Goal: Task Accomplishment & Management: Manage account settings

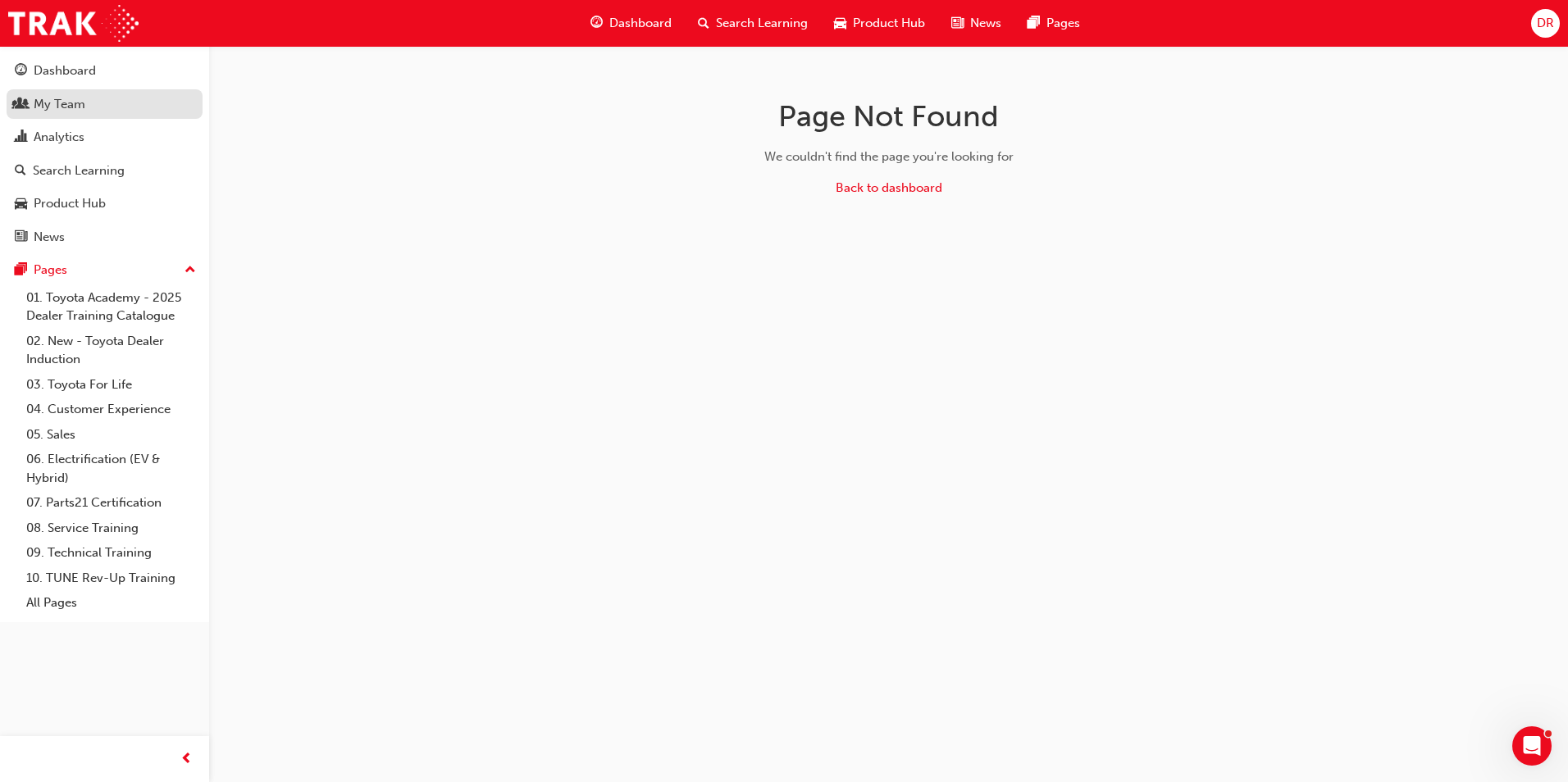
click at [54, 103] on div "My Team" at bounding box center [59, 104] width 52 height 19
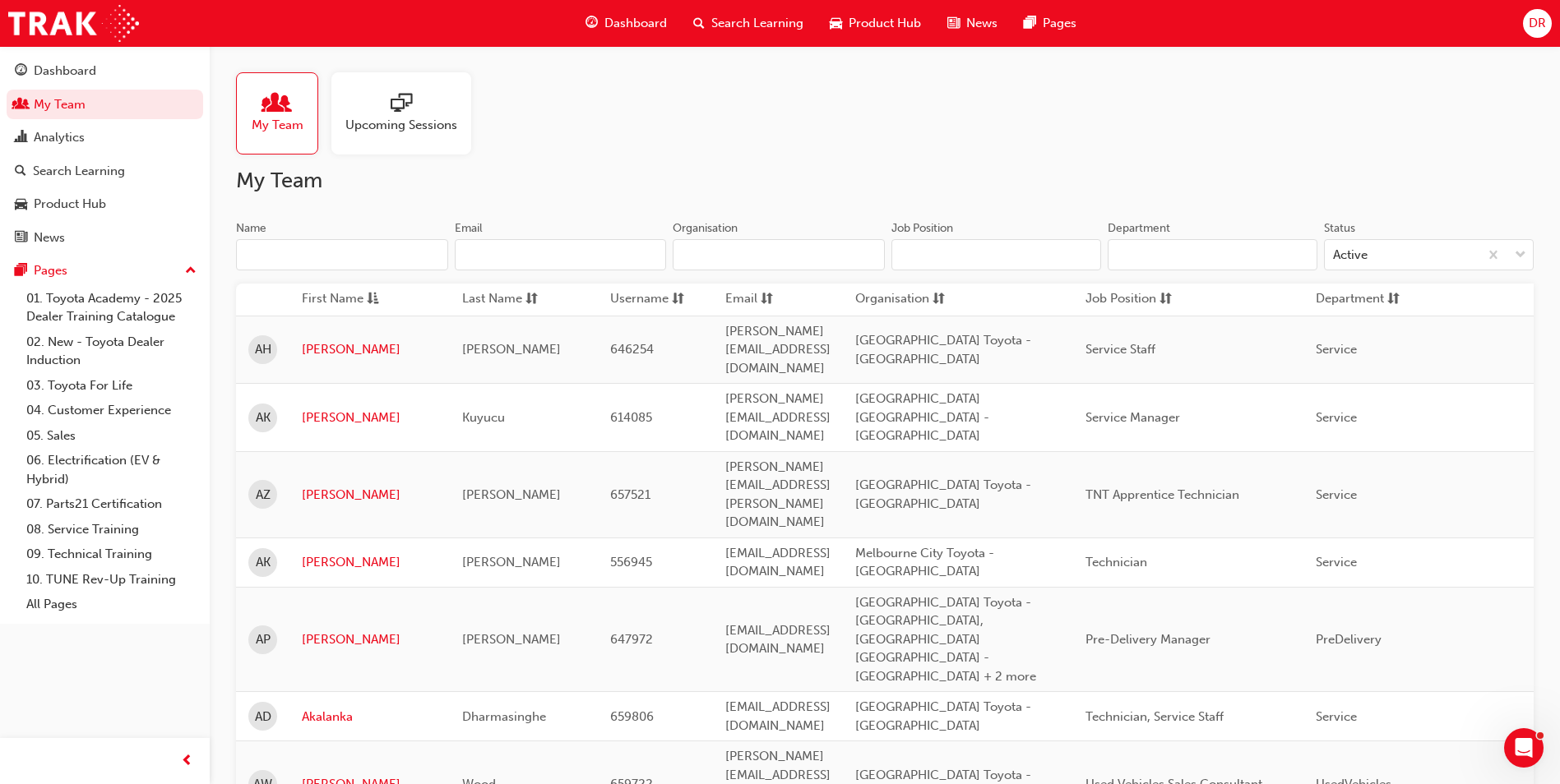
click at [304, 256] on input "Name" at bounding box center [341, 255] width 212 height 32
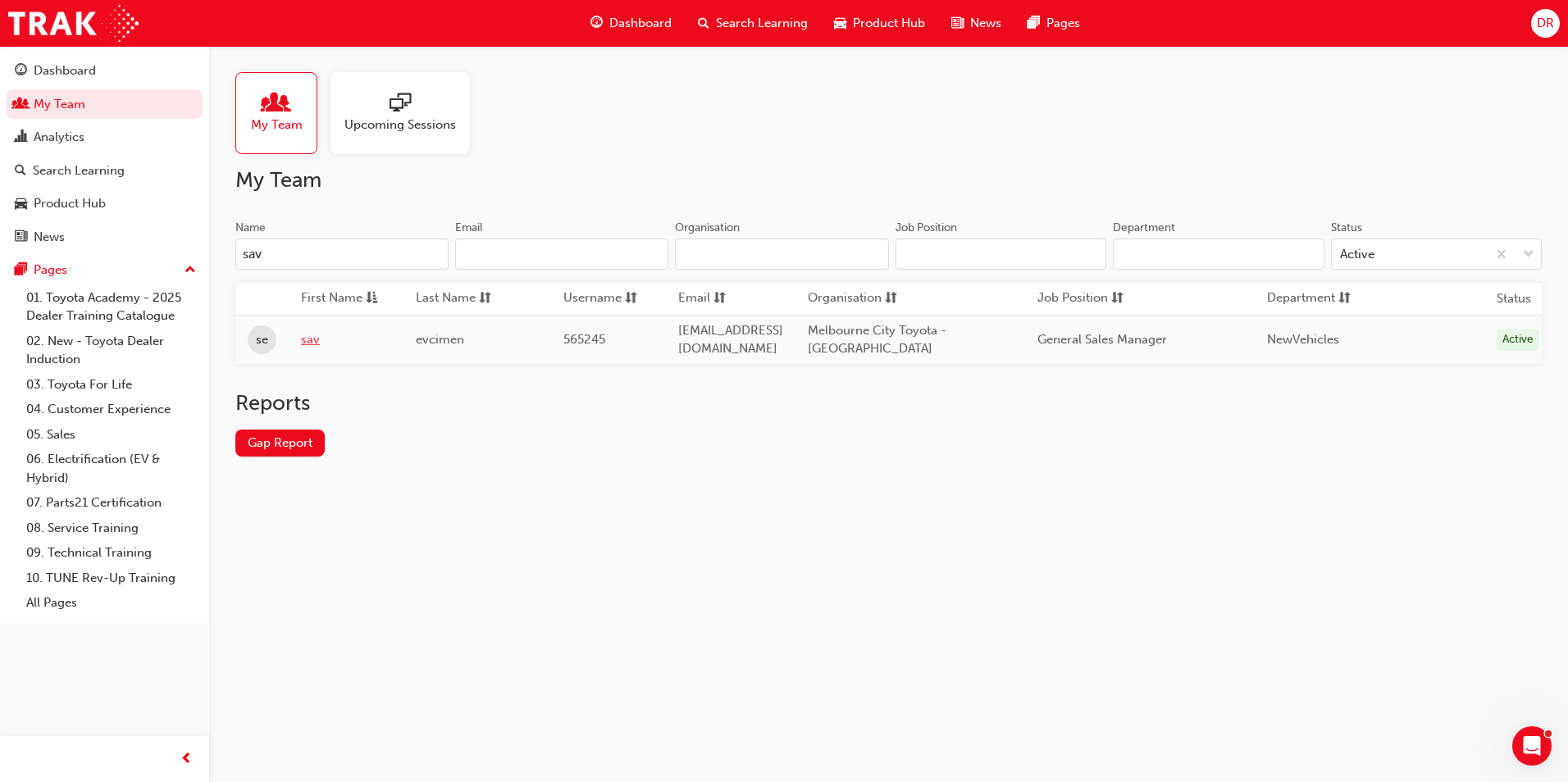
type input "sav"
click at [326, 346] on link "sav" at bounding box center [346, 340] width 90 height 19
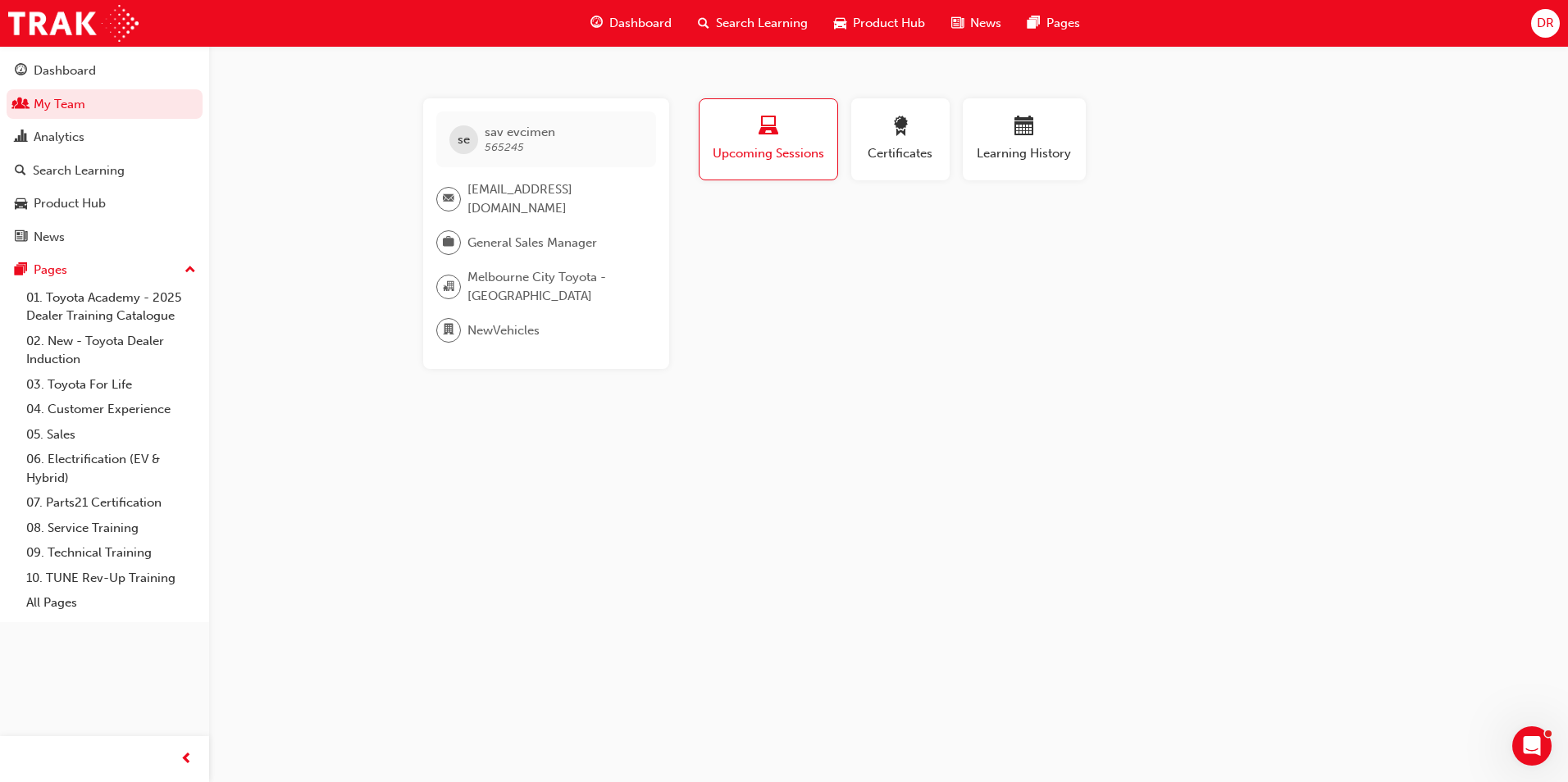
click at [794, 18] on span "Search Learning" at bounding box center [762, 24] width 92 height 19
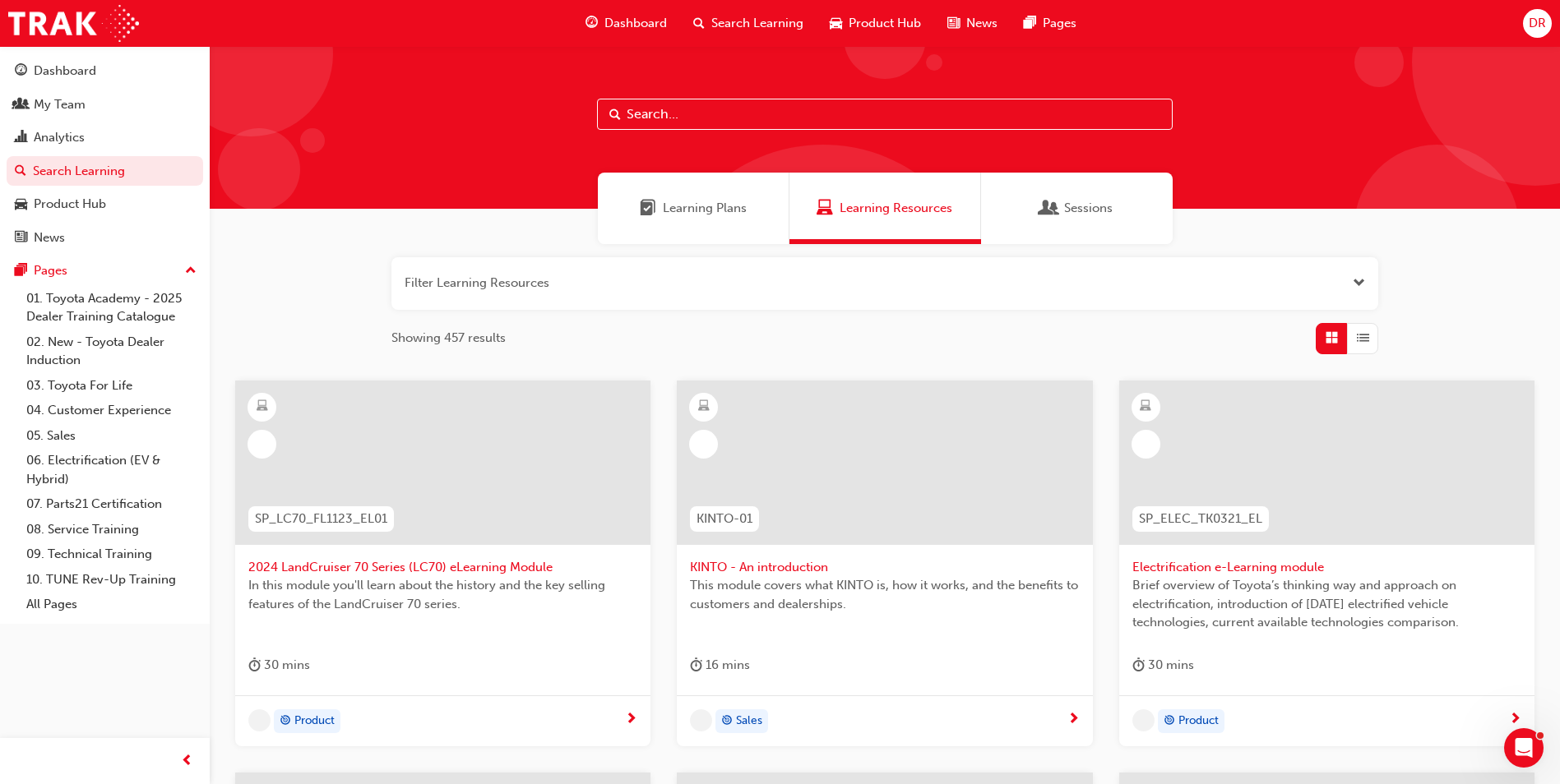
click at [670, 112] on input "text" at bounding box center [885, 114] width 575 height 32
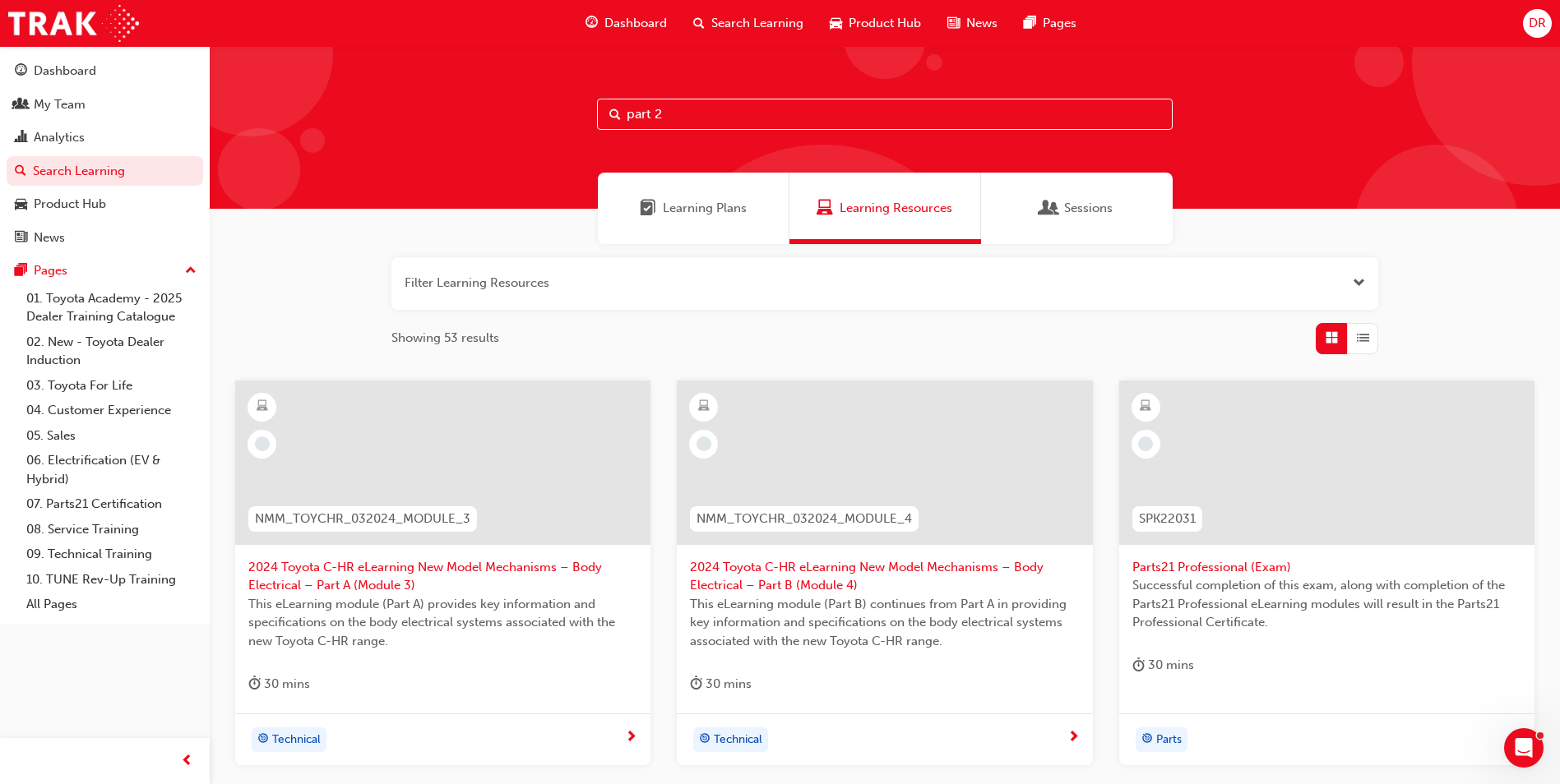
type input "part 2"
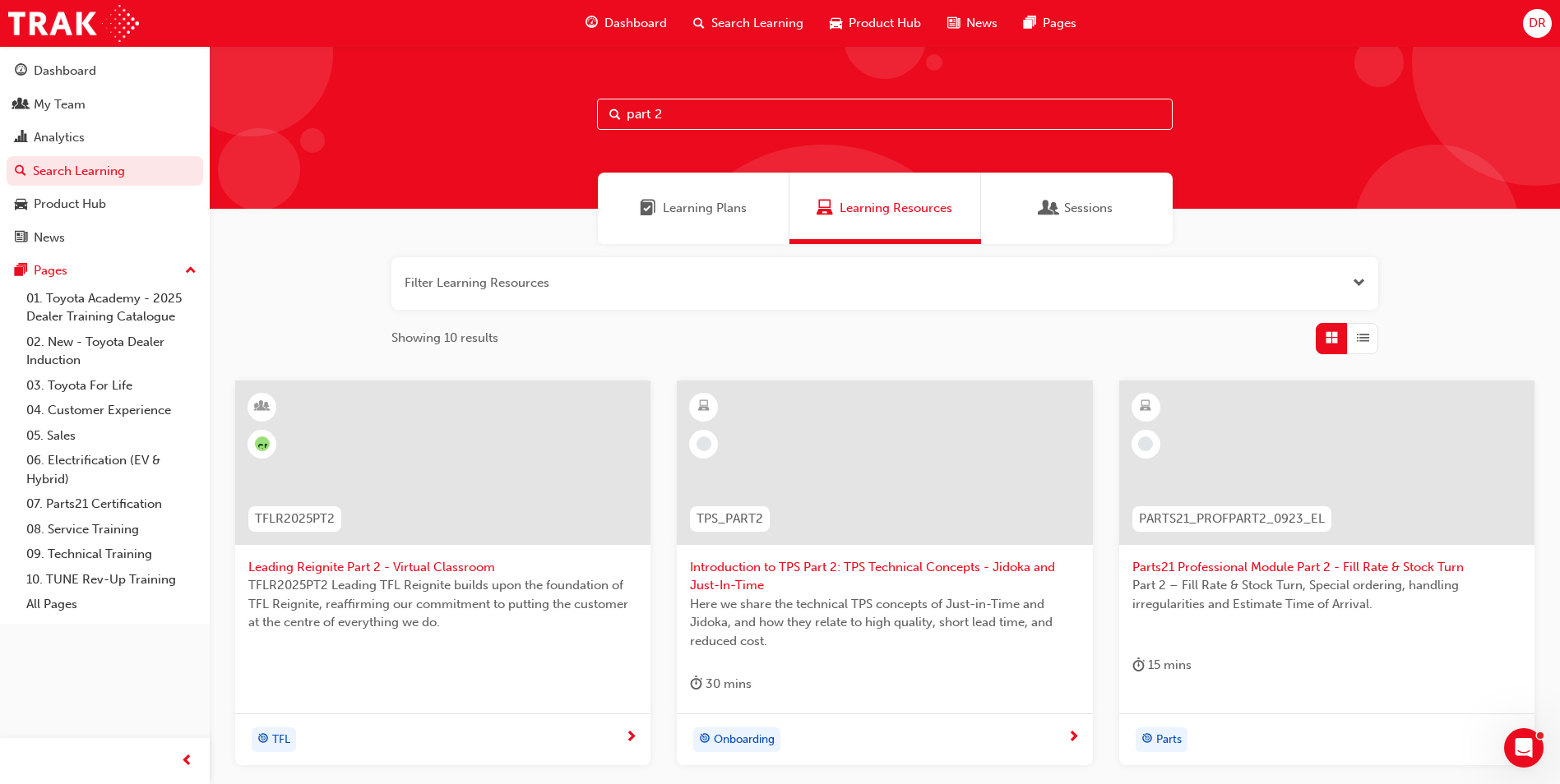
click at [335, 597] on span "TFLR2025PT2 Leading TFL Reignite builds upon the foundation of TFL Reignite, re…" at bounding box center [443, 604] width 389 height 56
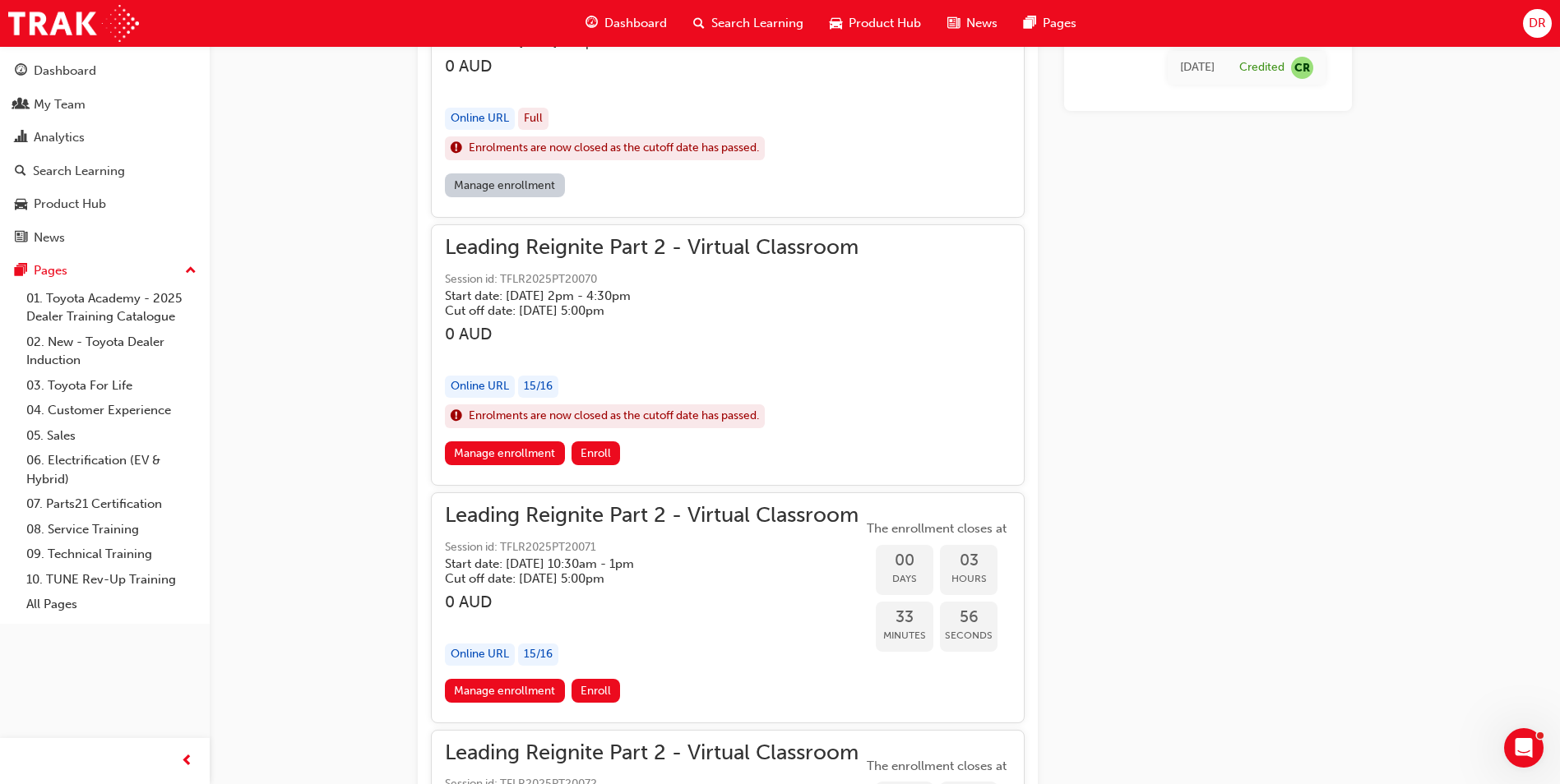
scroll to position [1451, 0]
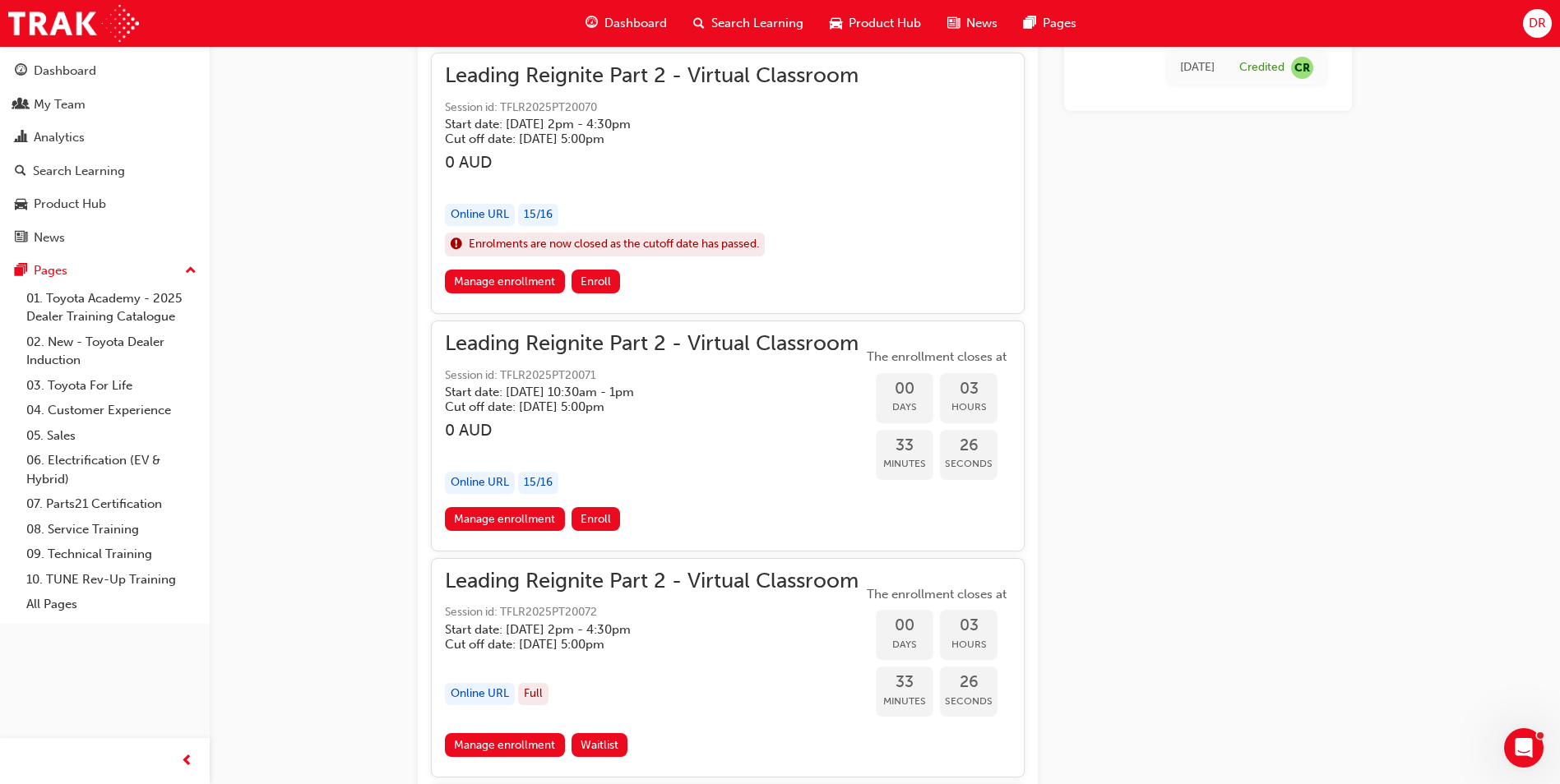
click at [480, 524] on link "Manage enrollment" at bounding box center [504, 519] width 120 height 24
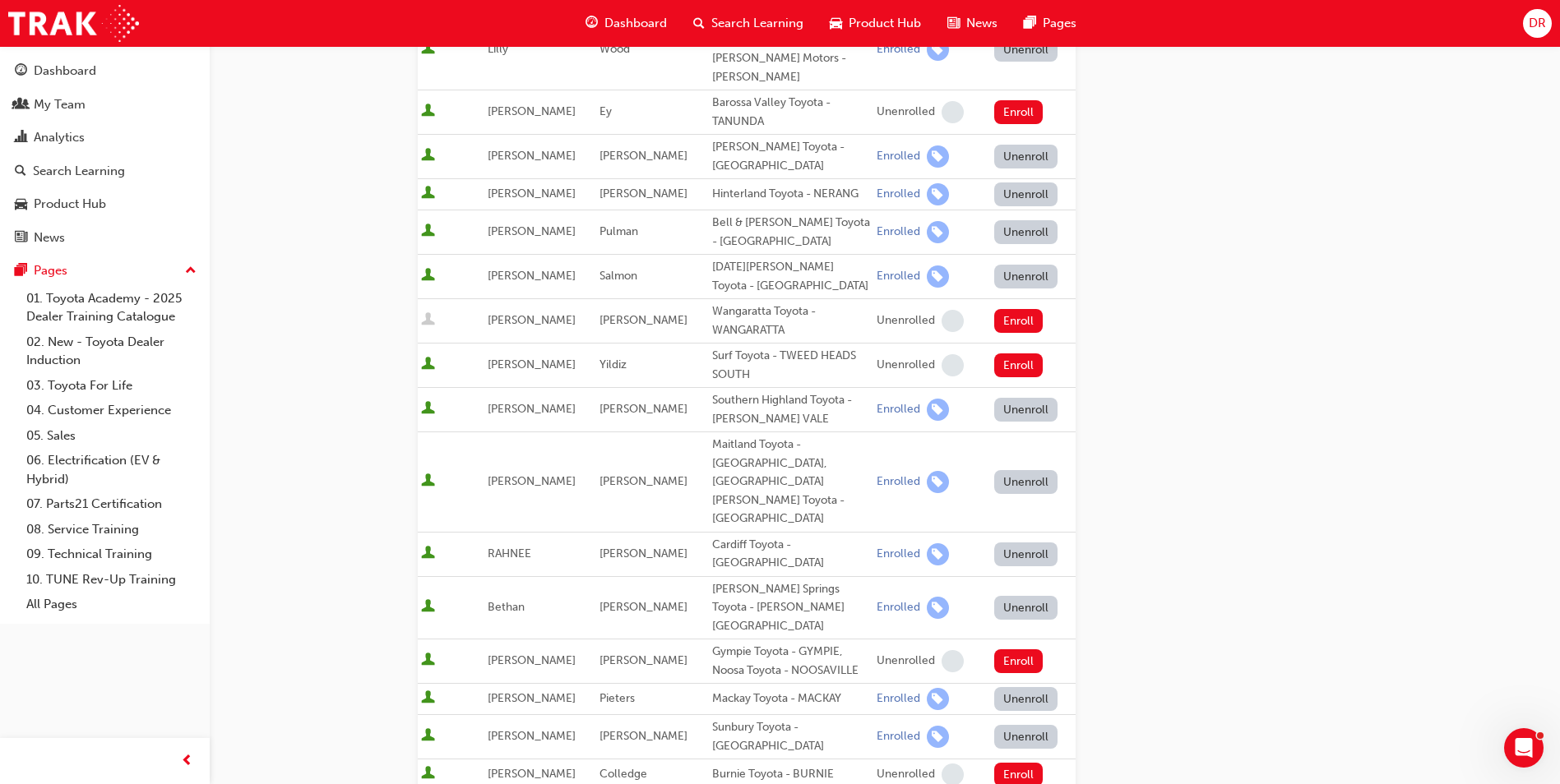
scroll to position [575, 0]
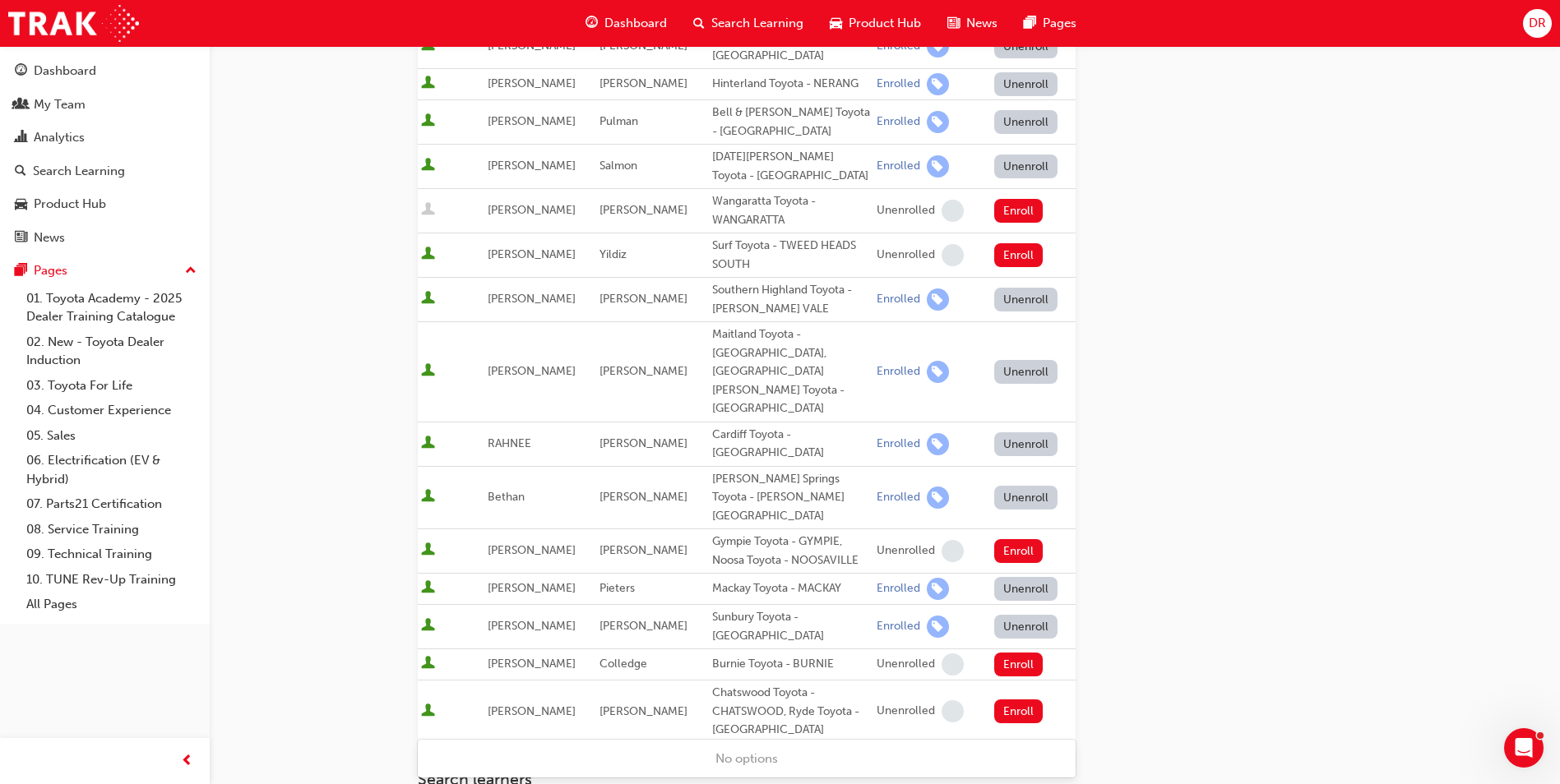
type input "ty"
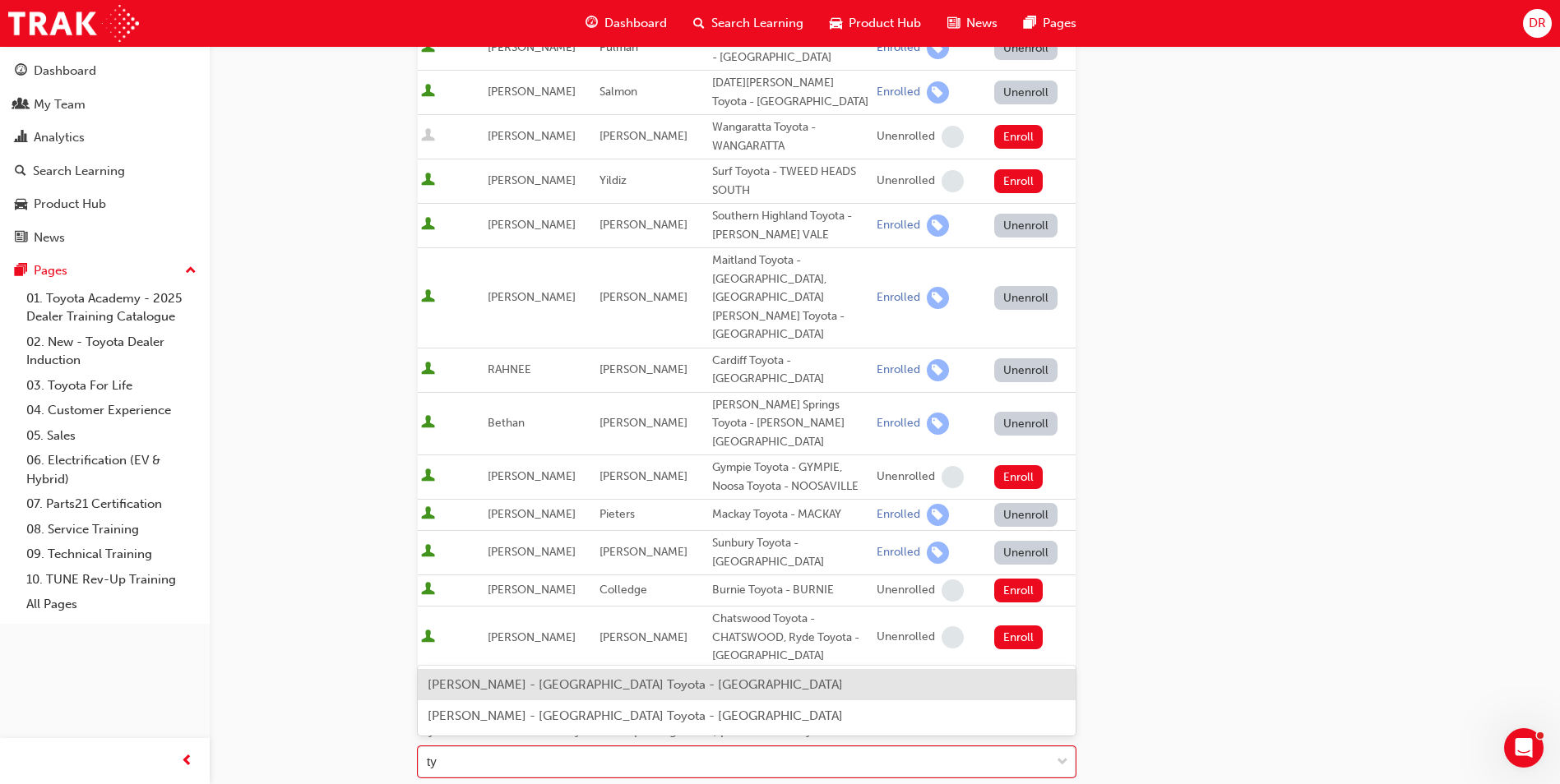
scroll to position [773, 0]
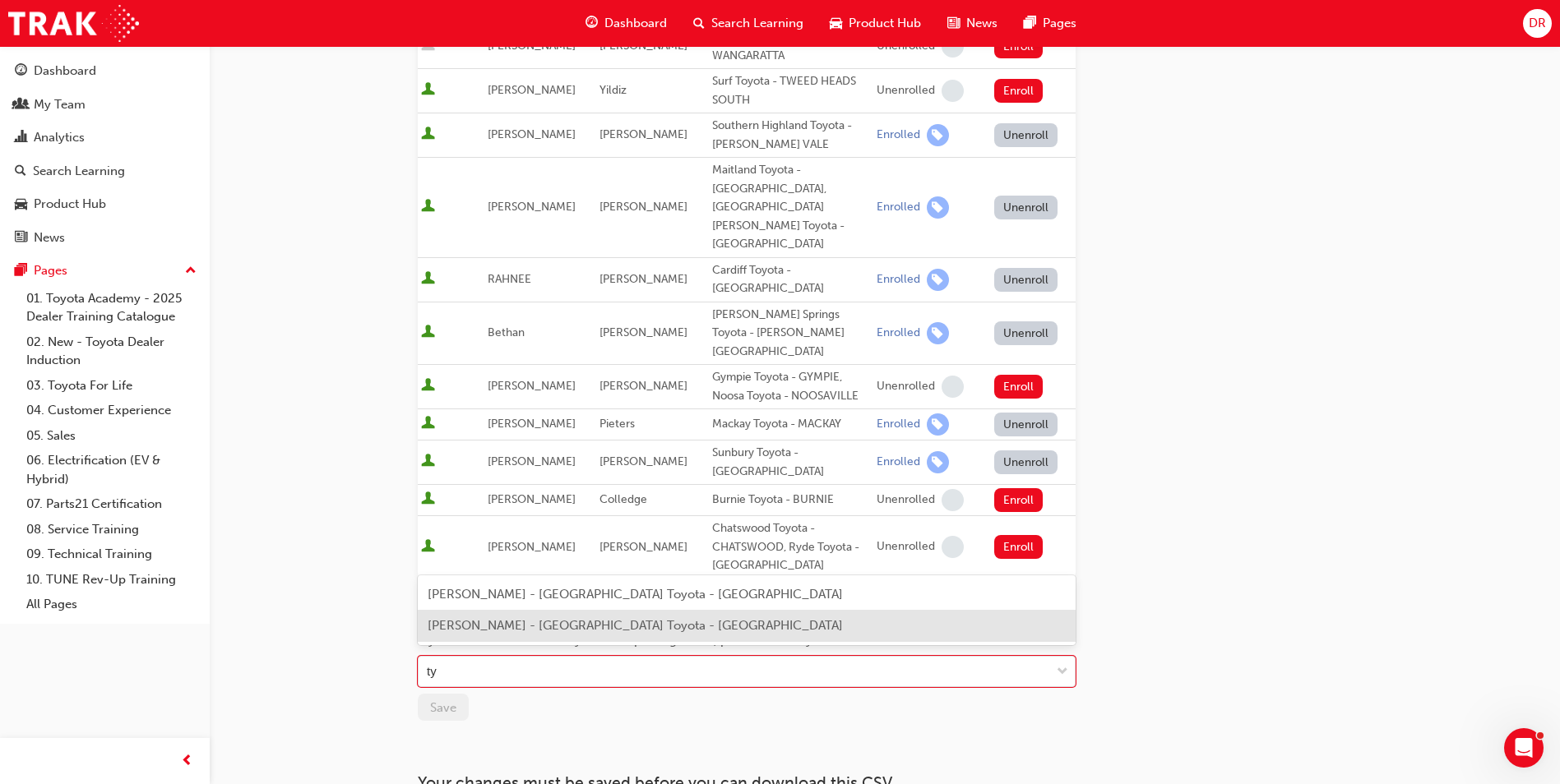
click at [501, 615] on div "[PERSON_NAME] - [GEOGRAPHIC_DATA] Toyota - [GEOGRAPHIC_DATA]" at bounding box center [747, 625] width 658 height 32
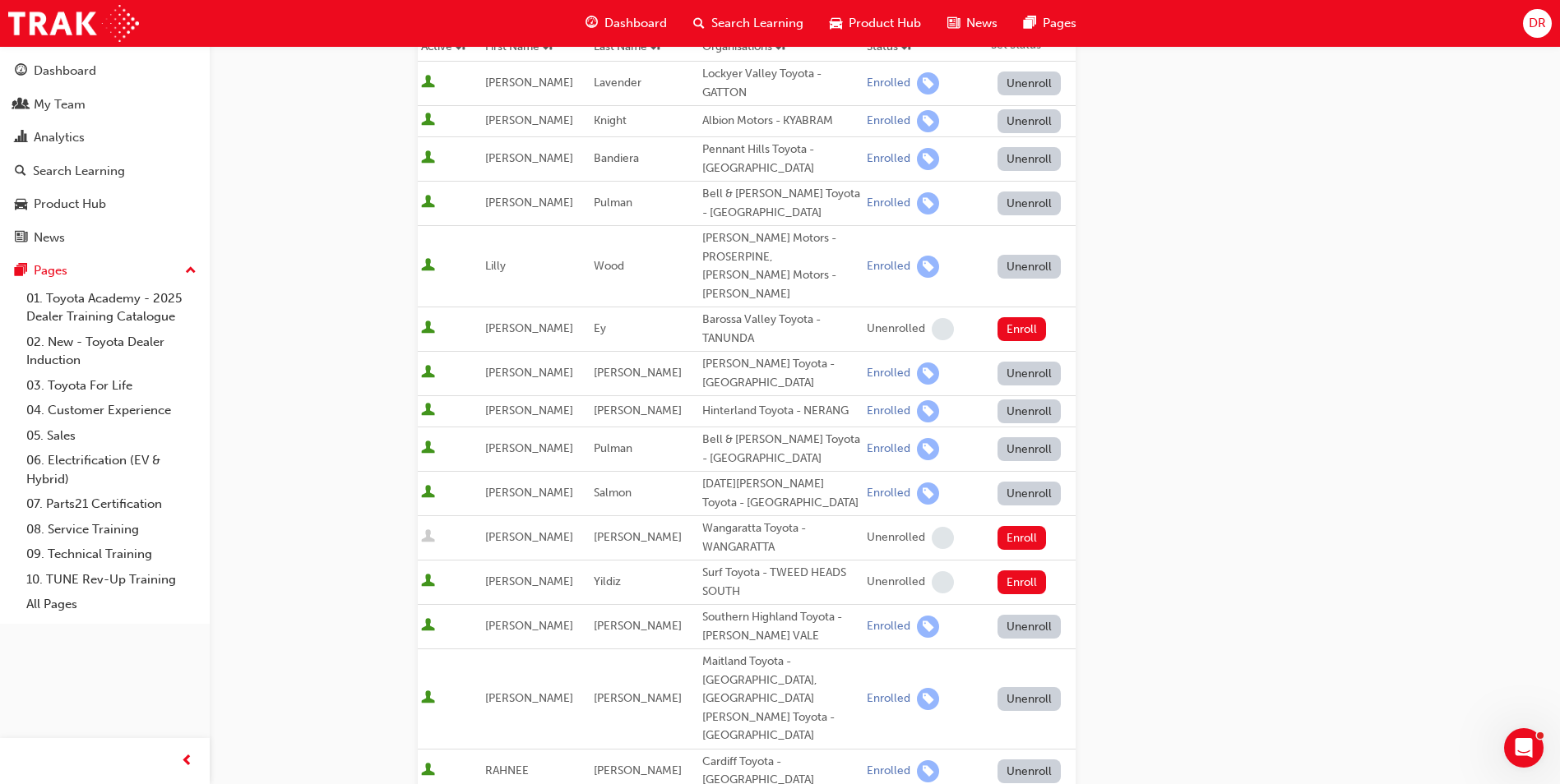
scroll to position [0, 0]
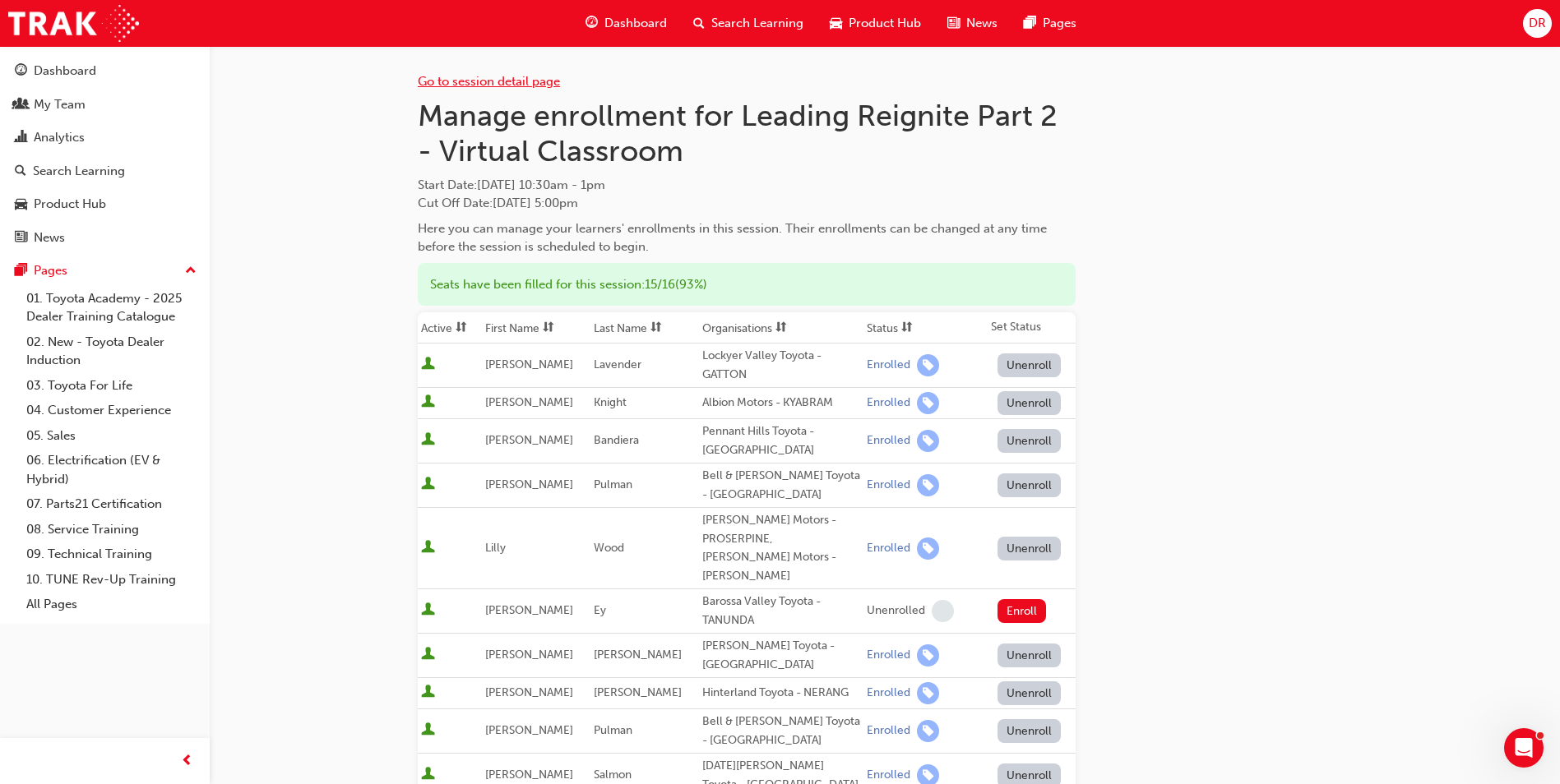
click at [434, 84] on link "Go to session detail page" at bounding box center [489, 81] width 142 height 14
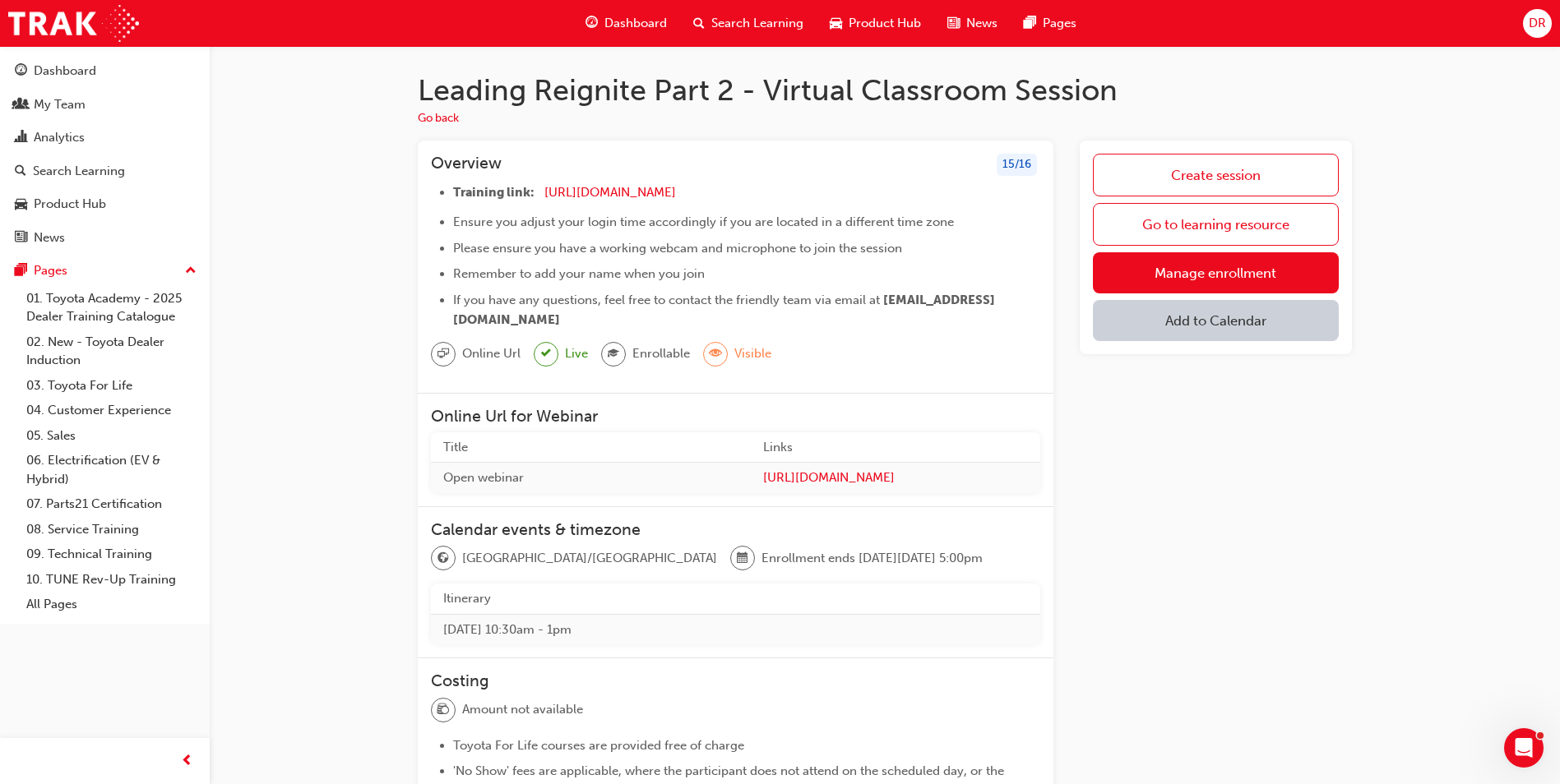
click at [766, 23] on span "Search Learning" at bounding box center [757, 24] width 92 height 19
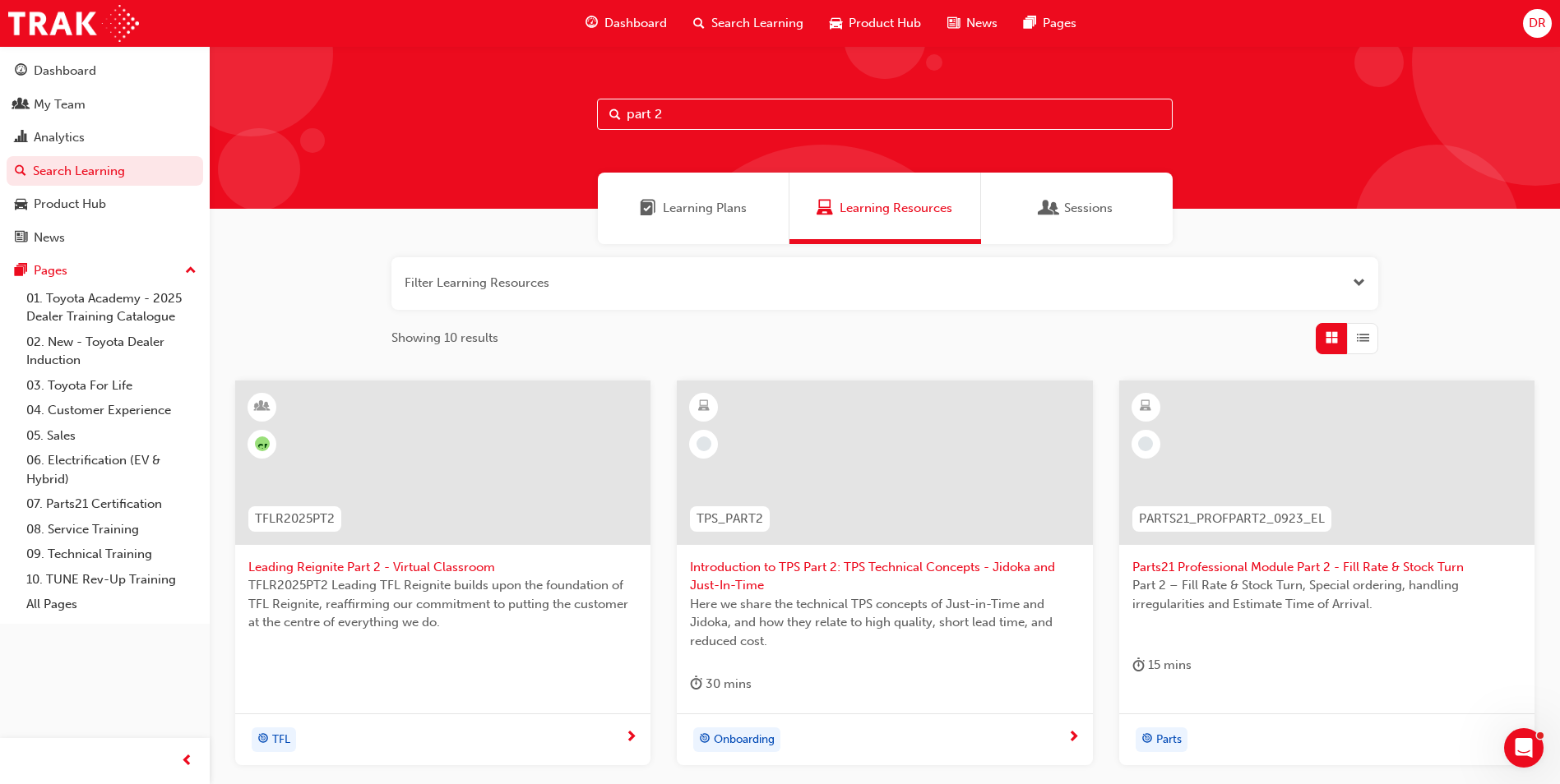
click at [711, 114] on input "part 2" at bounding box center [885, 114] width 575 height 32
click at [439, 572] on span "Leading Reignite Part 2 - Virtual Classroom" at bounding box center [443, 567] width 389 height 19
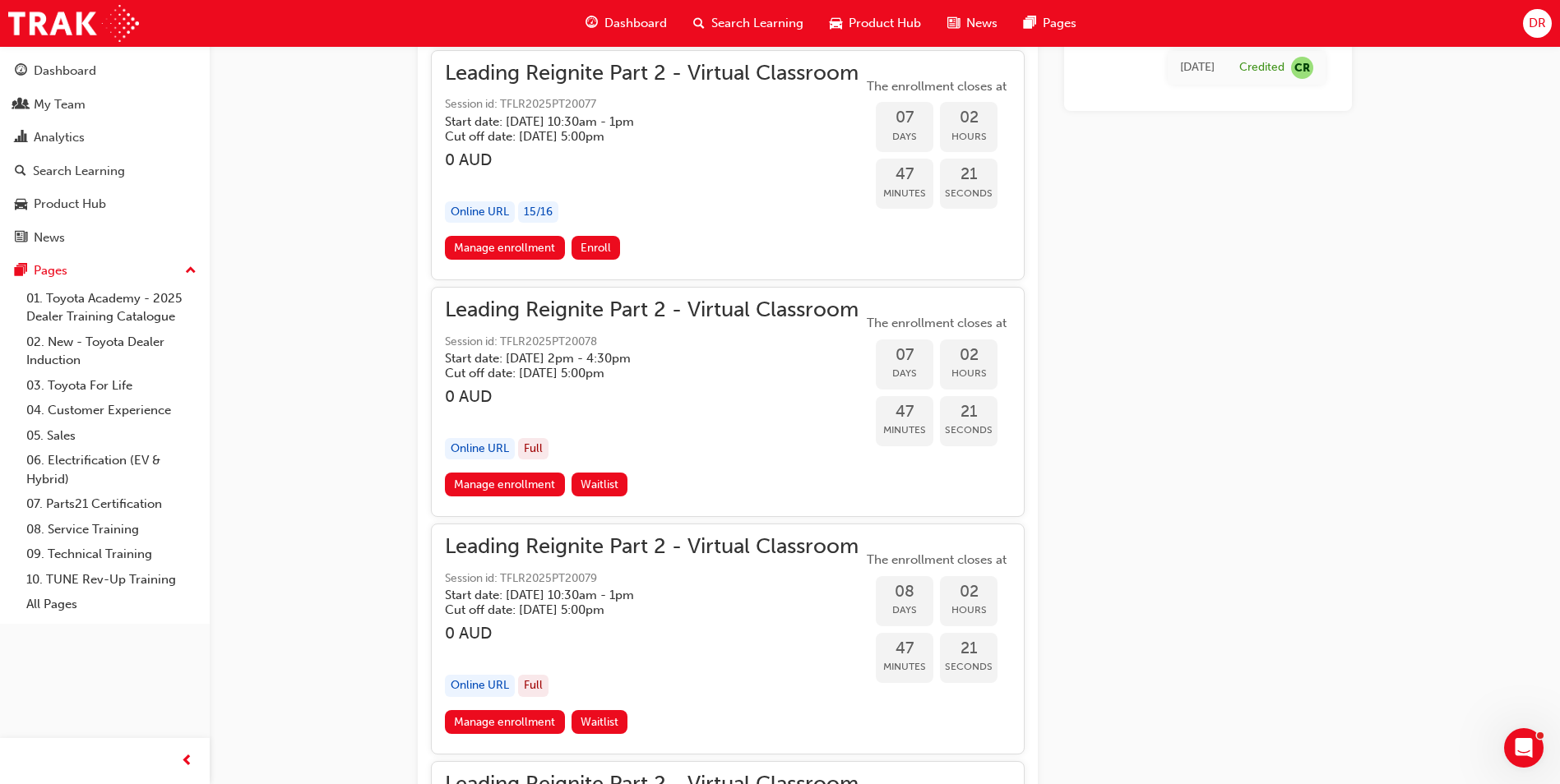
scroll to position [2962, 0]
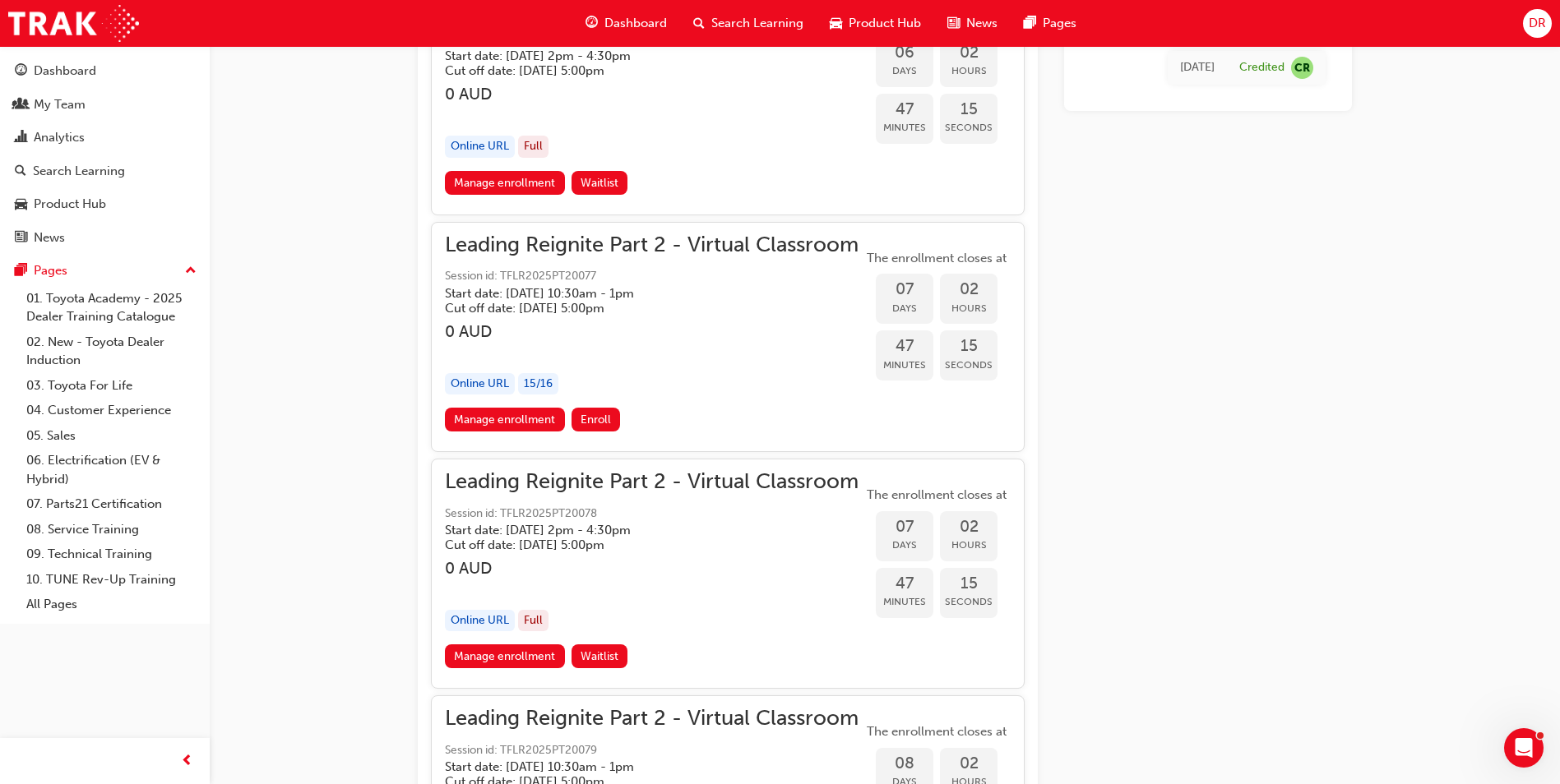
drag, startPoint x: 512, startPoint y: 290, endPoint x: 609, endPoint y: 291, distance: 97.0
click at [609, 291] on h5 "Start date: [DATE] 10:30am - 1pm" at bounding box center [639, 292] width 387 height 14
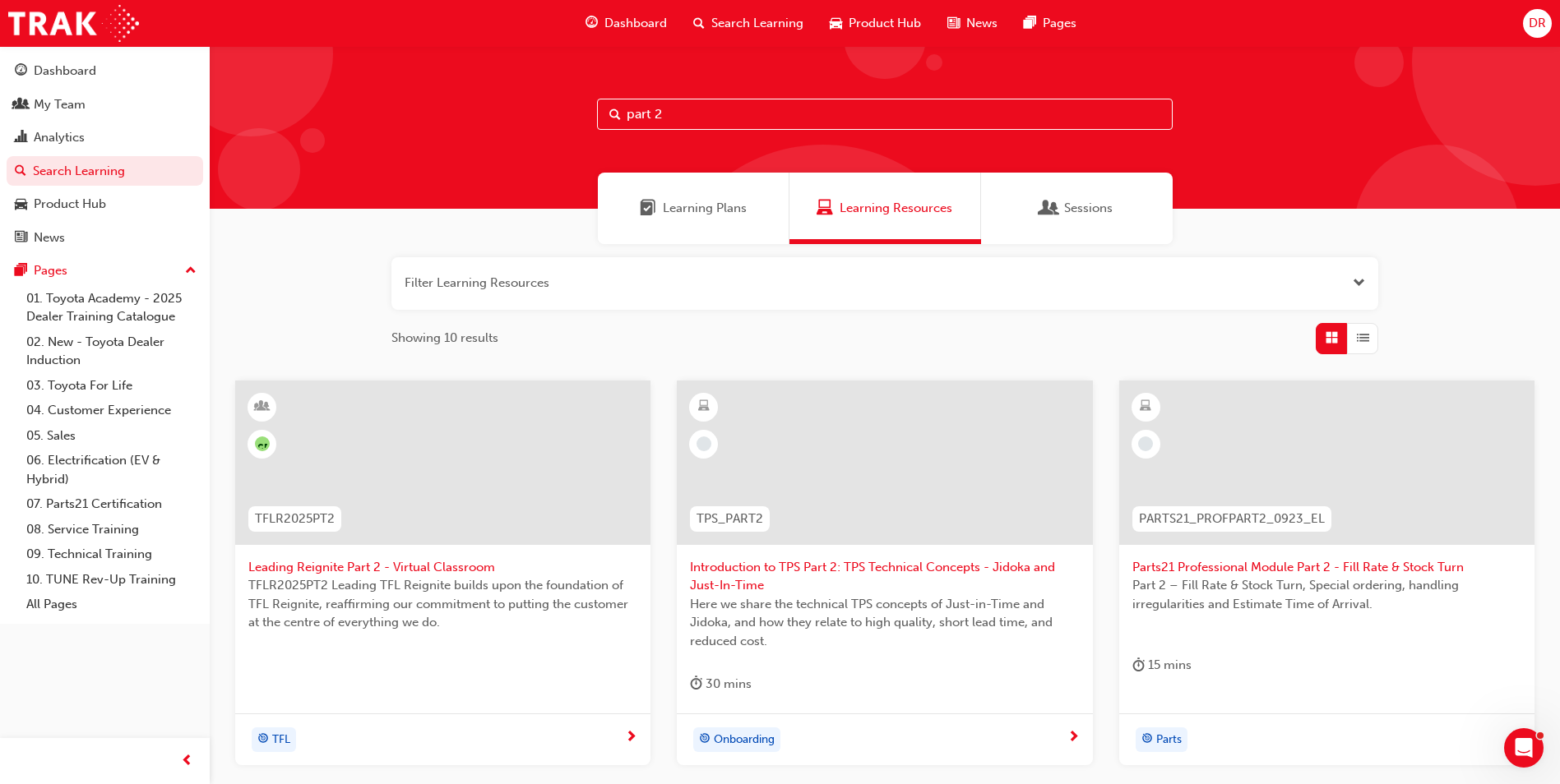
click at [398, 569] on span "Leading Reignite Part 2 - Virtual Classroom" at bounding box center [443, 567] width 389 height 19
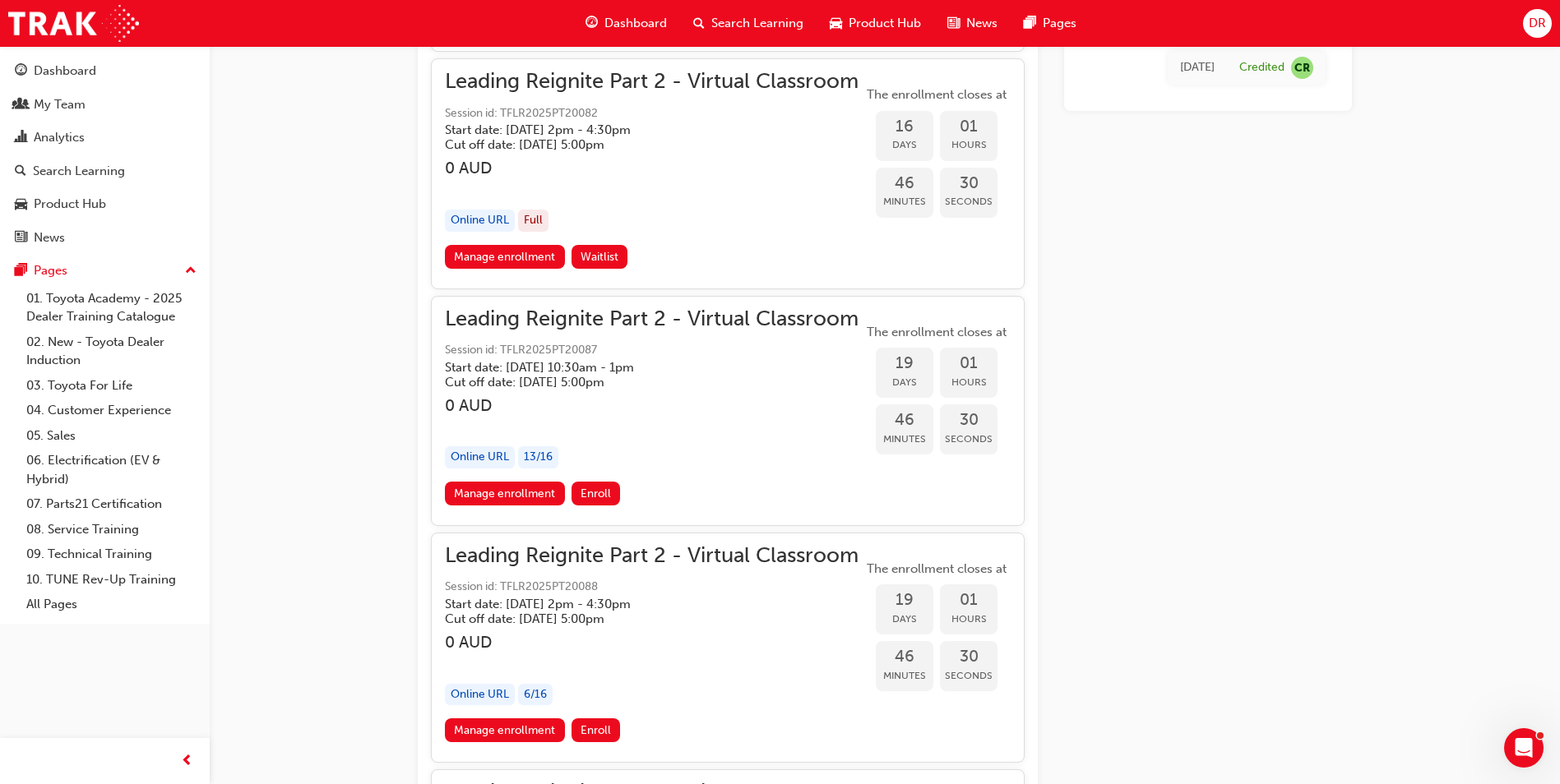
scroll to position [5264, 0]
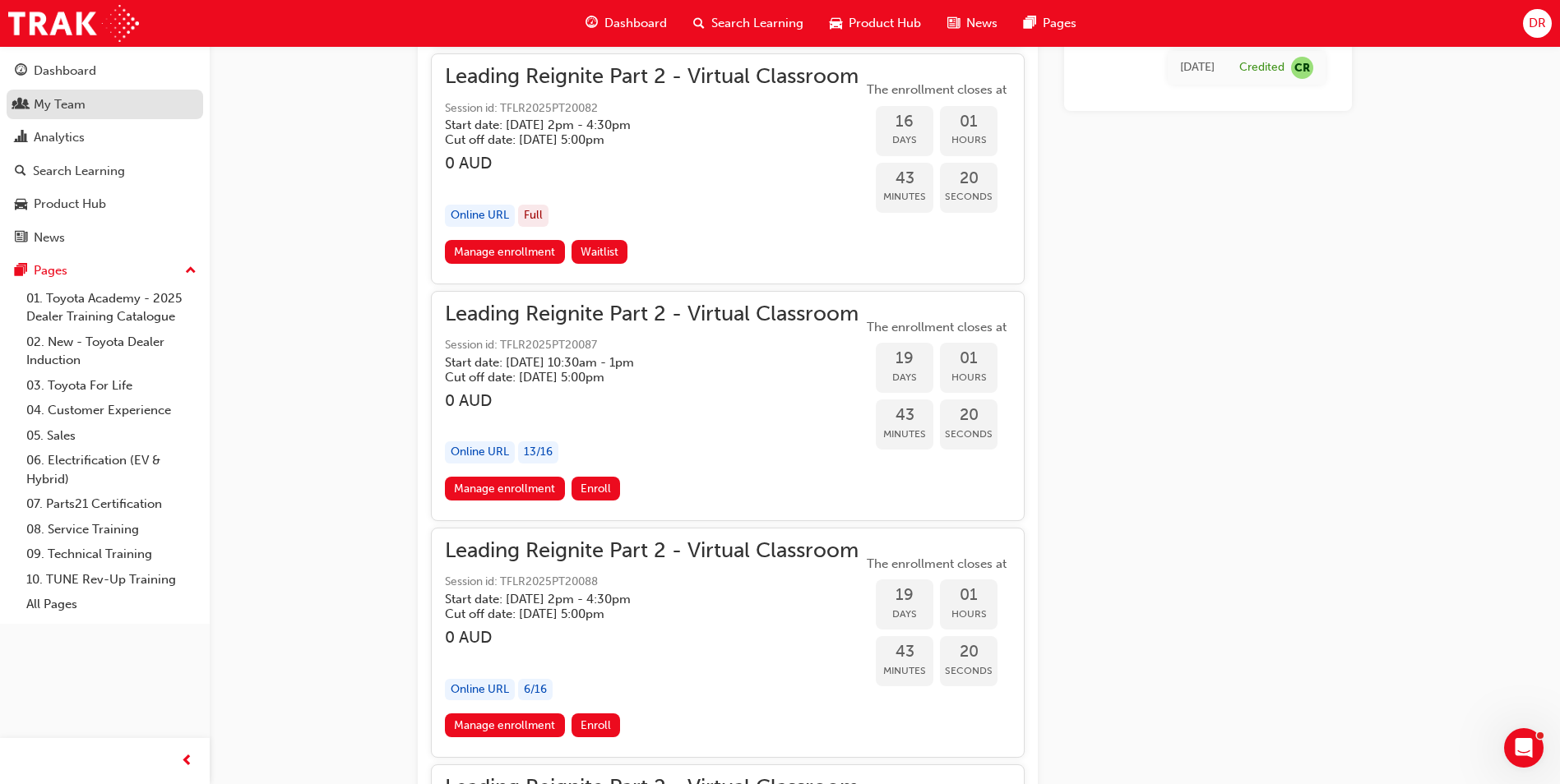
click at [90, 104] on div "My Team" at bounding box center [105, 104] width 180 height 20
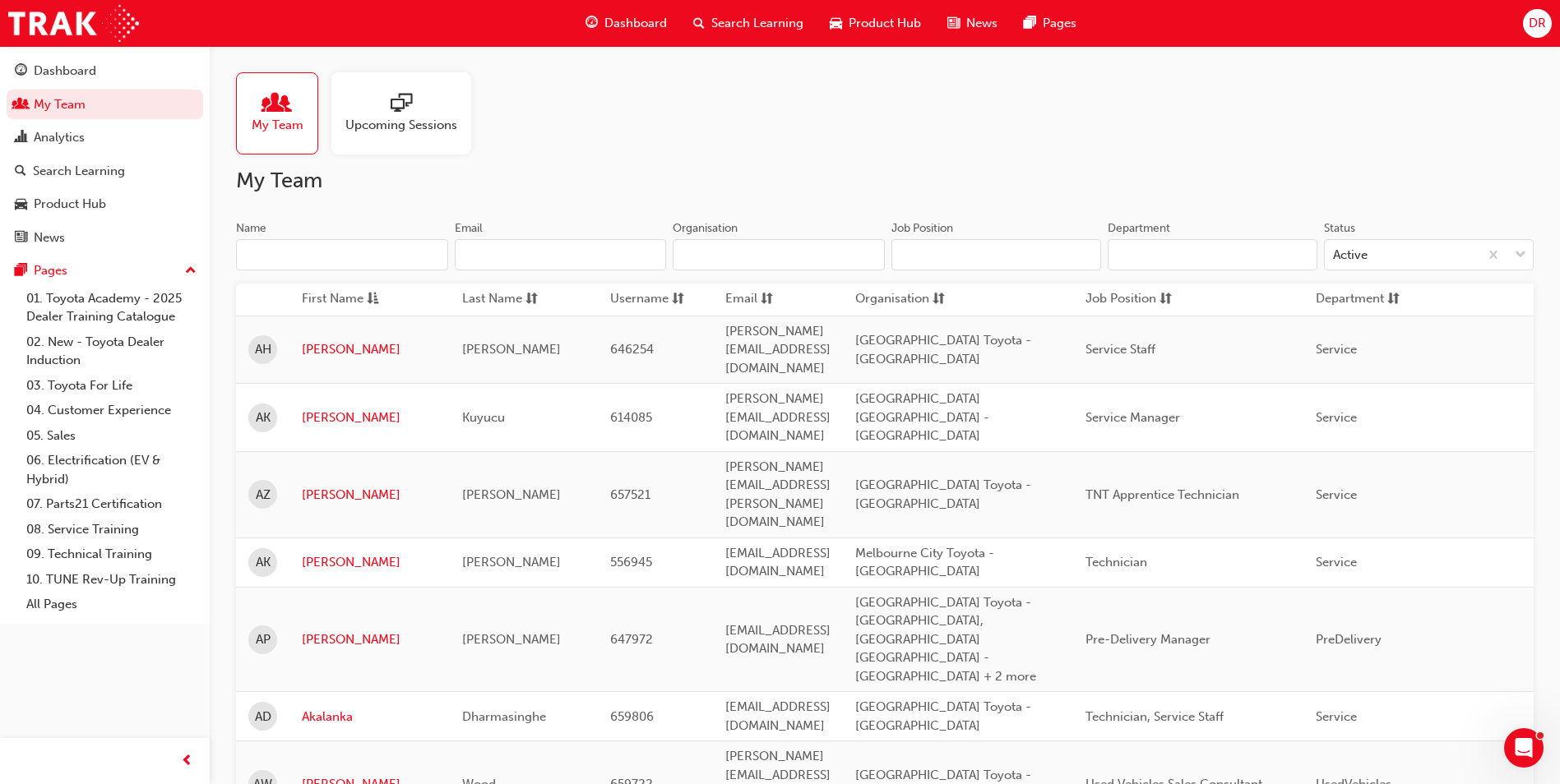
click at [315, 233] on div "Name" at bounding box center [341, 230] width 212 height 20
click at [315, 240] on input "Name" at bounding box center [341, 255] width 212 height 32
click at [317, 245] on input "Name" at bounding box center [341, 255] width 212 height 32
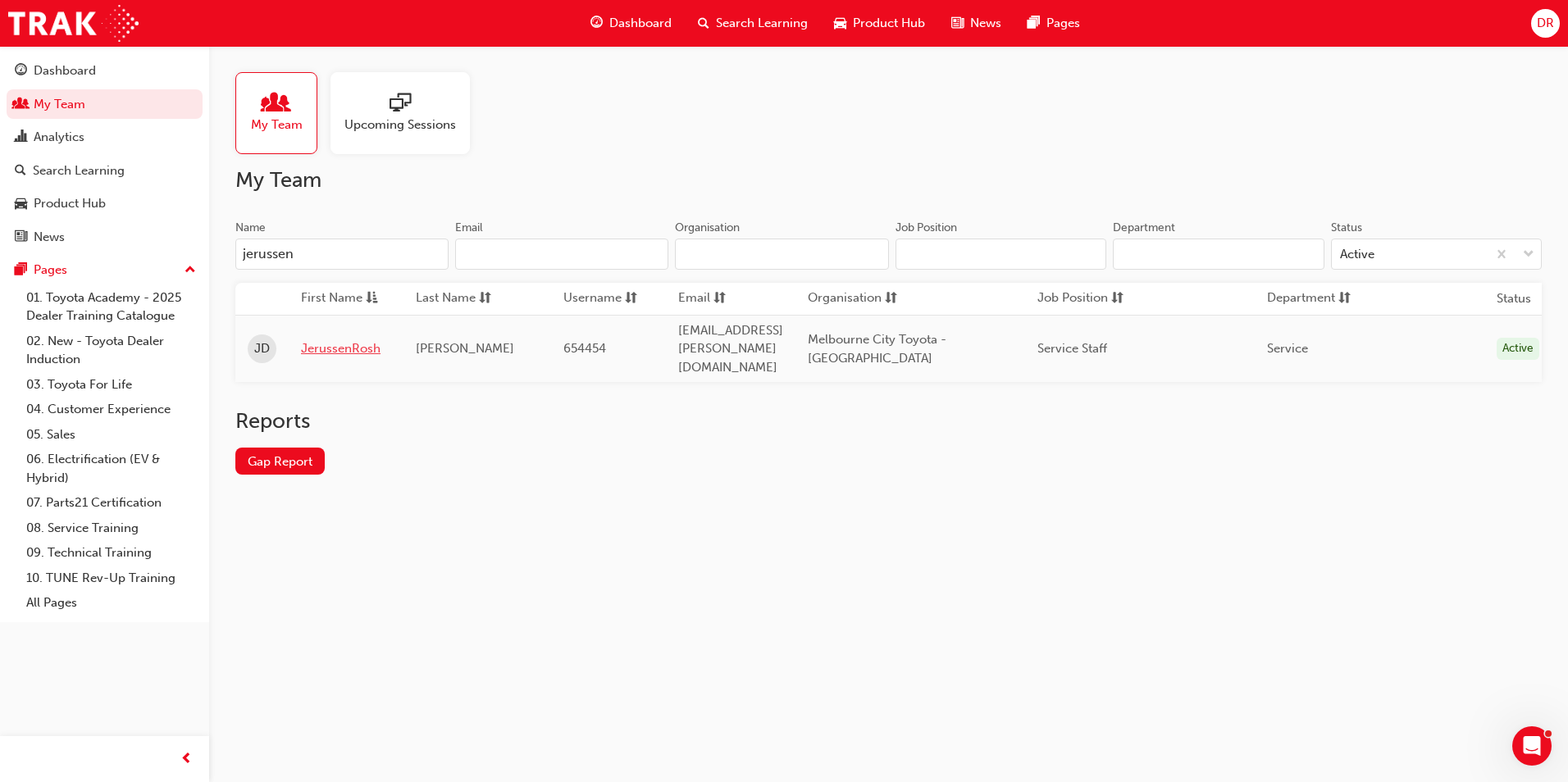
type input "jerussen"
click at [347, 343] on link "JerussenRosh" at bounding box center [346, 349] width 90 height 19
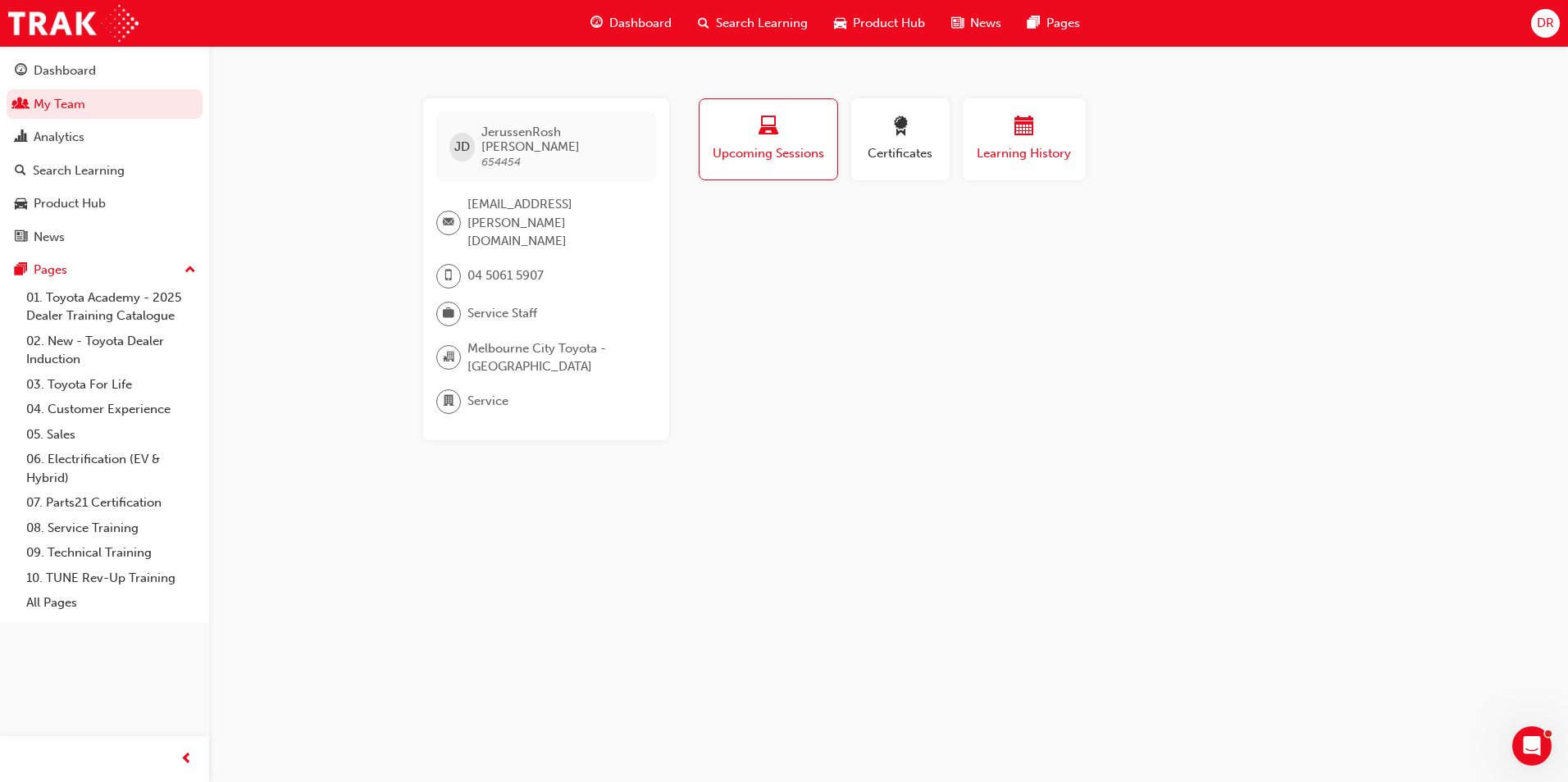
click at [996, 165] on button "Learning History" at bounding box center [1024, 140] width 123 height 82
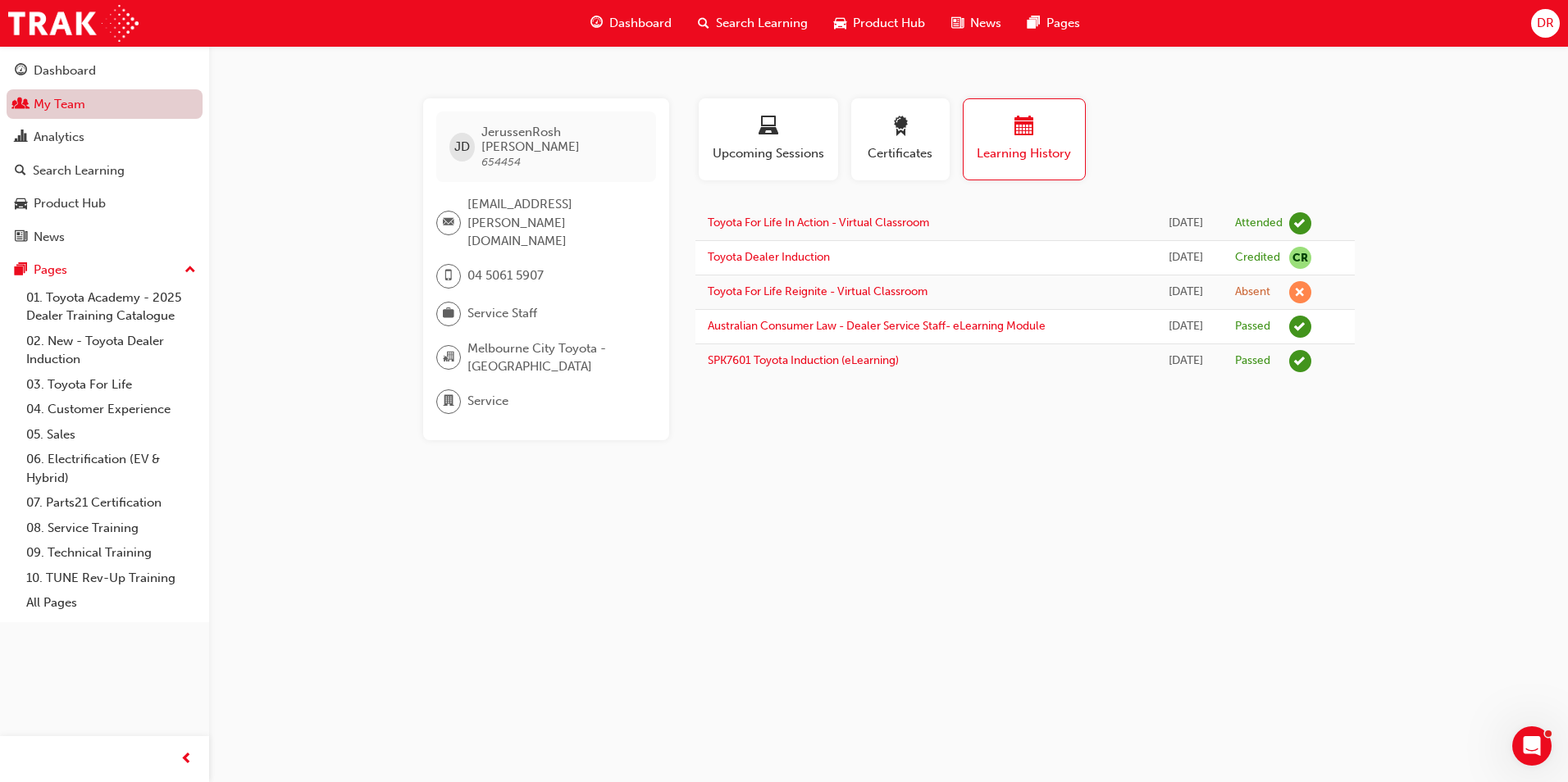
click at [101, 114] on link "My Team" at bounding box center [104, 104] width 196 height 31
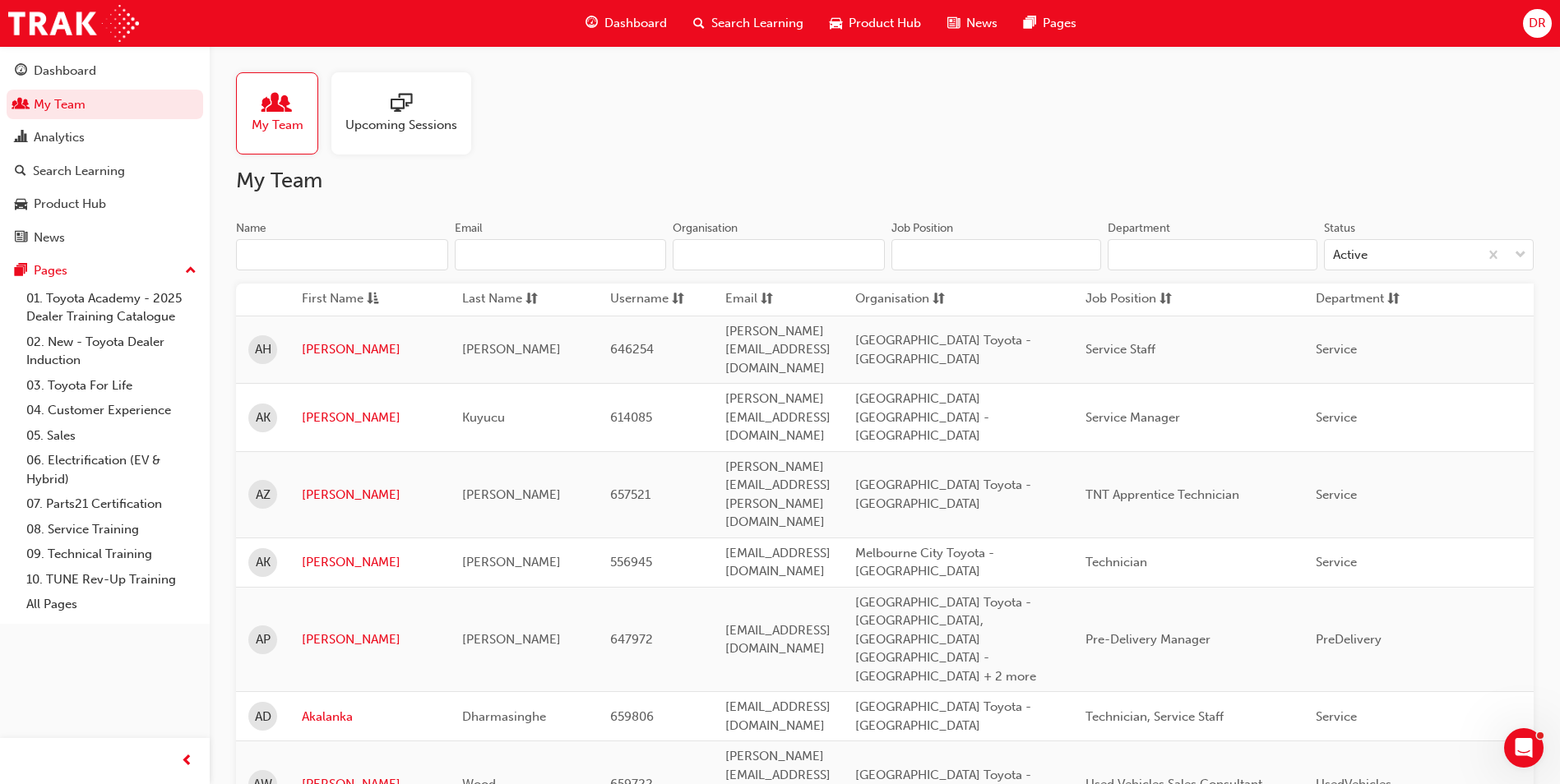
click at [356, 254] on input "Name" at bounding box center [341, 255] width 212 height 32
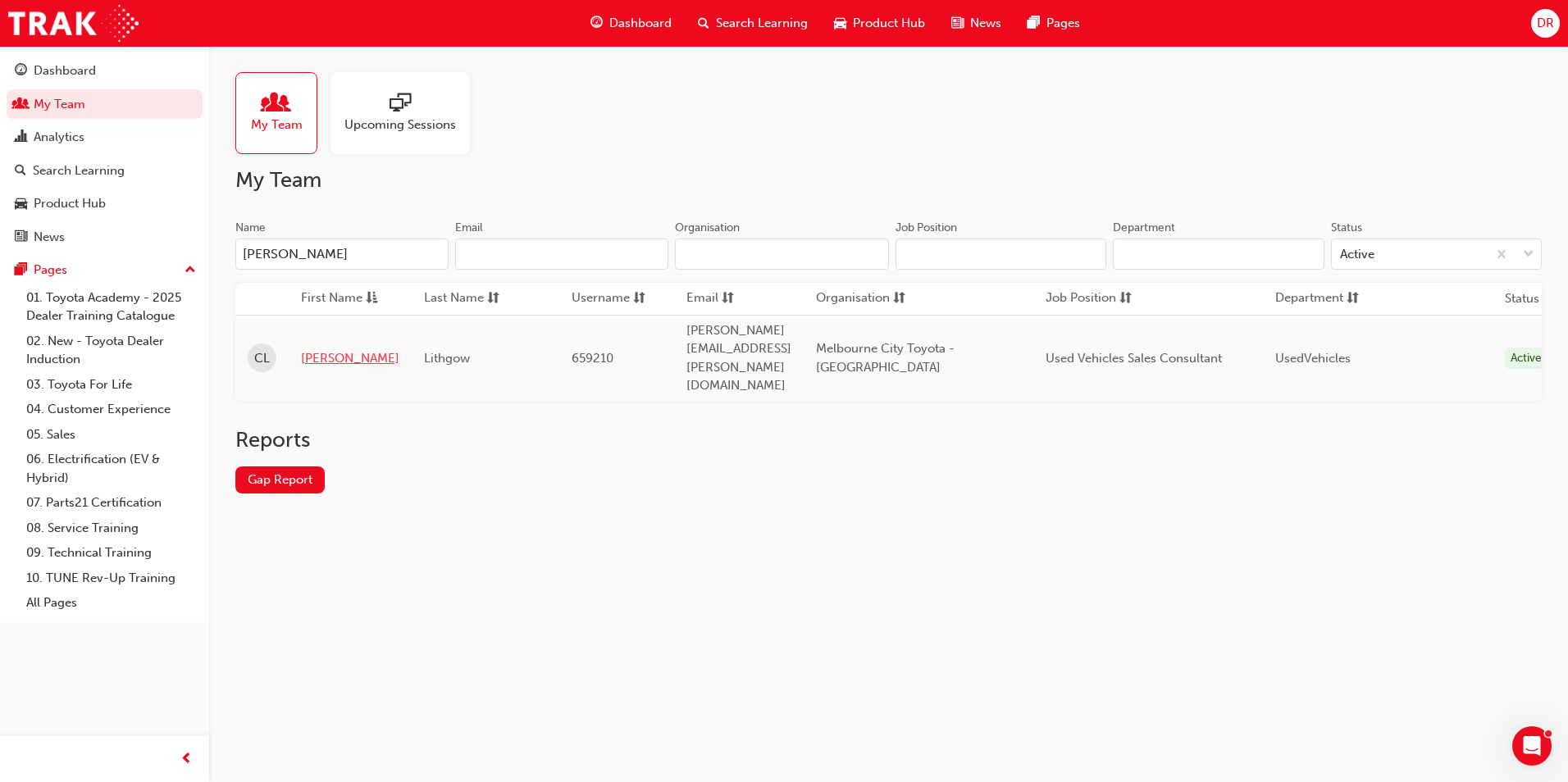
type input "[PERSON_NAME]"
click at [326, 349] on link "[PERSON_NAME]" at bounding box center [350, 358] width 98 height 19
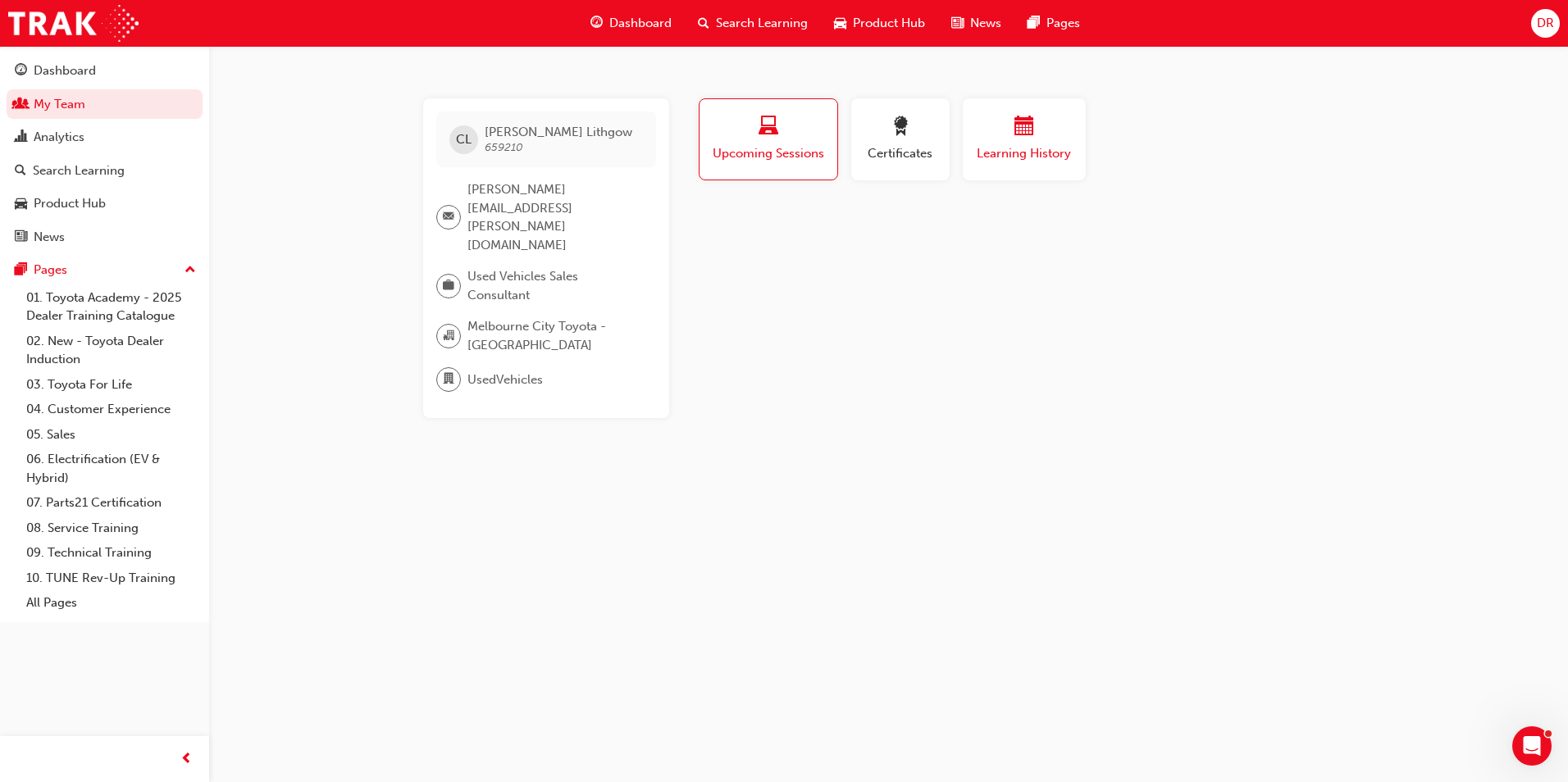
click at [993, 153] on span "Learning History" at bounding box center [1024, 154] width 98 height 19
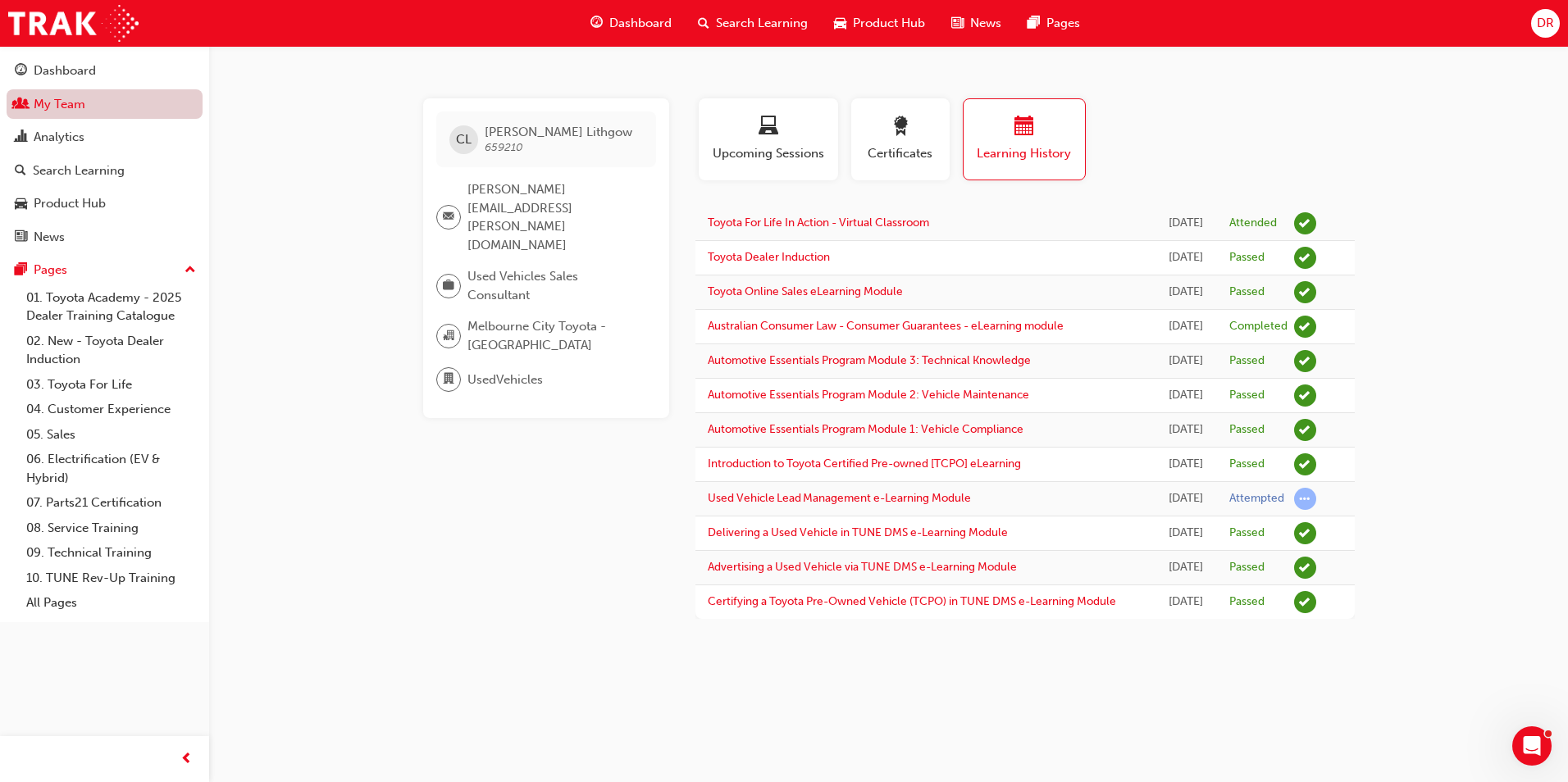
click at [114, 115] on link "My Team" at bounding box center [104, 104] width 196 height 31
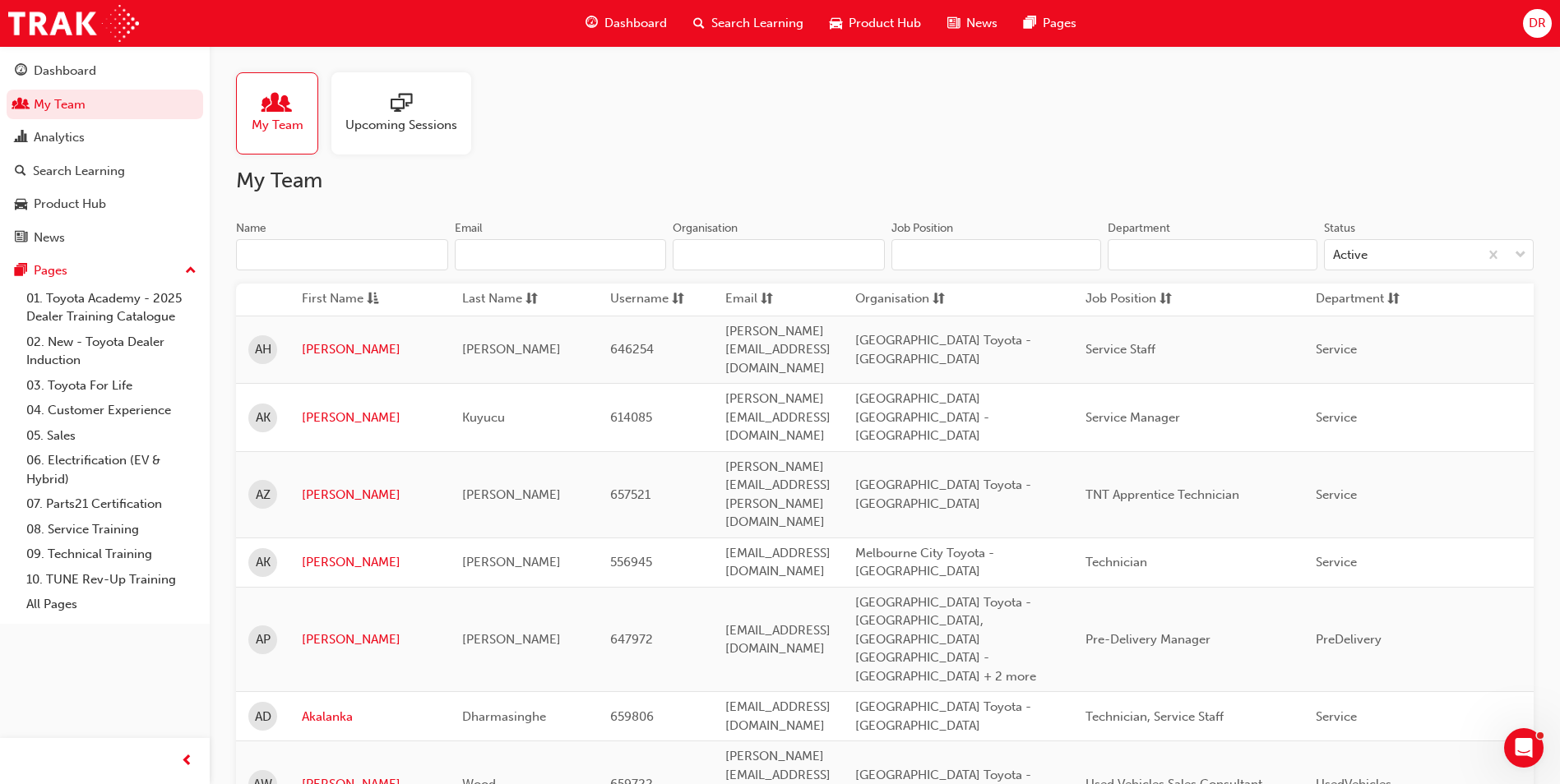
click at [338, 260] on input "Name" at bounding box center [341, 255] width 212 height 32
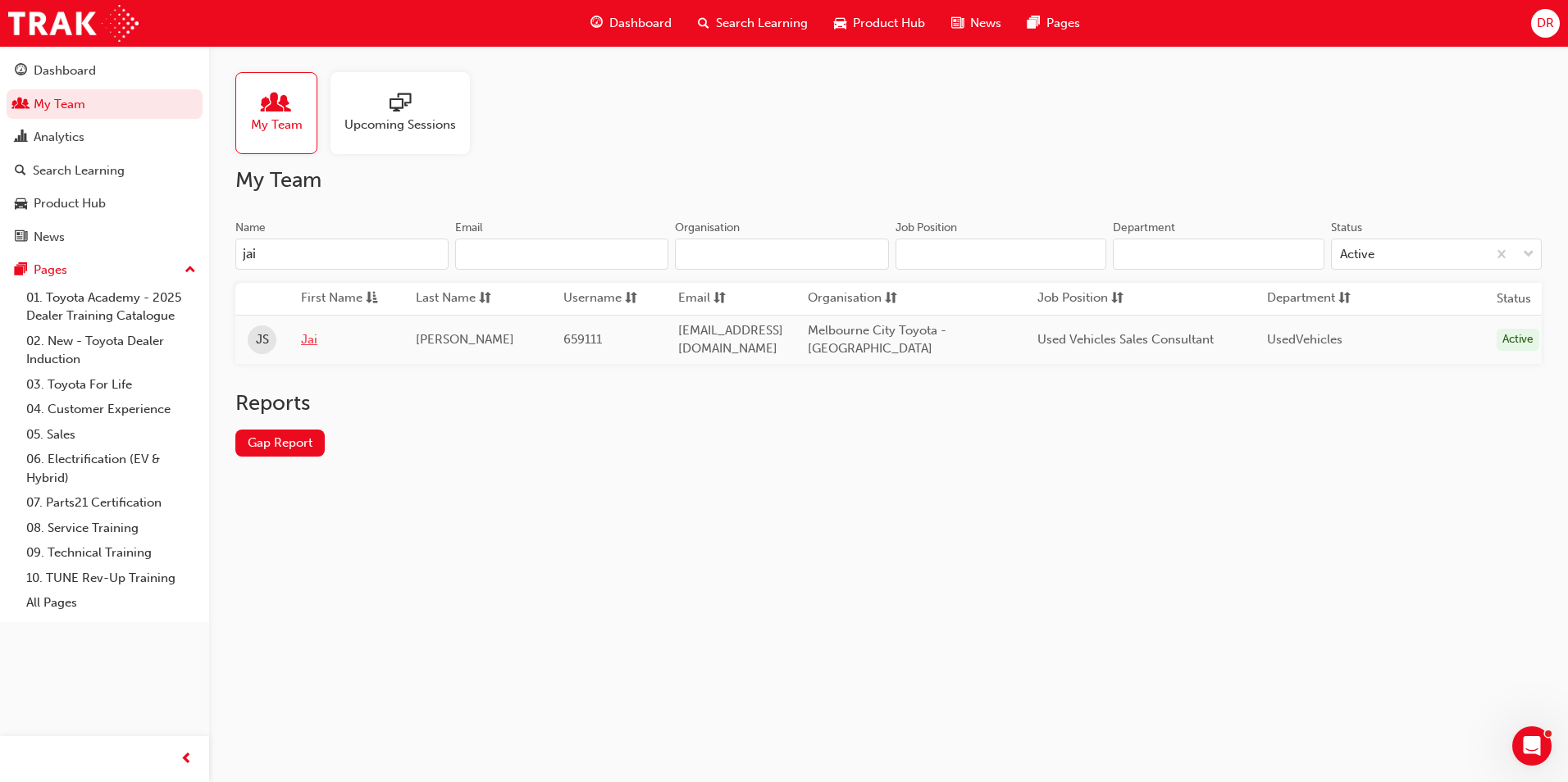
type input "jai"
click at [308, 343] on link "Jai" at bounding box center [346, 340] width 90 height 19
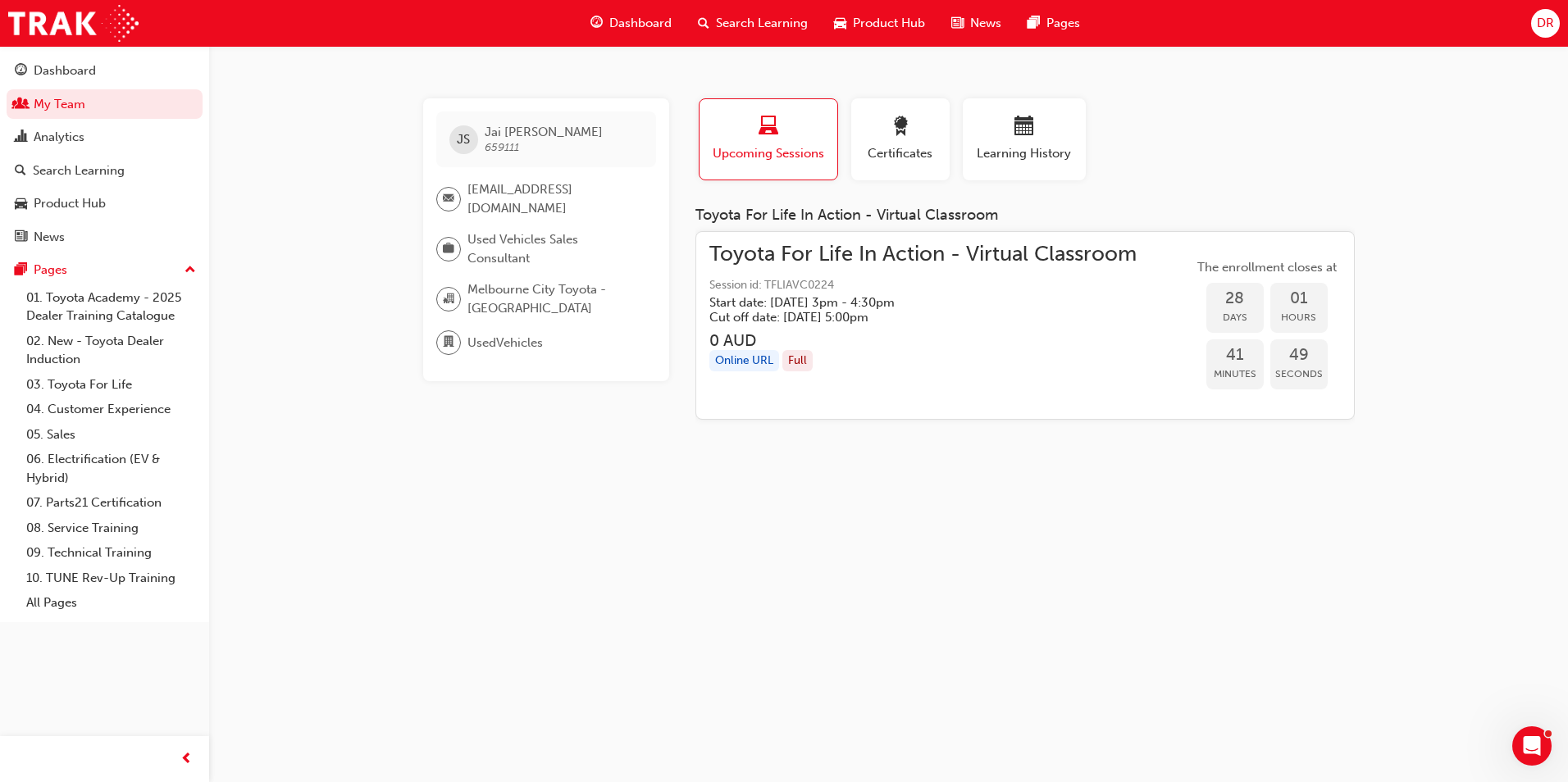
click at [758, 24] on span "Search Learning" at bounding box center [762, 24] width 92 height 19
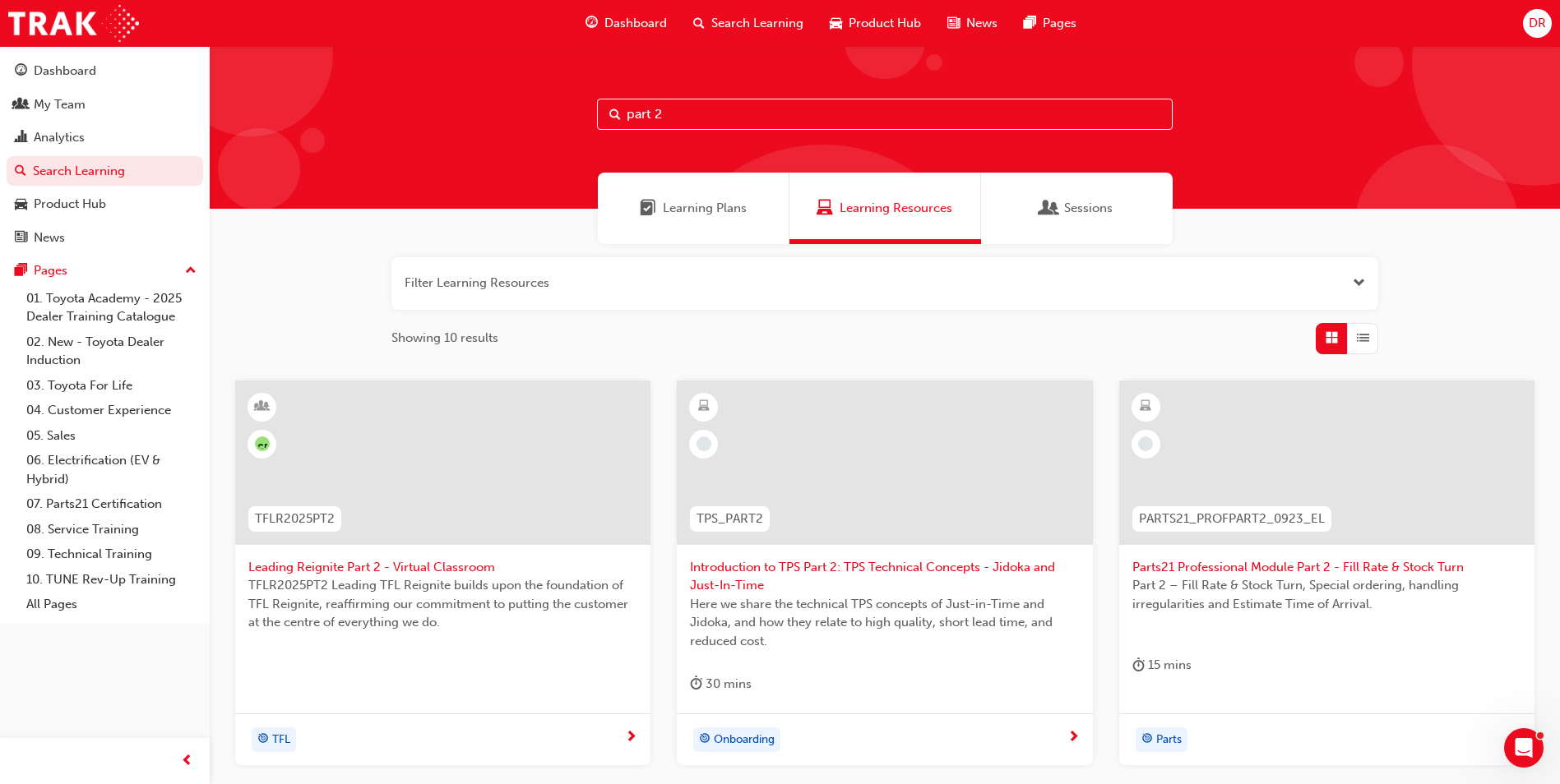
click at [375, 571] on span "Leading Reignite Part 2 - Virtual Classroom" at bounding box center [443, 567] width 389 height 19
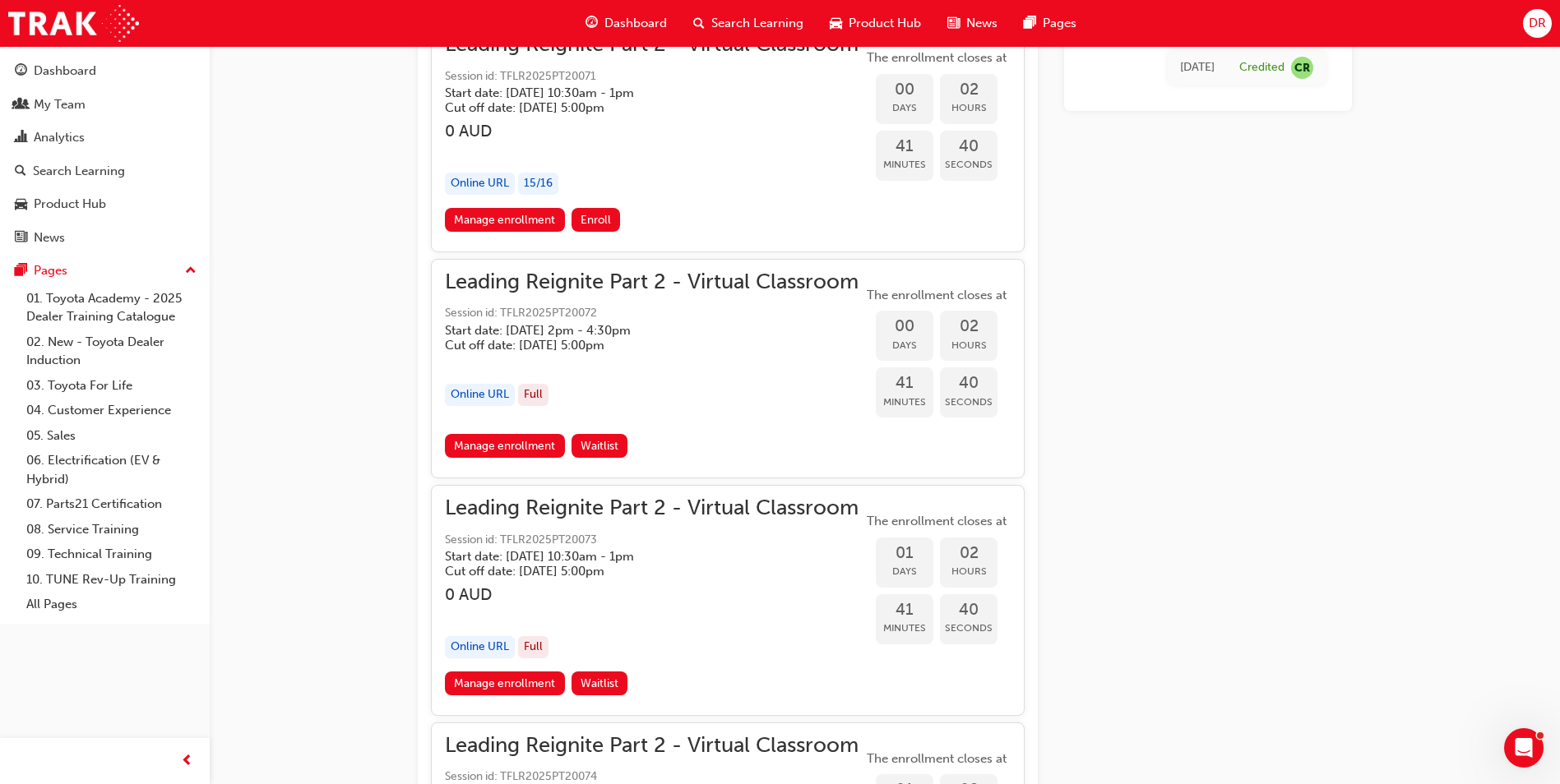
scroll to position [1893, 0]
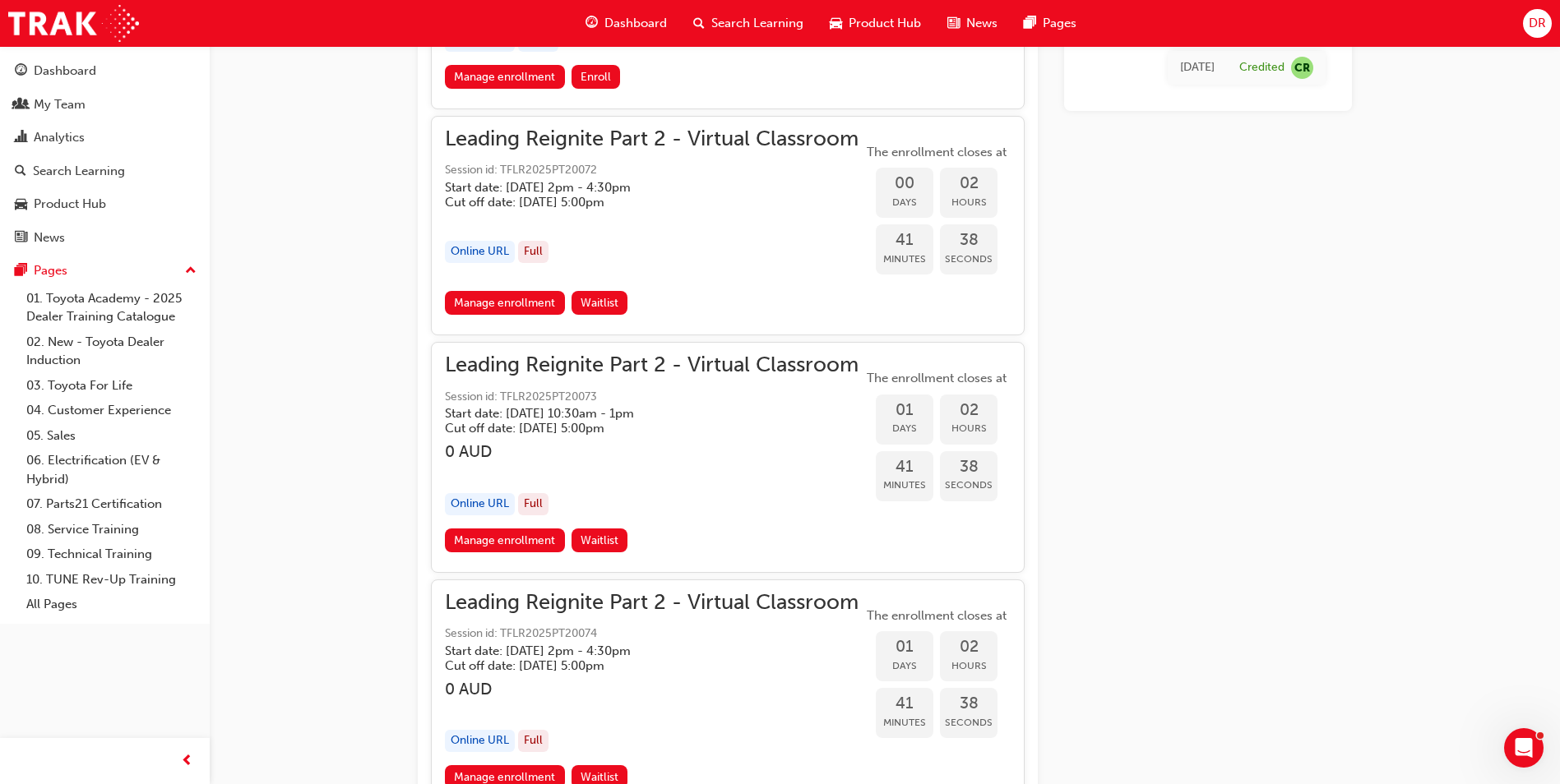
click at [584, 419] on h5 "Start date: [DATE] 10:30am - 1pm" at bounding box center [639, 413] width 387 height 14
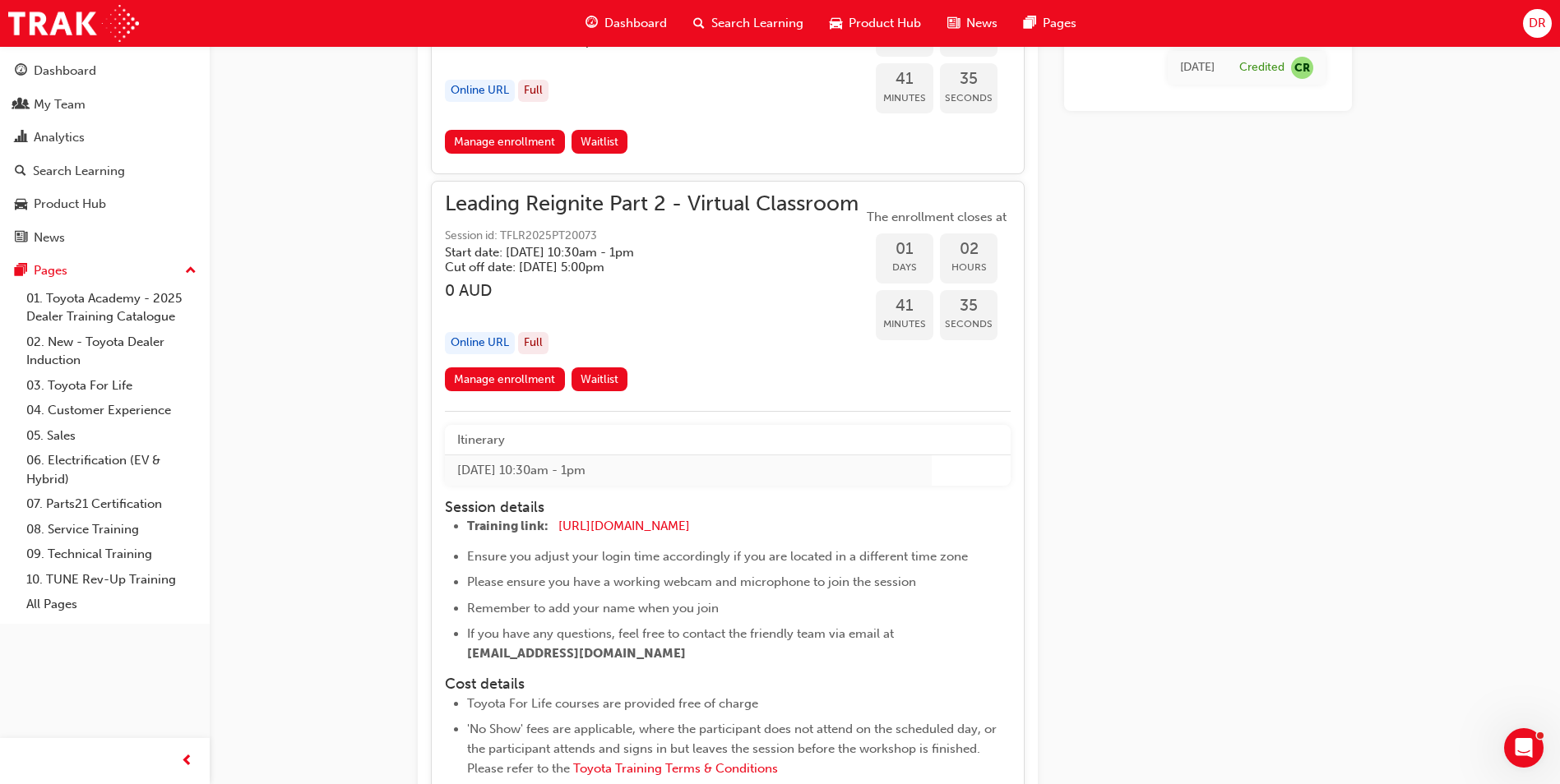
scroll to position [2058, 0]
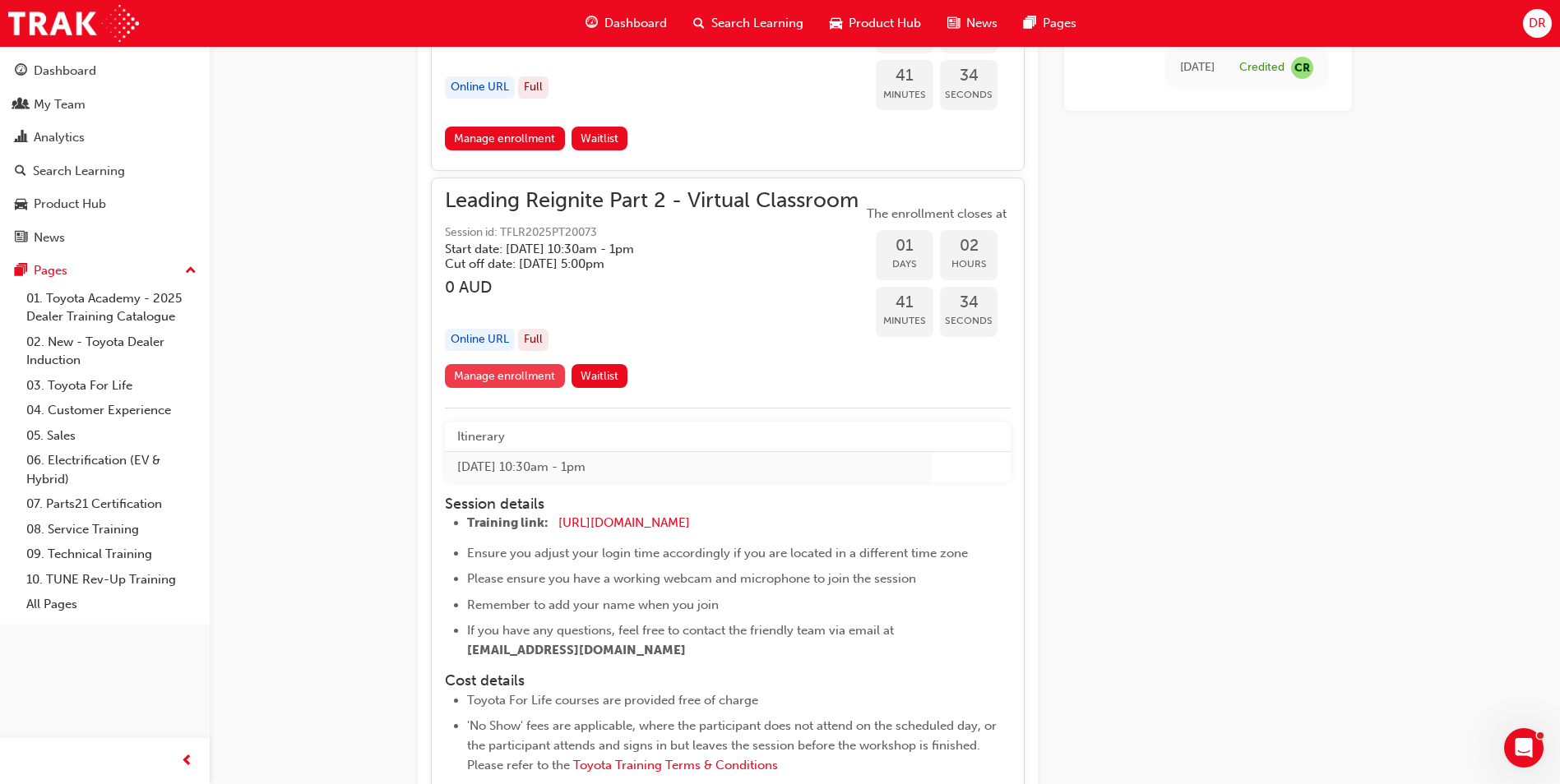
click at [512, 374] on link "Manage enrollment" at bounding box center [504, 376] width 120 height 24
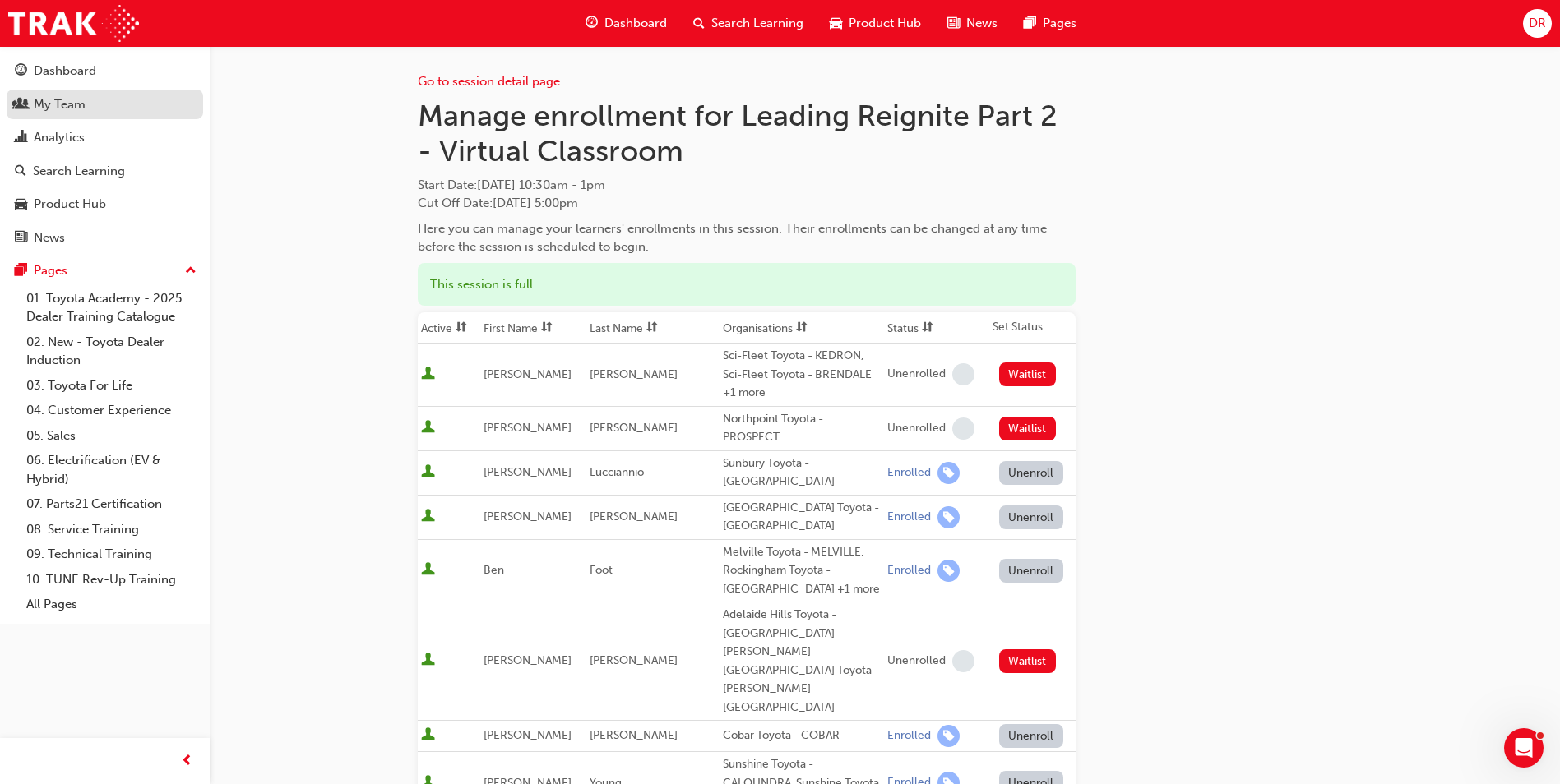
drag, startPoint x: 55, startPoint y: 101, endPoint x: 145, endPoint y: 115, distance: 91.1
click at [55, 101] on div "My Team" at bounding box center [59, 104] width 52 height 19
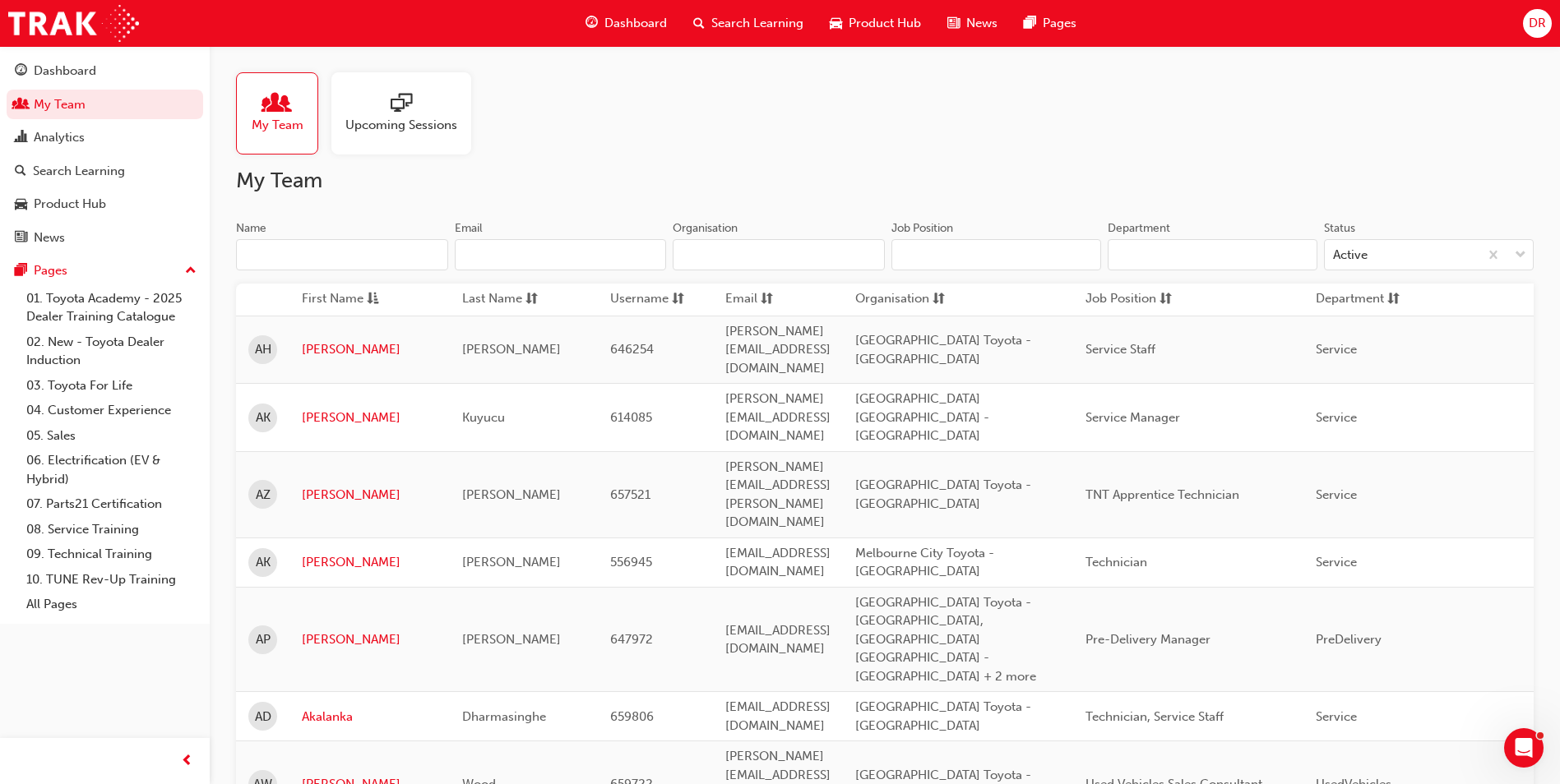
click at [338, 251] on input "Name" at bounding box center [341, 255] width 212 height 32
click at [742, 21] on span "Search Learning" at bounding box center [757, 24] width 92 height 19
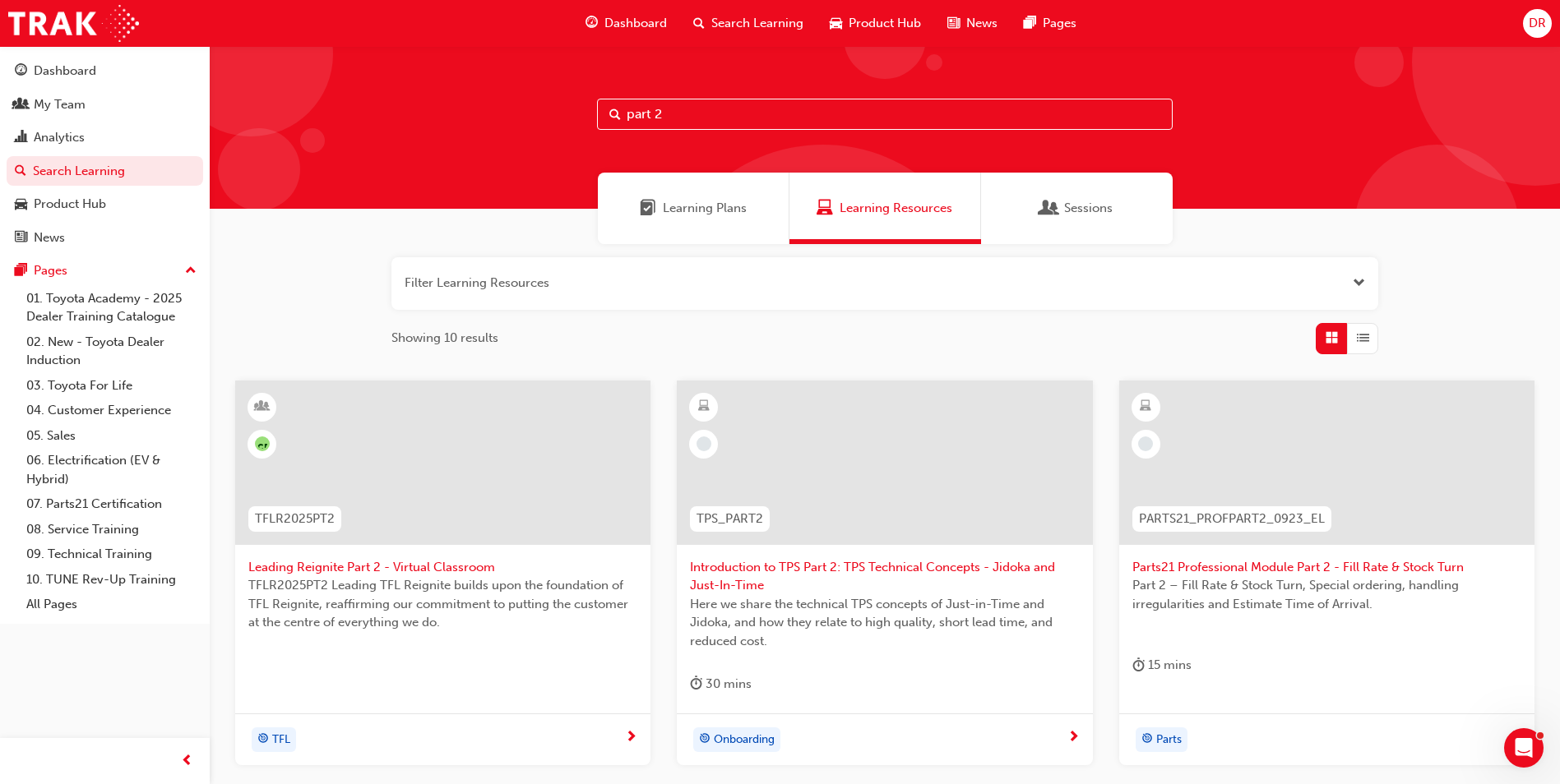
click at [397, 568] on span "Leading Reignite Part 2 - Virtual Classroom" at bounding box center [443, 567] width 389 height 19
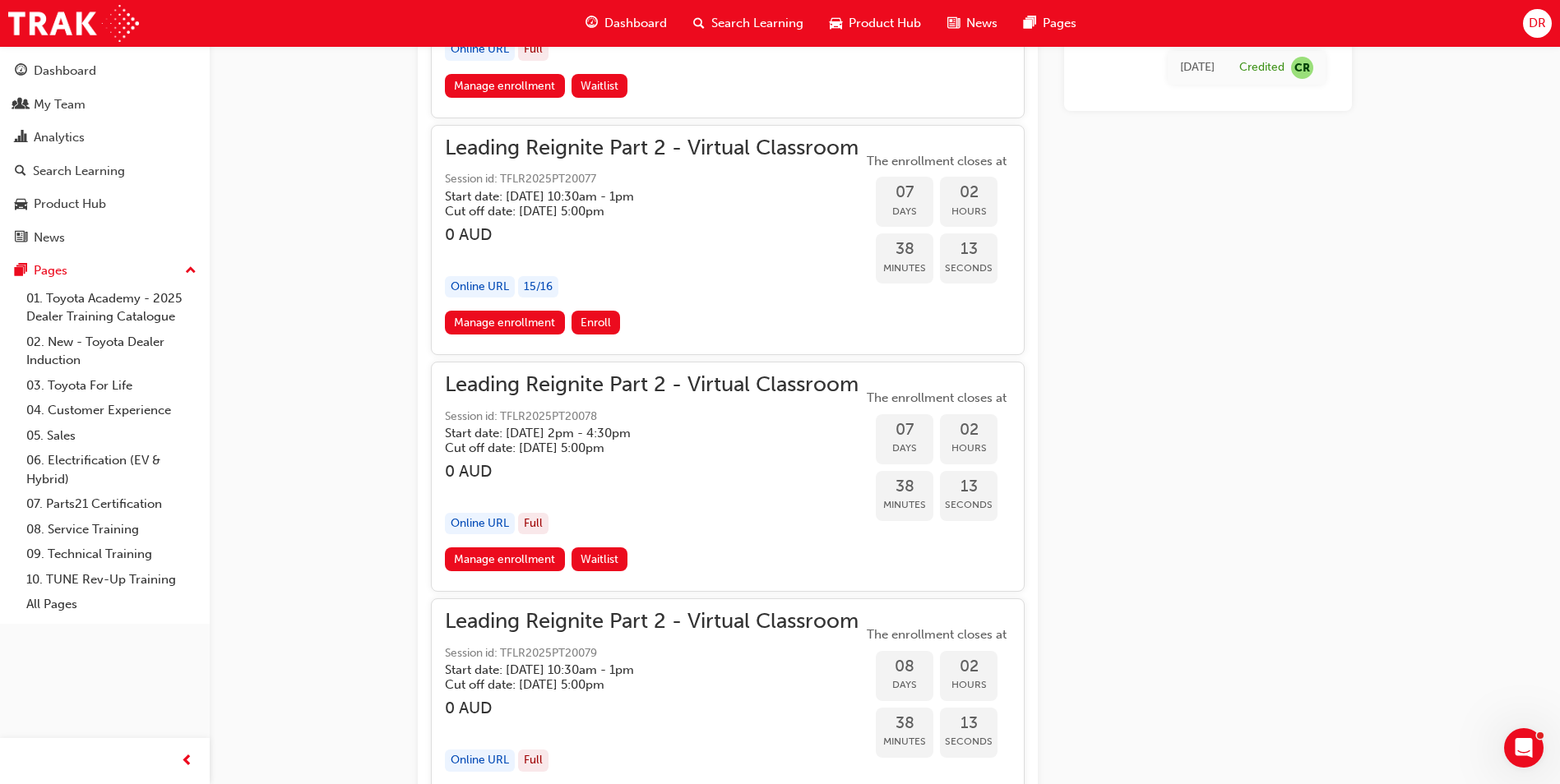
scroll to position [3044, 0]
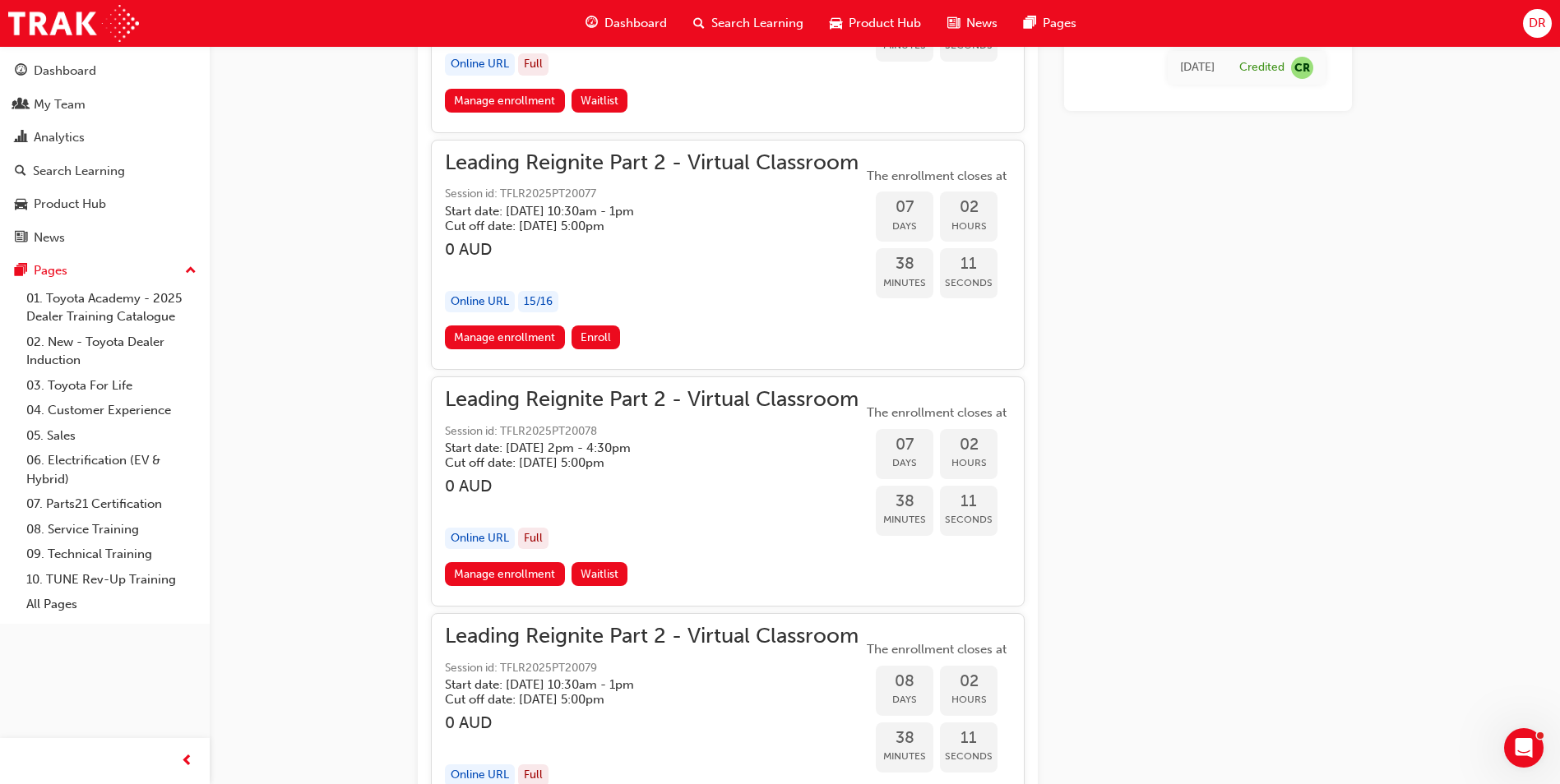
drag, startPoint x: 526, startPoint y: 333, endPoint x: 536, endPoint y: 333, distance: 10.0
click at [526, 333] on link "Manage enrollment" at bounding box center [504, 337] width 120 height 24
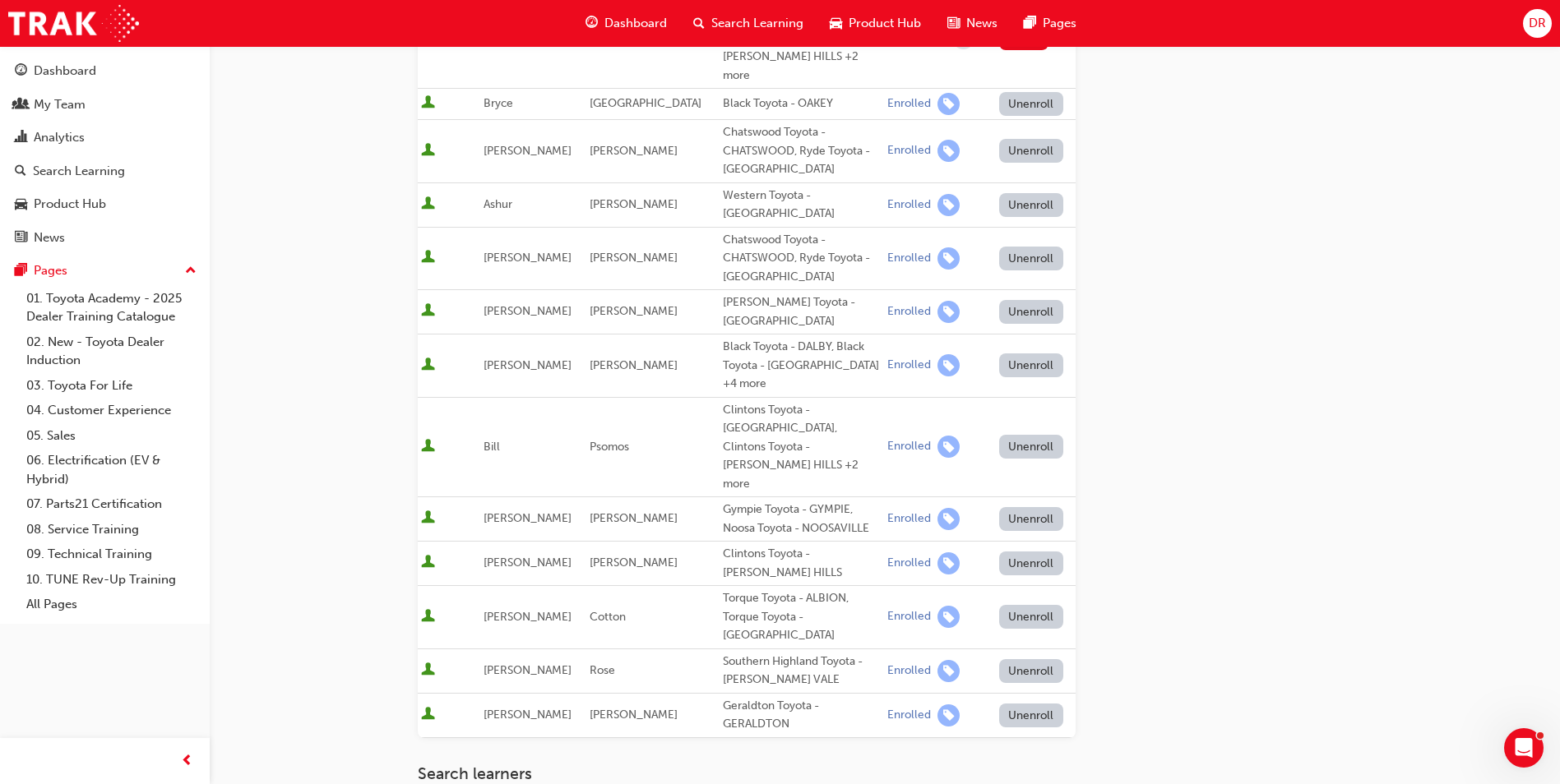
scroll to position [822, 0]
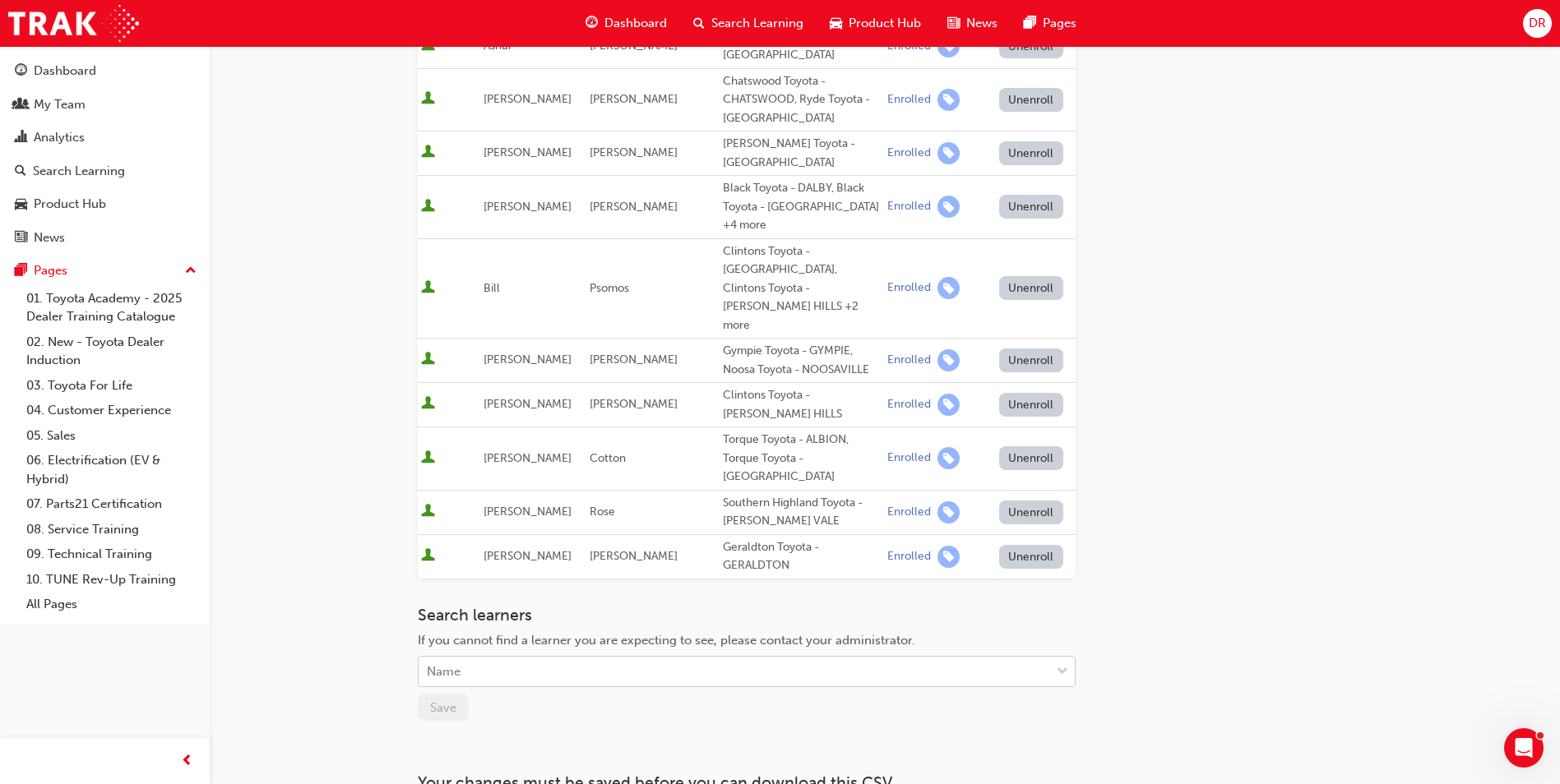
click at [490, 657] on div "Name" at bounding box center [734, 672] width 632 height 29
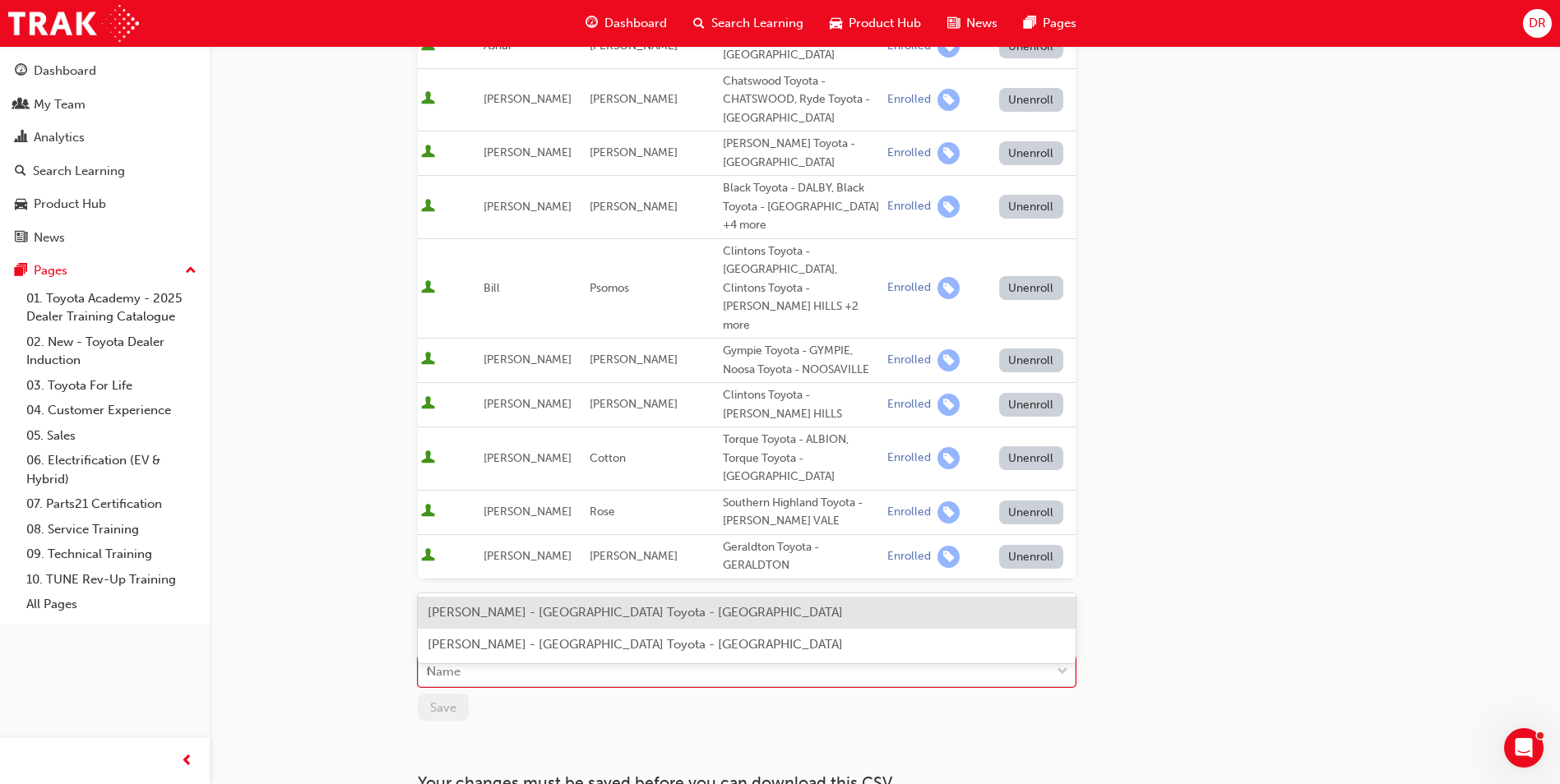
type input "ty"
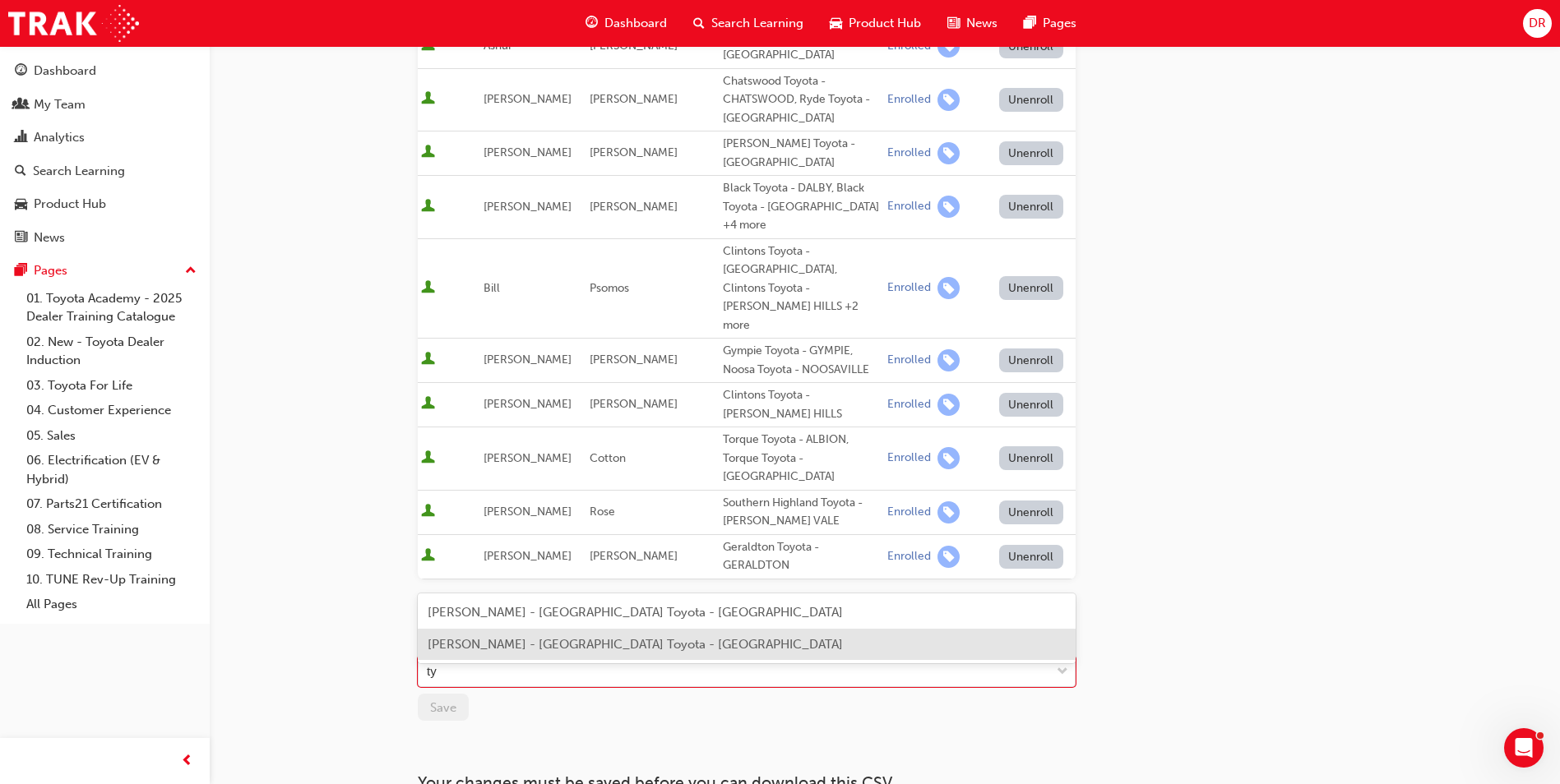
click at [516, 643] on span "[PERSON_NAME] - [GEOGRAPHIC_DATA] Toyota - [GEOGRAPHIC_DATA]" at bounding box center [635, 644] width 415 height 14
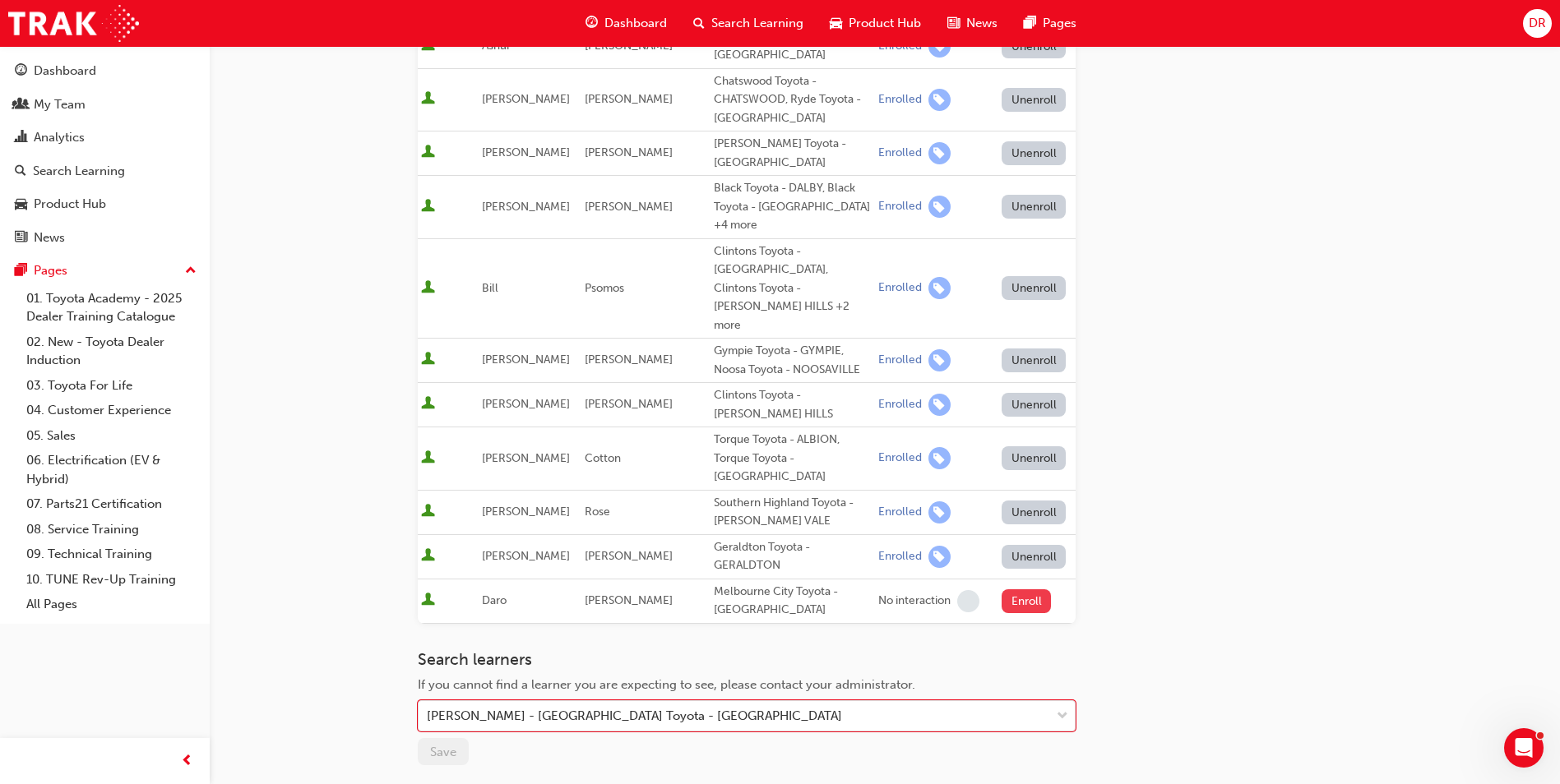
click at [1015, 589] on button "Enroll" at bounding box center [1026, 601] width 49 height 24
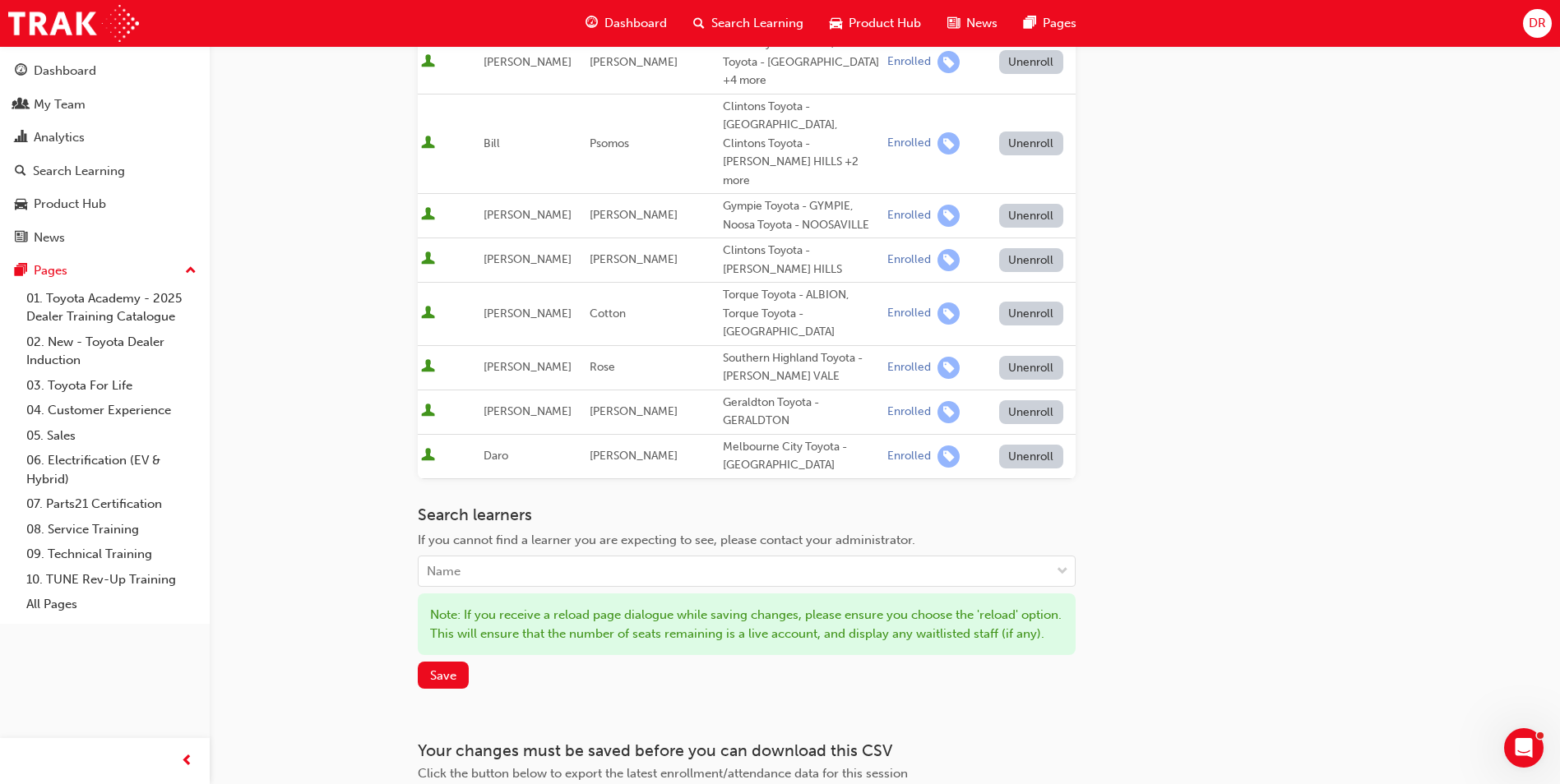
scroll to position [1011, 0]
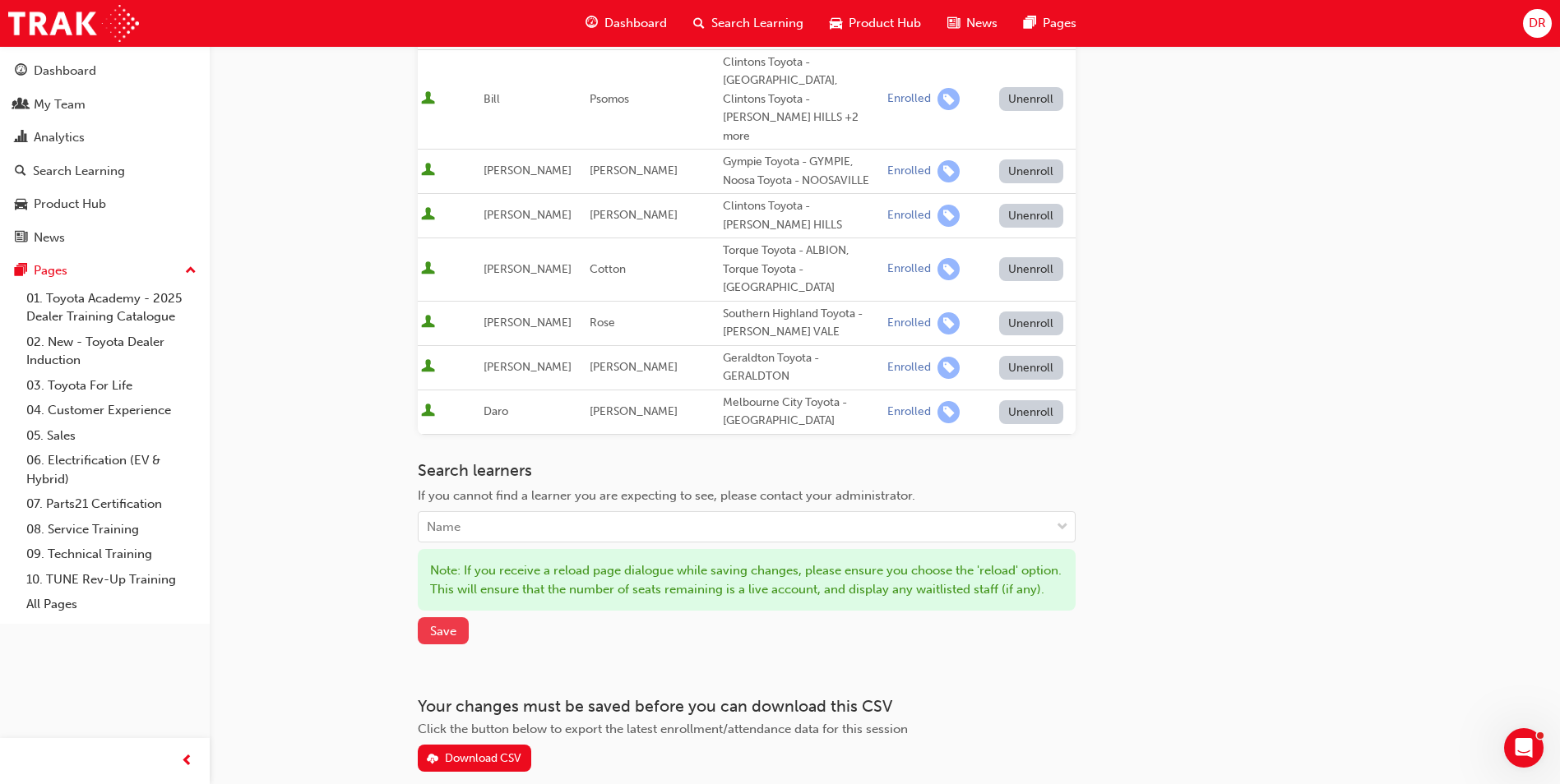
click at [448, 624] on span "Save" at bounding box center [443, 631] width 26 height 14
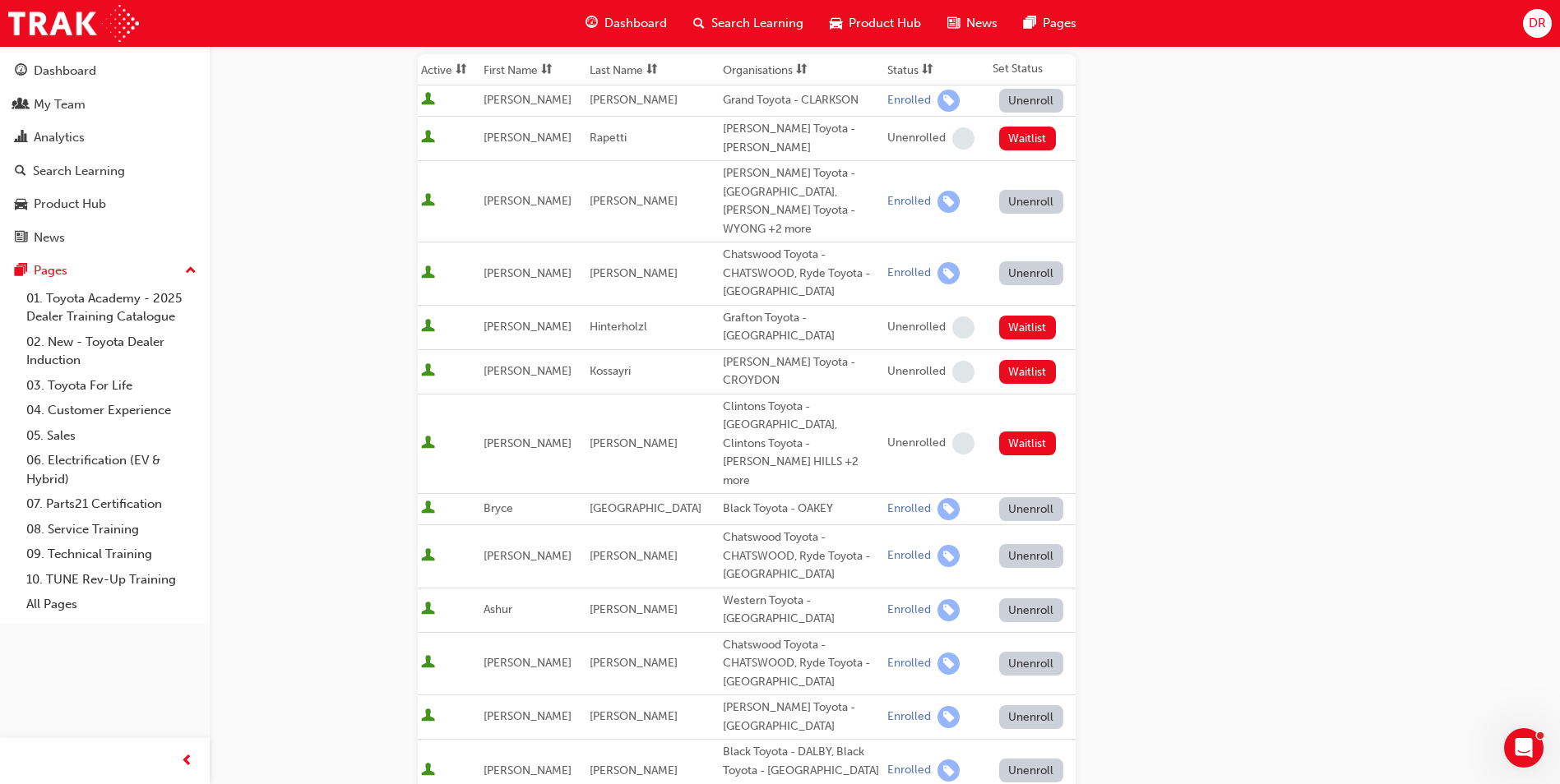
scroll to position [0, 0]
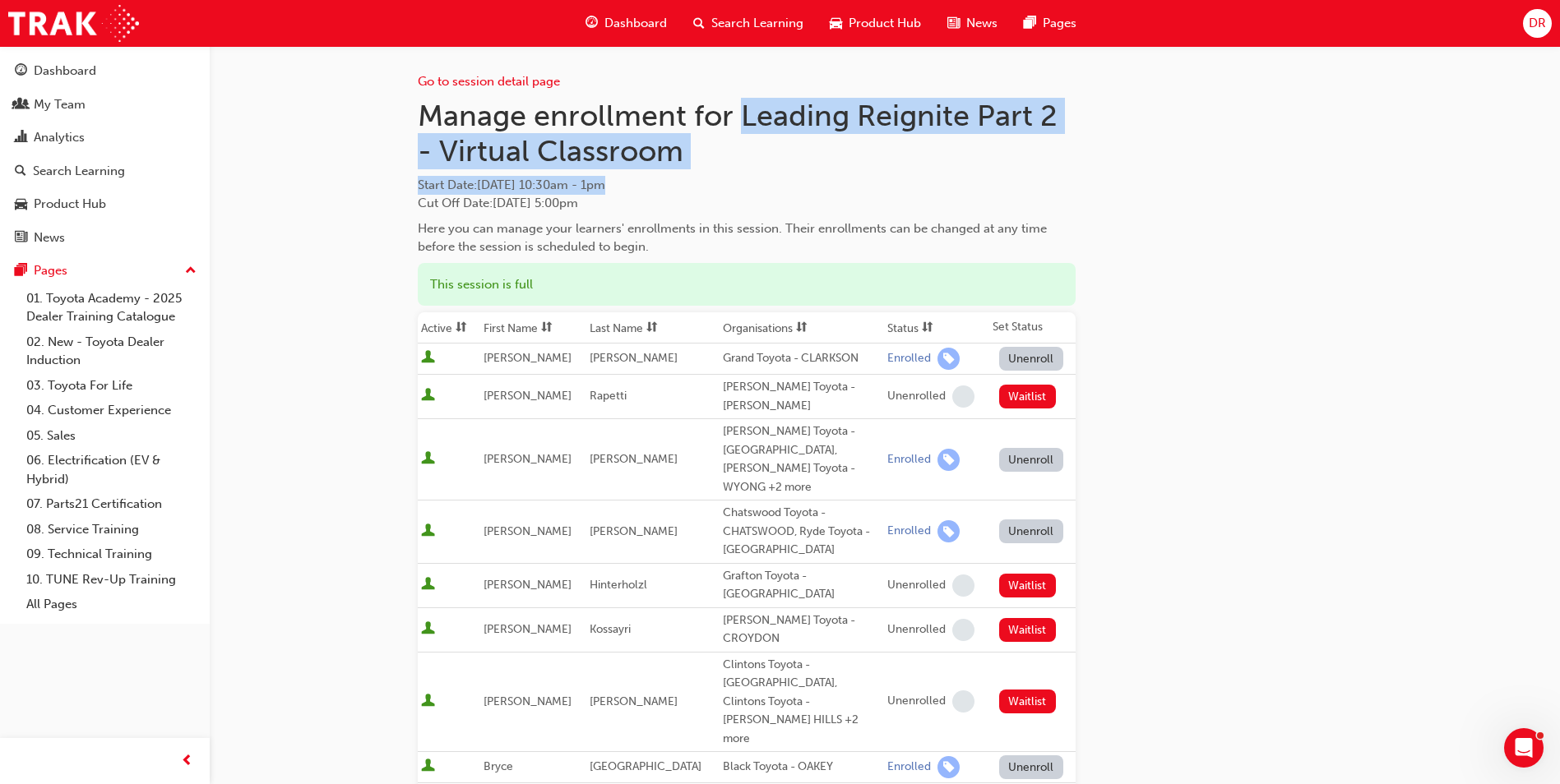
drag, startPoint x: 740, startPoint y: 114, endPoint x: 755, endPoint y: 178, distance: 65.7
click at [755, 178] on div "Manage enrollment for Leading Reignite Part 2 - Virtual Classroom Start Date : …" at bounding box center [747, 177] width 658 height 159
drag, startPoint x: 755, startPoint y: 178, endPoint x: 639, endPoint y: 153, distance: 118.7
copy div "Leading Reignite Part 2 - Virtual Classroom Start Date : [DATE] 10:30am - 1pm"
click at [752, 21] on span "Search Learning" at bounding box center [757, 24] width 92 height 19
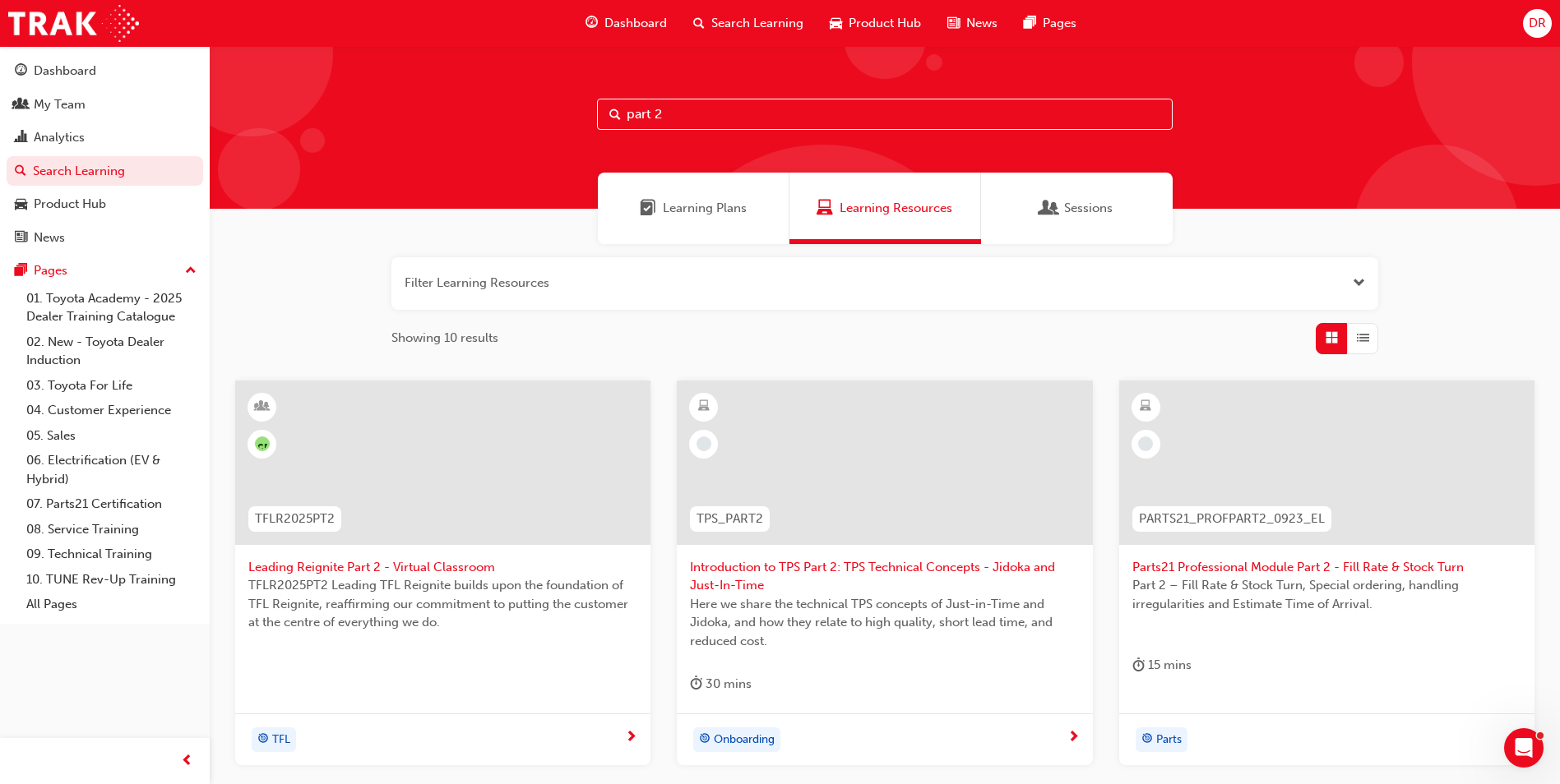
click at [395, 574] on span "Leading Reignite Part 2 - Virtual Classroom" at bounding box center [443, 567] width 389 height 19
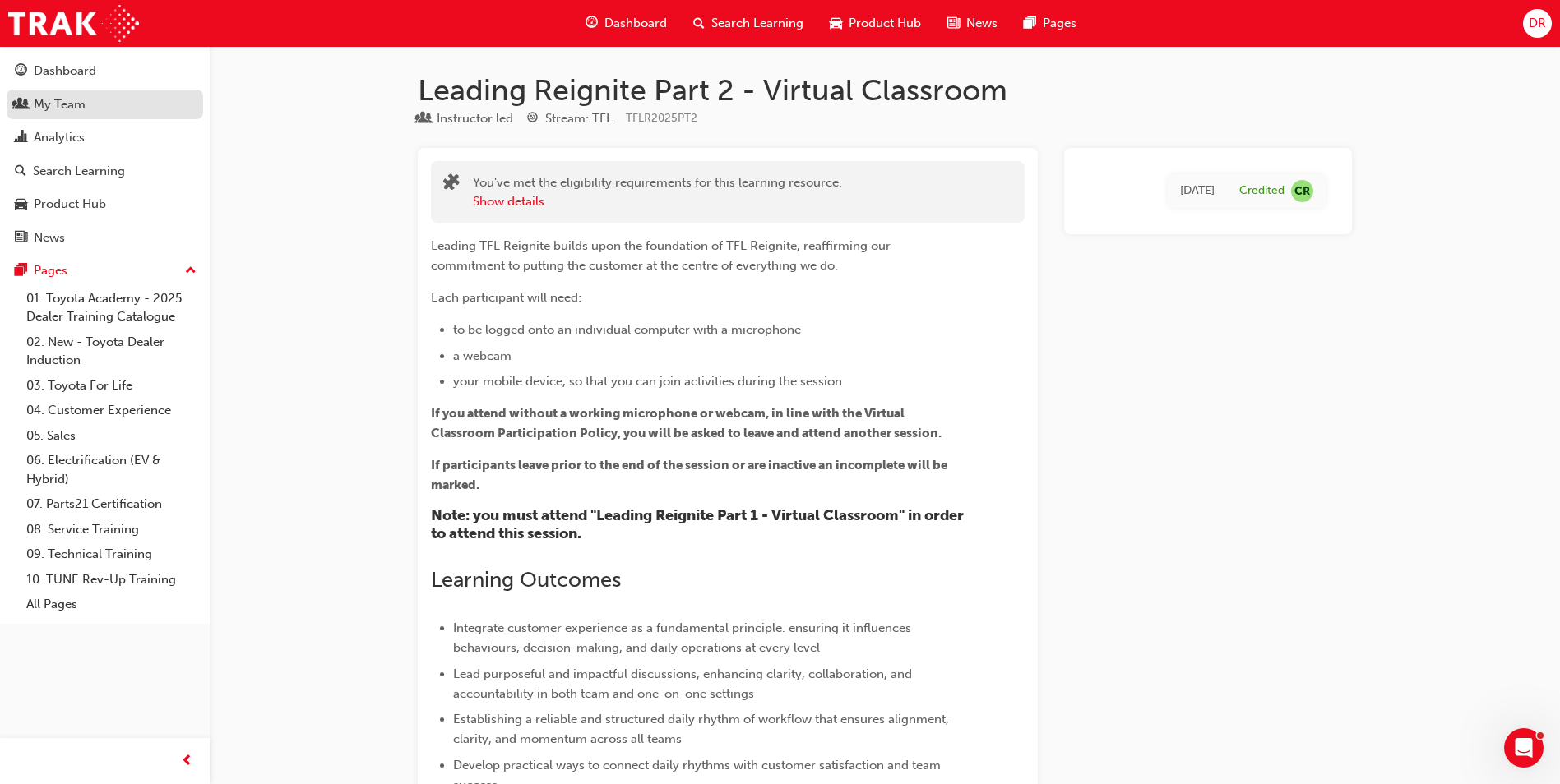
drag, startPoint x: 81, startPoint y: 99, endPoint x: 149, endPoint y: 94, distance: 68.2
click at [81, 99] on div "My Team" at bounding box center [59, 104] width 52 height 19
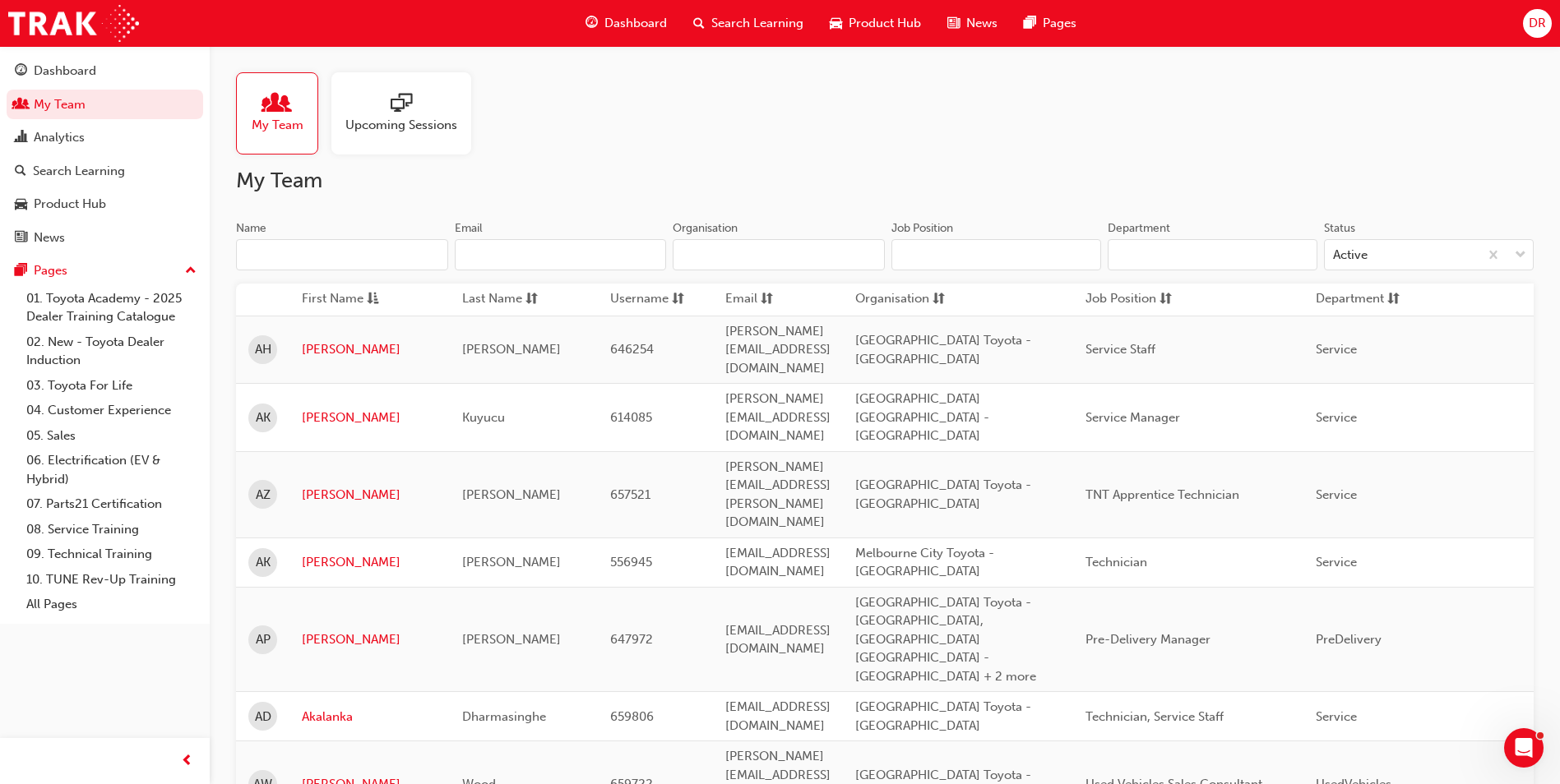
click at [346, 245] on input "Name" at bounding box center [341, 255] width 212 height 32
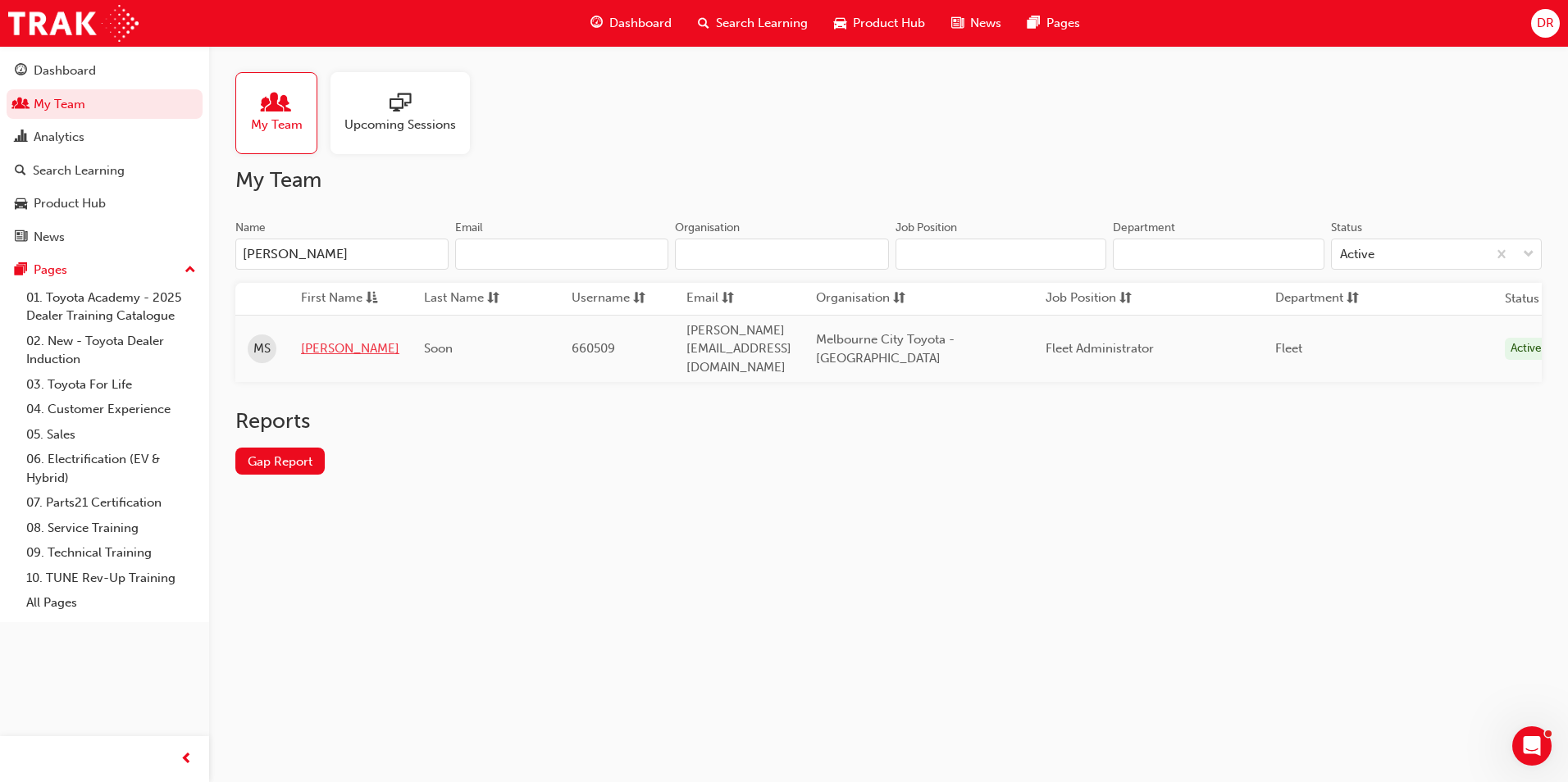
type input "[PERSON_NAME]"
click at [322, 343] on link "[PERSON_NAME]" at bounding box center [350, 349] width 98 height 19
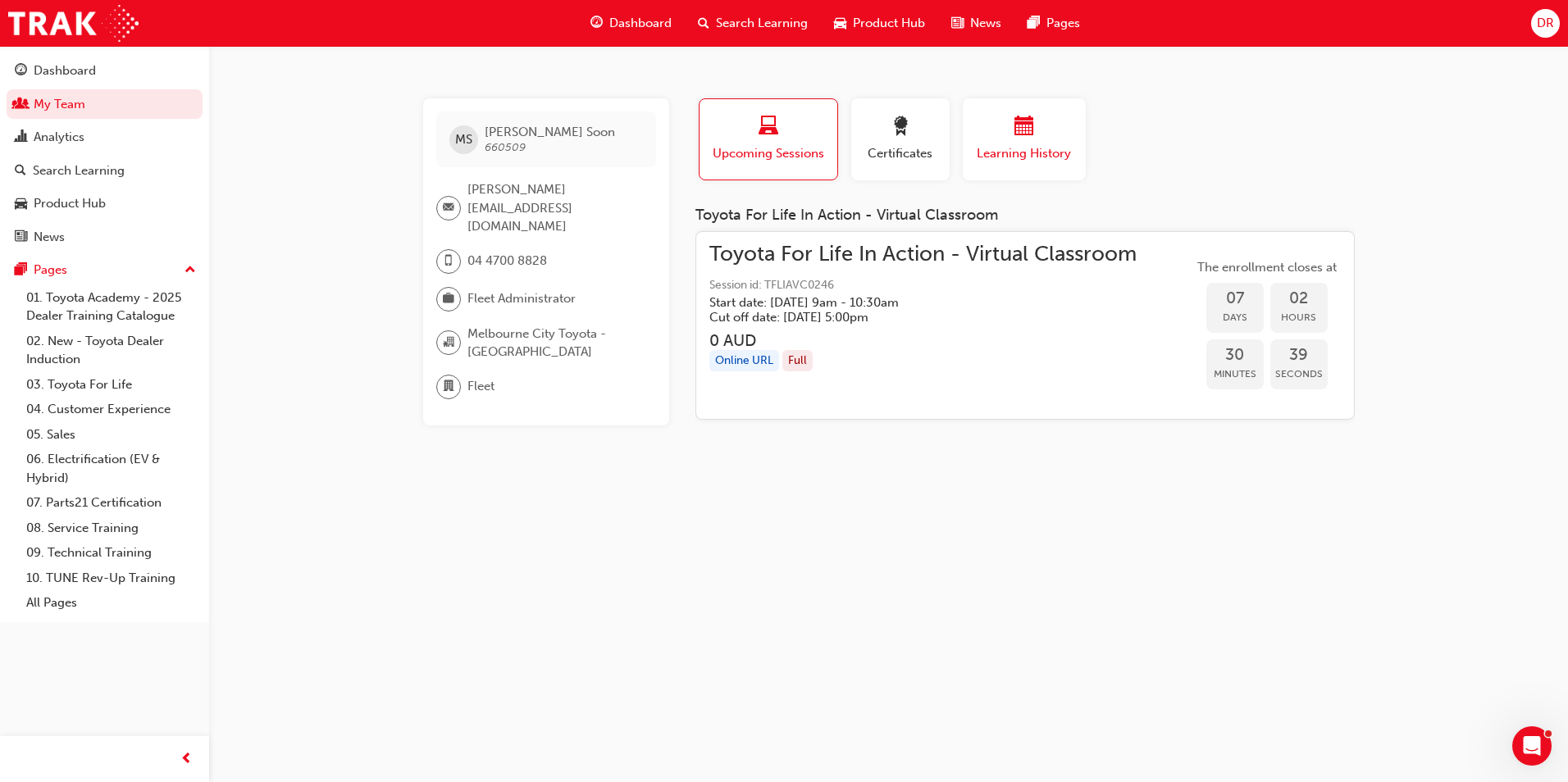
click at [1046, 164] on button "Learning History" at bounding box center [1024, 140] width 123 height 82
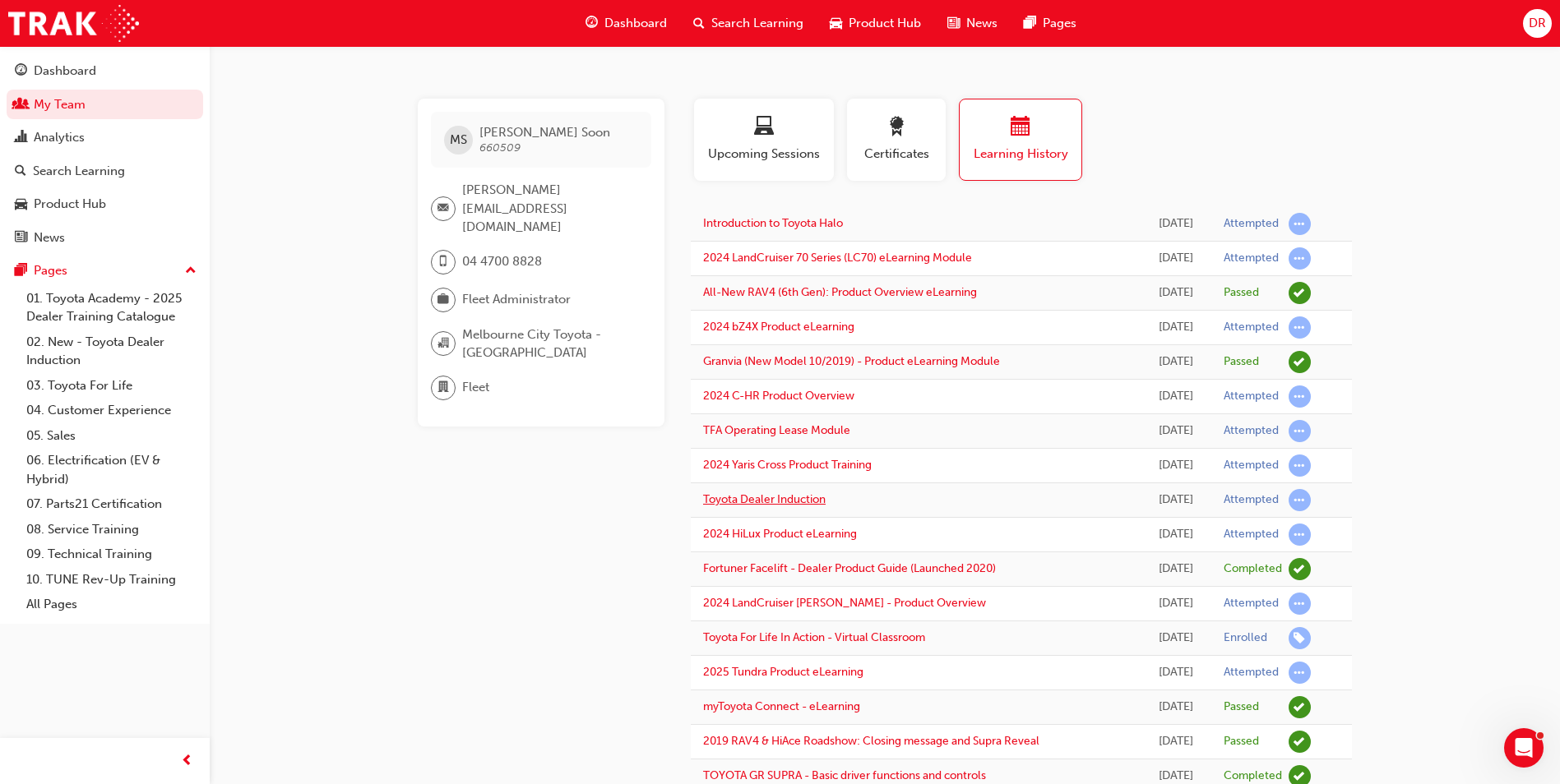
click at [799, 498] on link "Toyota Dealer Induction" at bounding box center [764, 499] width 123 height 14
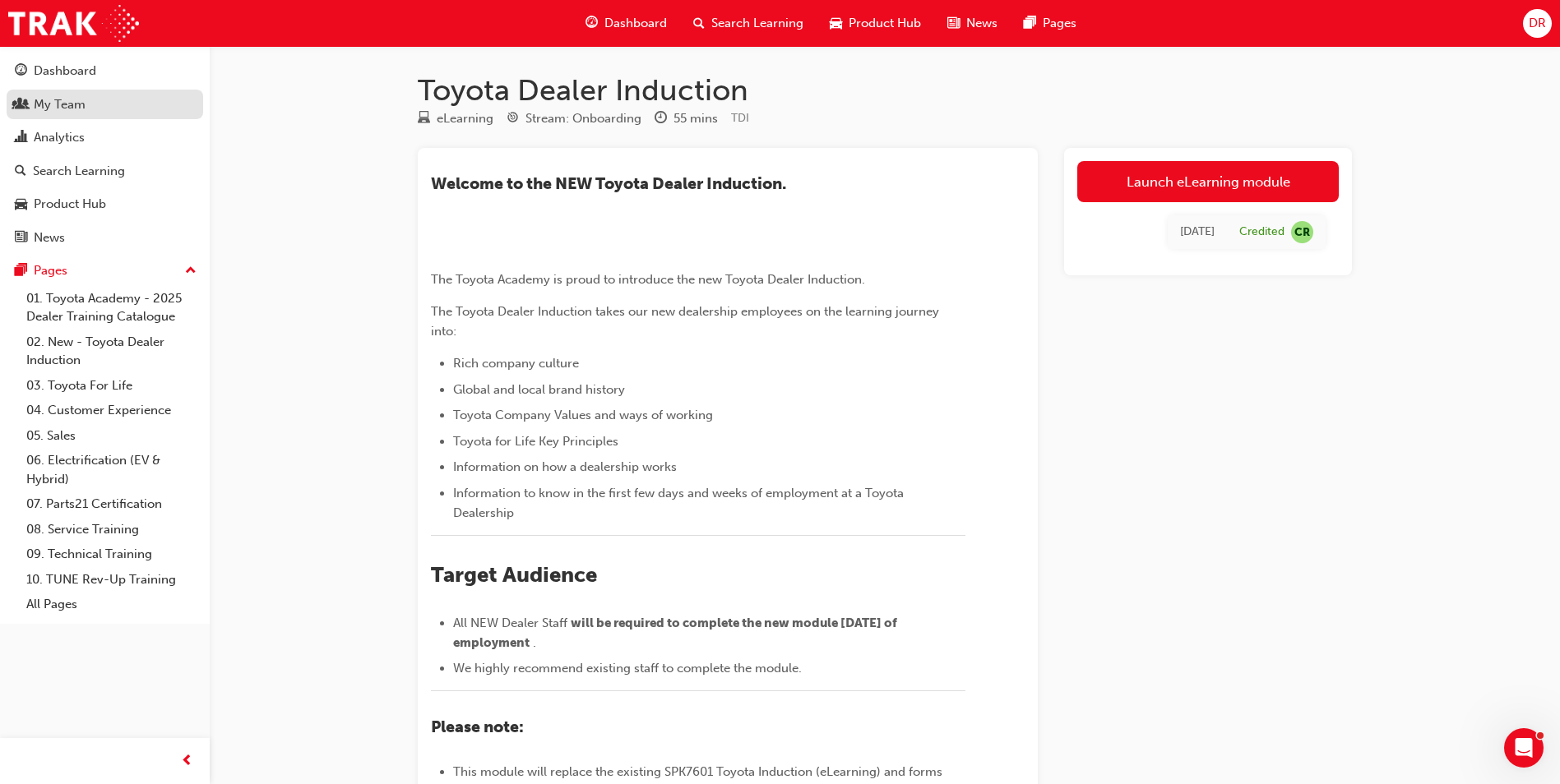
drag, startPoint x: 60, startPoint y: 105, endPoint x: 113, endPoint y: 118, distance: 54.6
click at [60, 105] on div "My Team" at bounding box center [59, 104] width 52 height 19
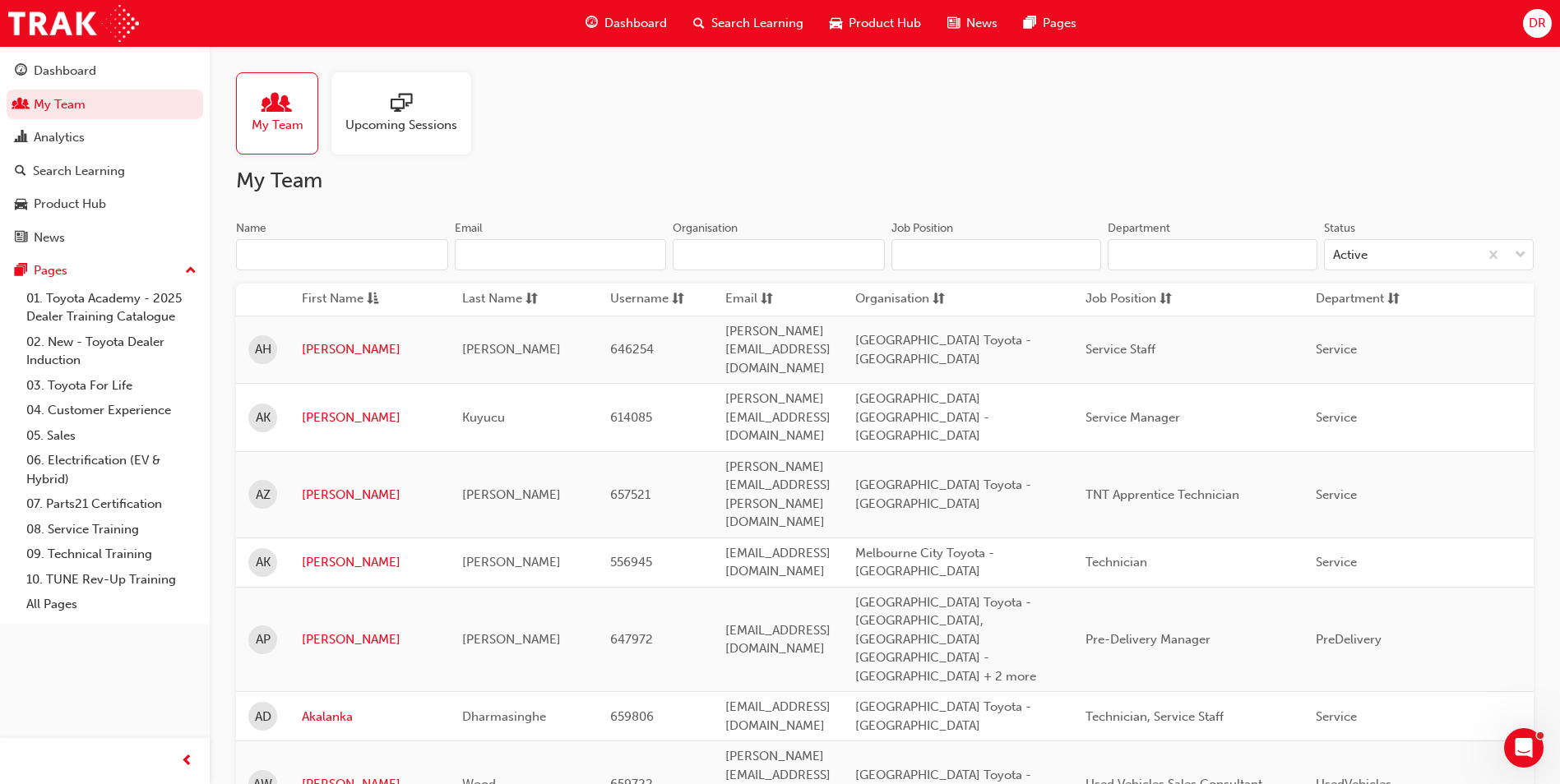
click at [335, 257] on input "Name" at bounding box center [341, 255] width 212 height 32
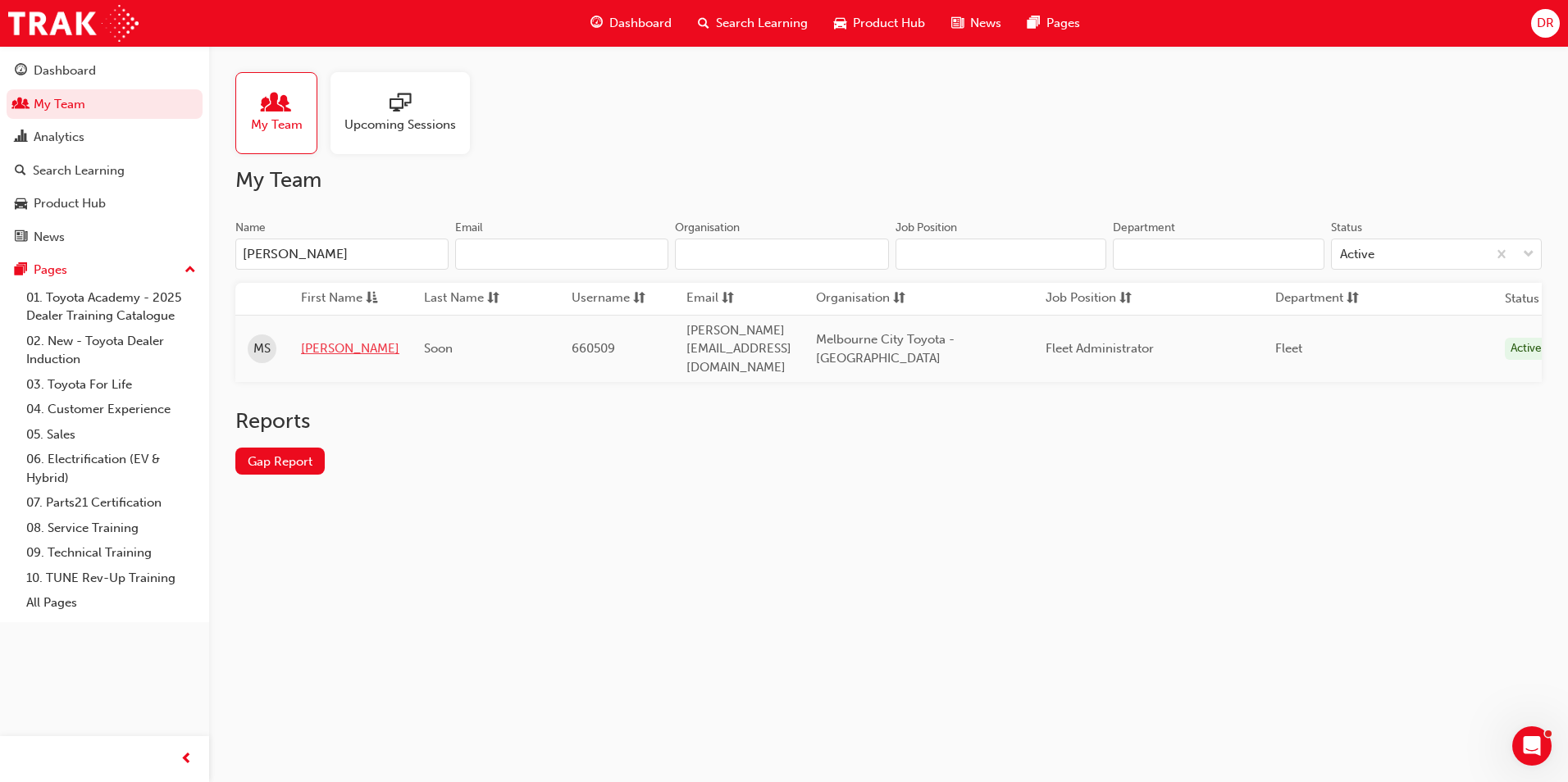
type input "[PERSON_NAME]"
click at [320, 339] on link "[PERSON_NAME]" at bounding box center [350, 349] width 98 height 19
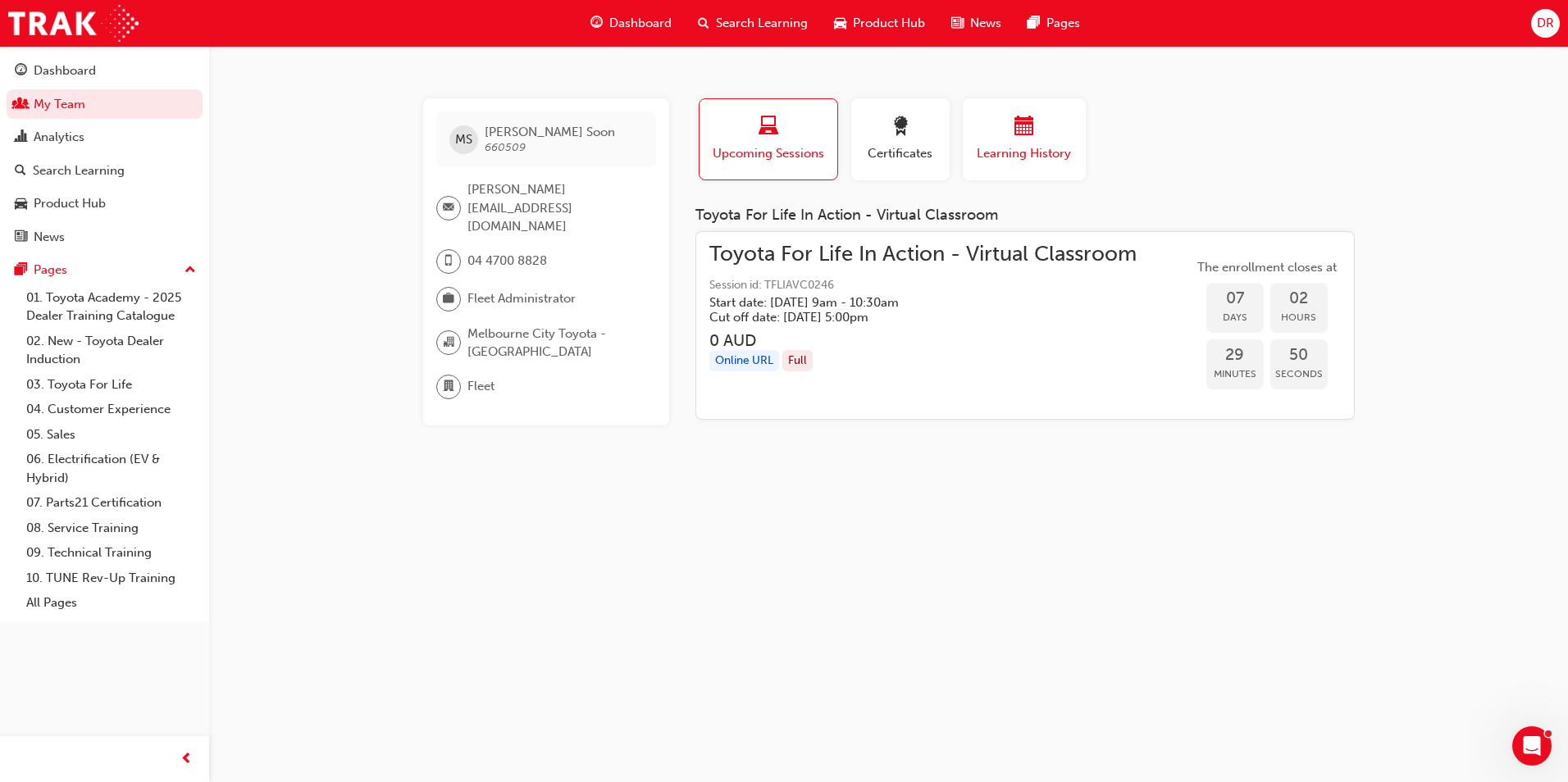
click at [1009, 167] on button "Learning History" at bounding box center [1024, 140] width 123 height 82
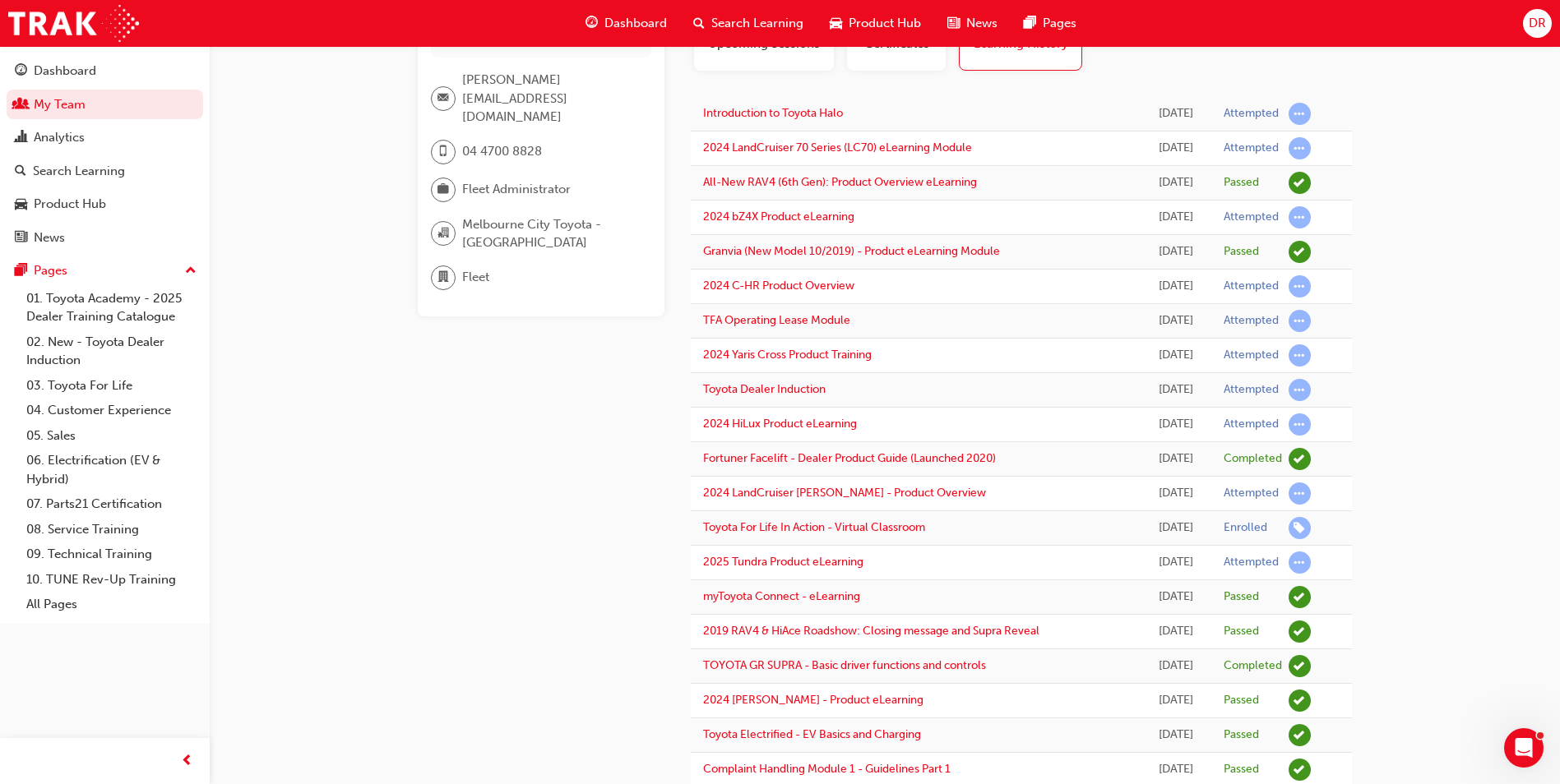
scroll to position [45, 0]
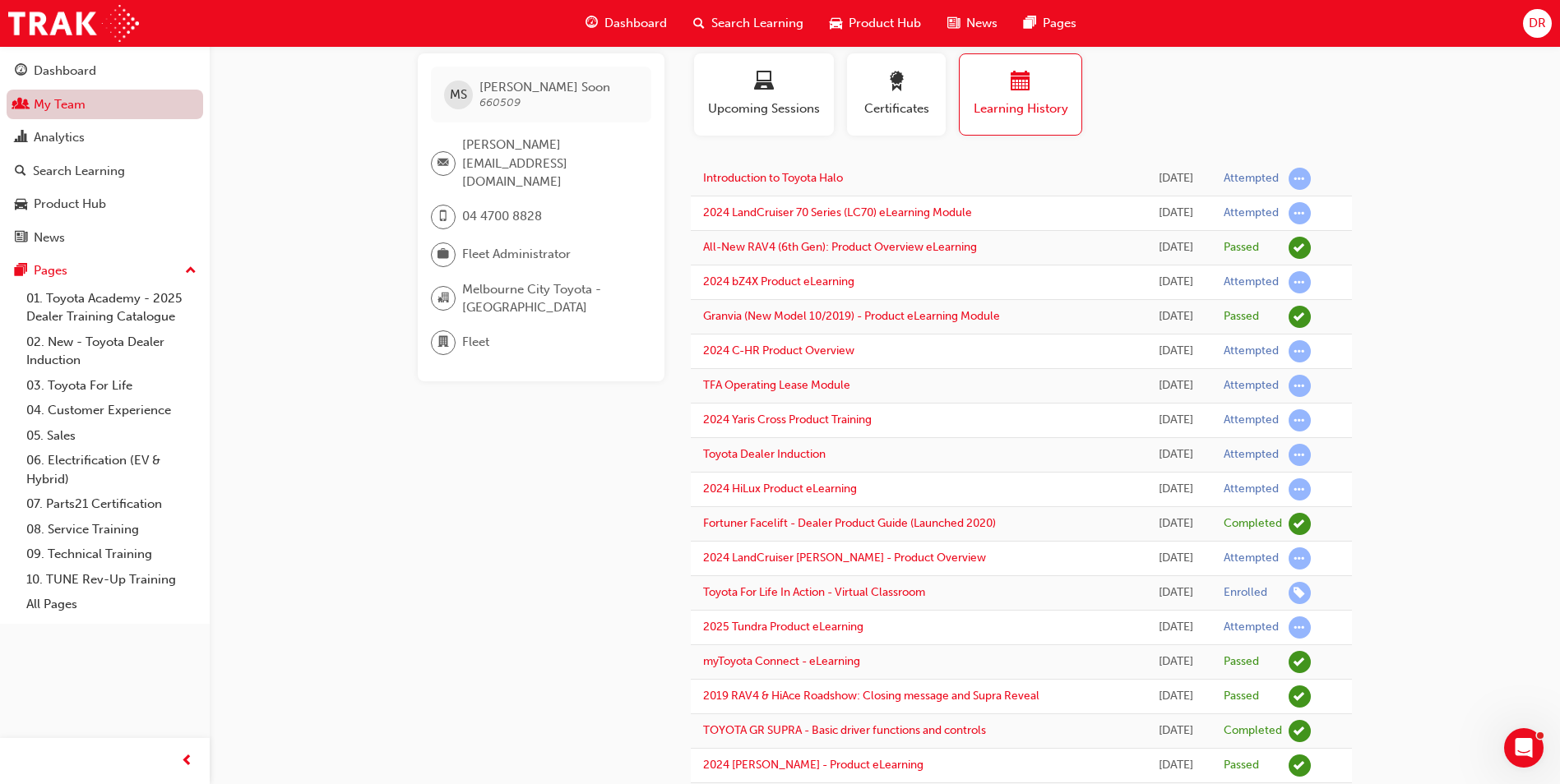
click at [108, 105] on link "My Team" at bounding box center [105, 104] width 197 height 31
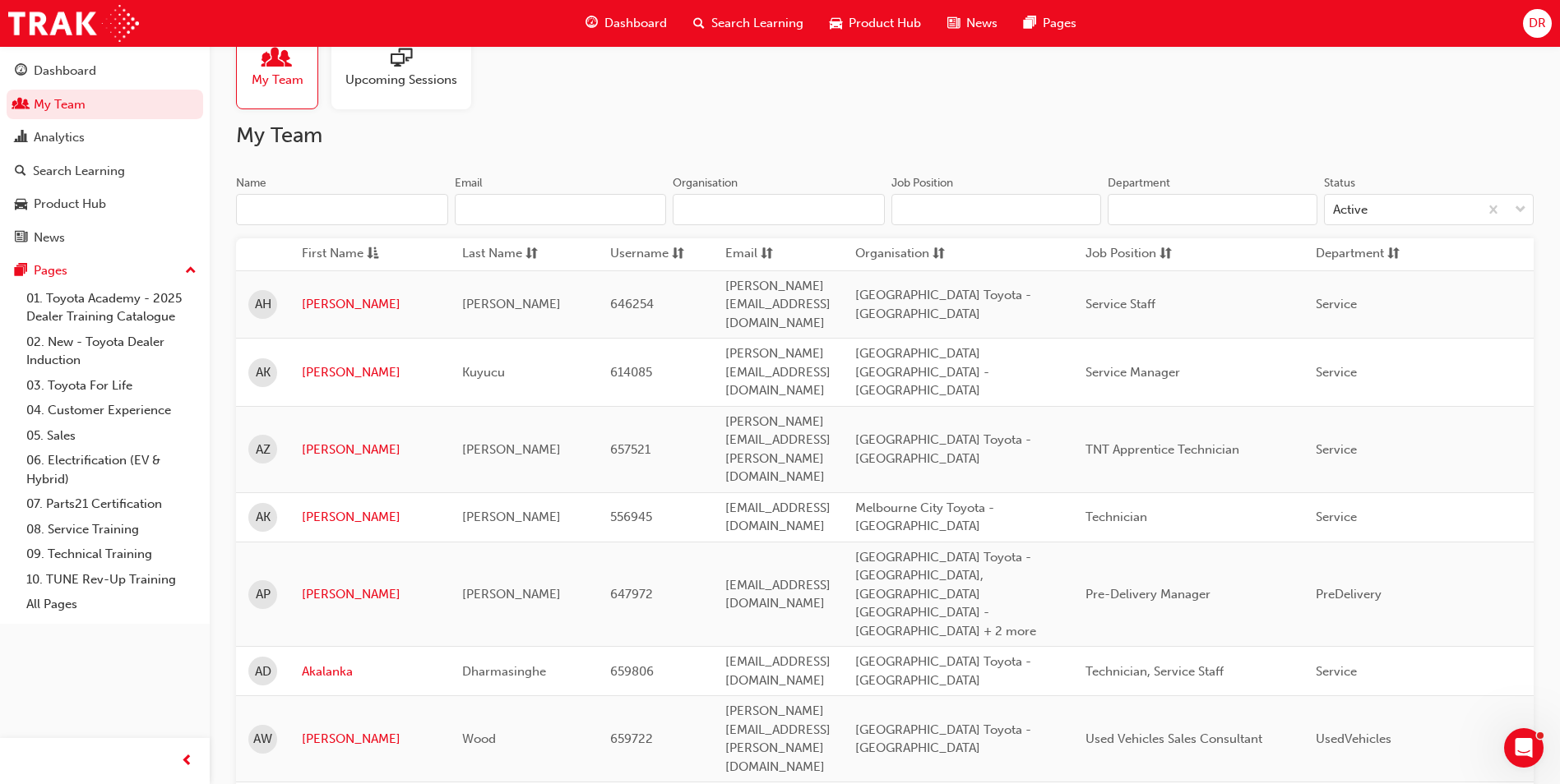
click at [292, 212] on input "Name" at bounding box center [341, 209] width 212 height 32
click at [293, 214] on input "Name" at bounding box center [341, 209] width 212 height 32
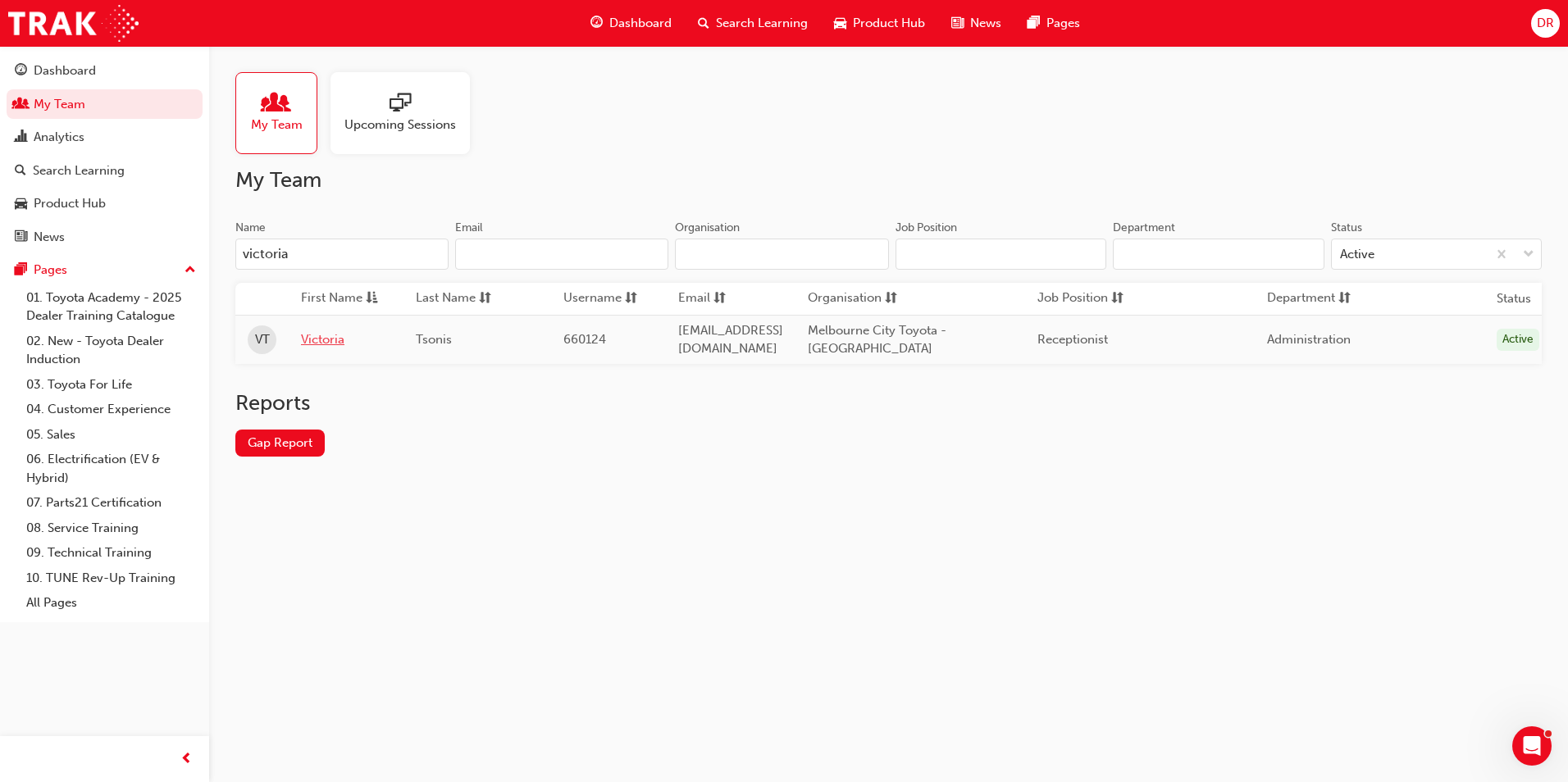
type input "victoria"
click at [326, 339] on link "Victoria" at bounding box center [346, 340] width 90 height 19
